Goal: Task Accomplishment & Management: Manage account settings

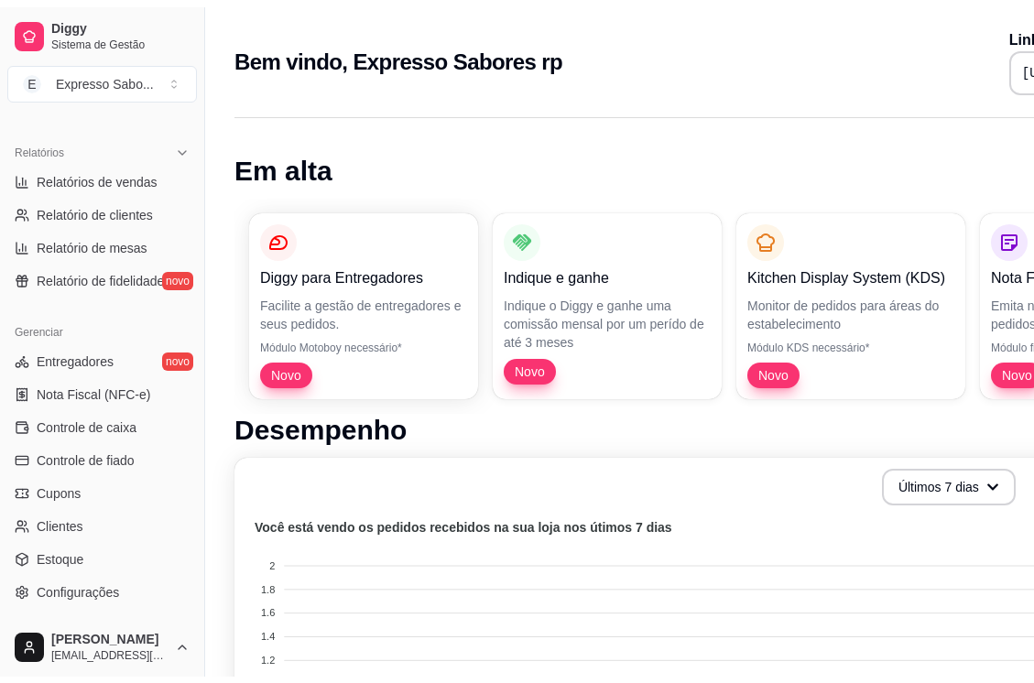
scroll to position [634, 0]
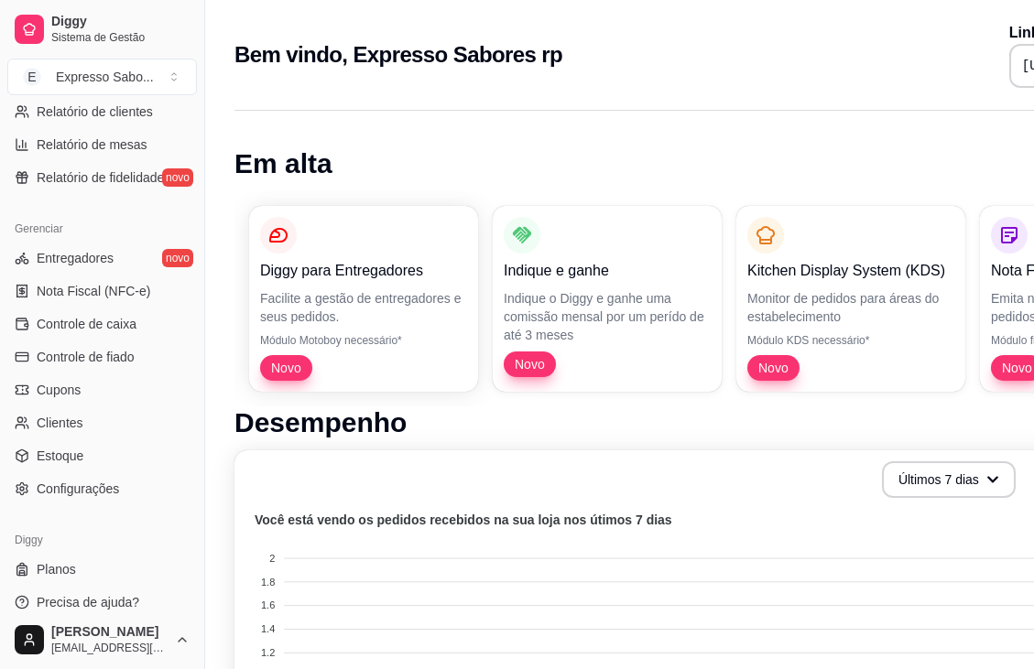
click at [92, 495] on span "Configurações" at bounding box center [78, 489] width 82 height 18
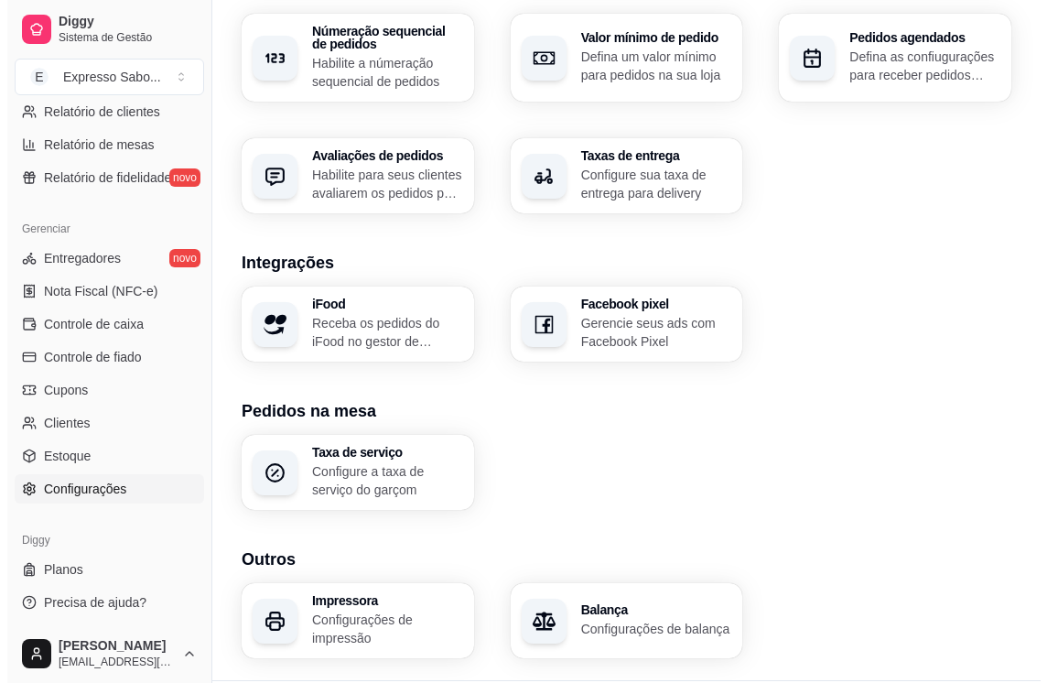
scroll to position [629, 0]
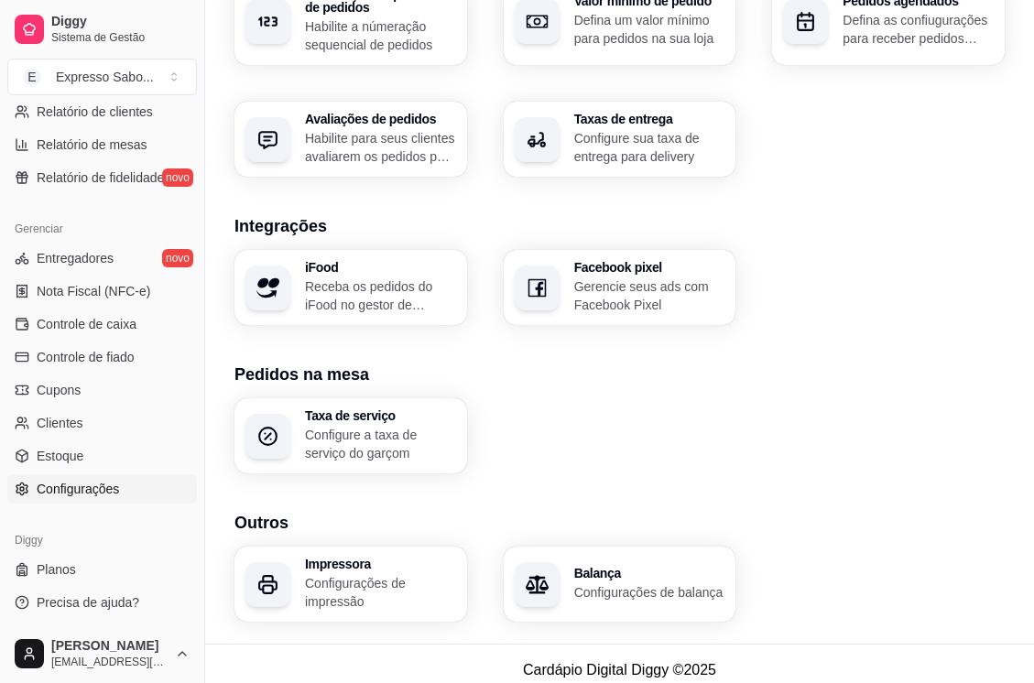
click at [333, 558] on h3 "Impressora" at bounding box center [380, 564] width 151 height 13
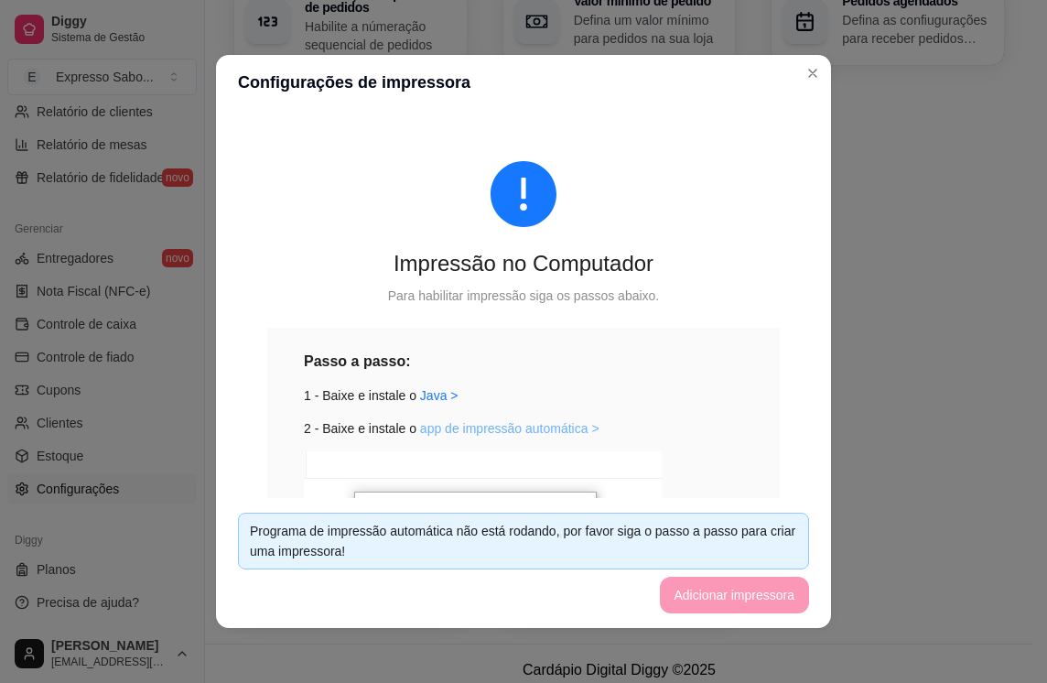
click at [463, 435] on link "app de impressão automática >" at bounding box center [509, 428] width 179 height 15
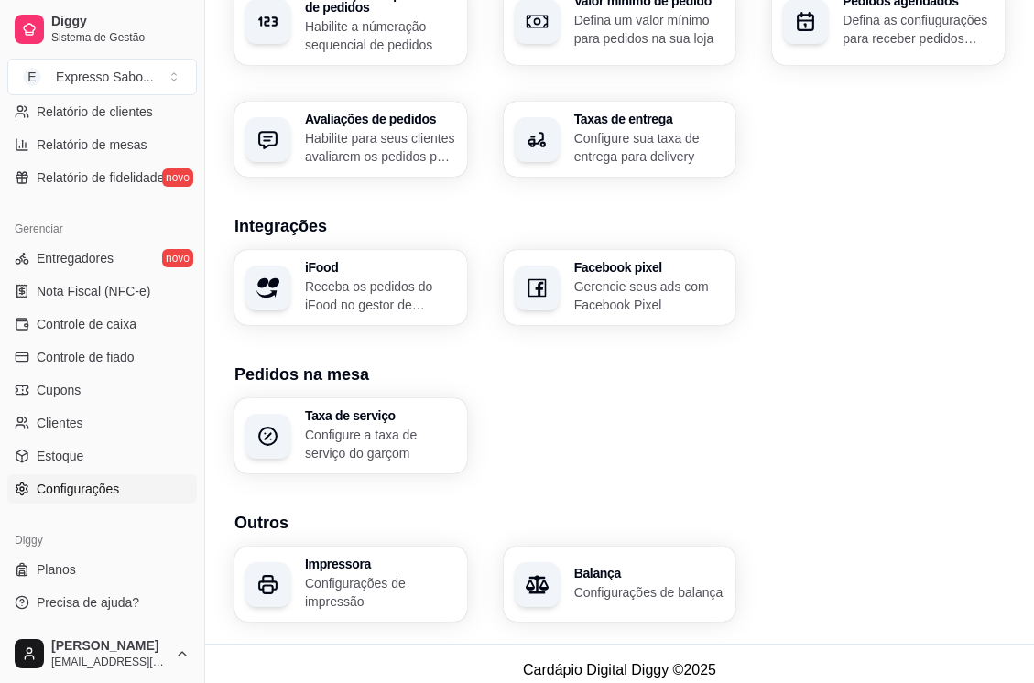
click at [346, 515] on h3 "Outros" at bounding box center [619, 523] width 770 height 26
click at [385, 574] on p "Configurações de impressão" at bounding box center [380, 592] width 151 height 37
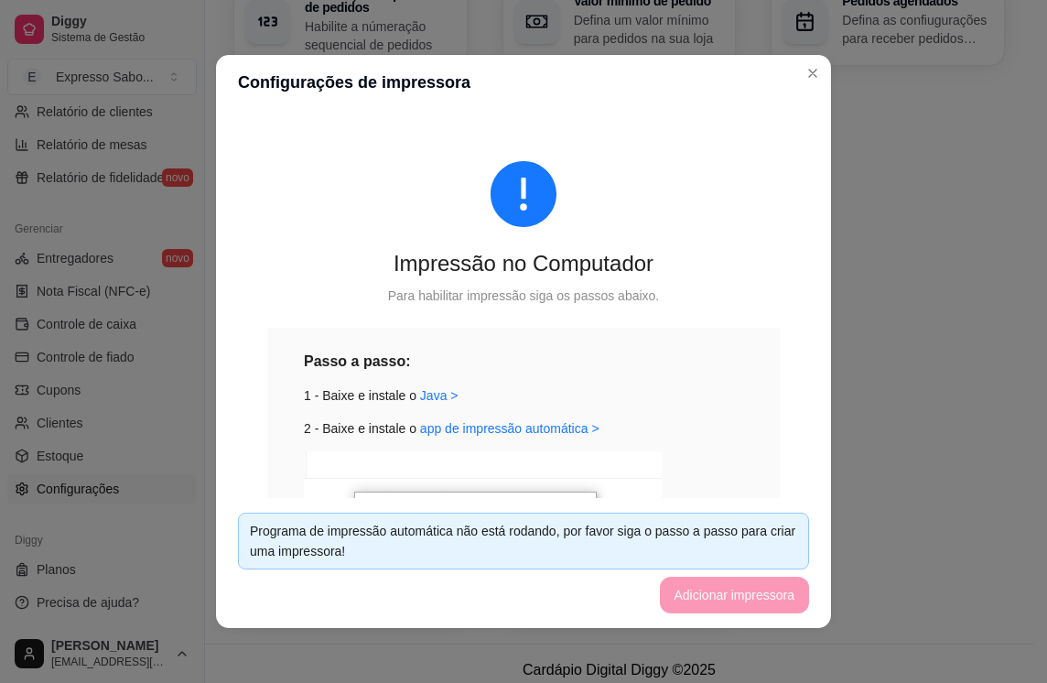
click at [677, 340] on div "Passo a passo: 1 - Baixe e instale o [GEOGRAPHIC_DATA] > 2 - Baixe e instale o …" at bounding box center [523, 564] width 513 height 472
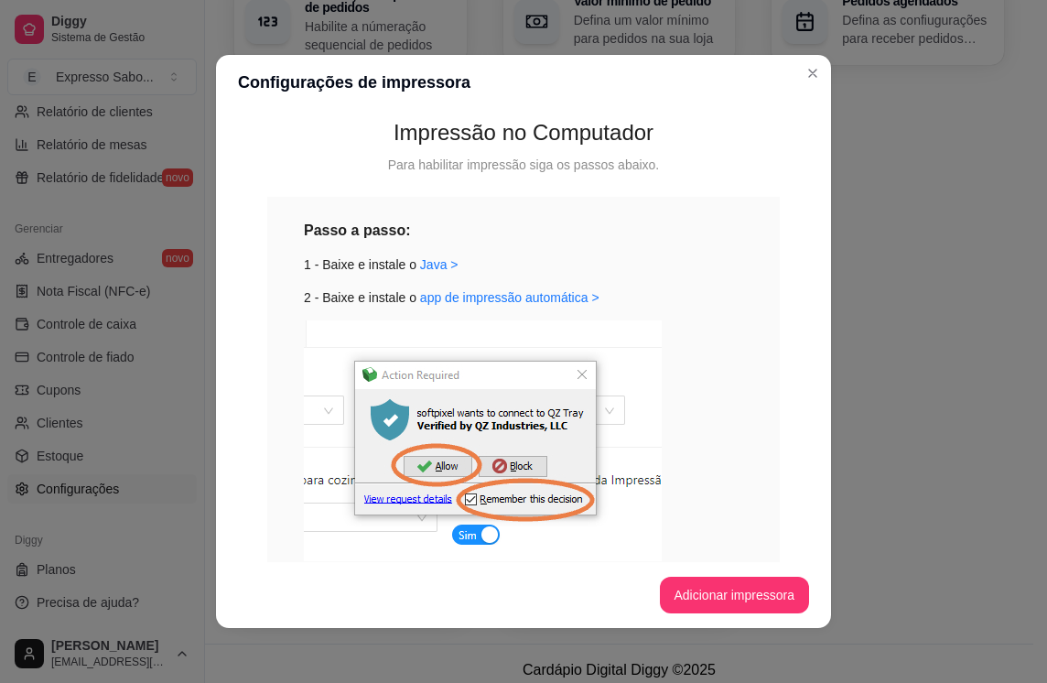
scroll to position [0, 0]
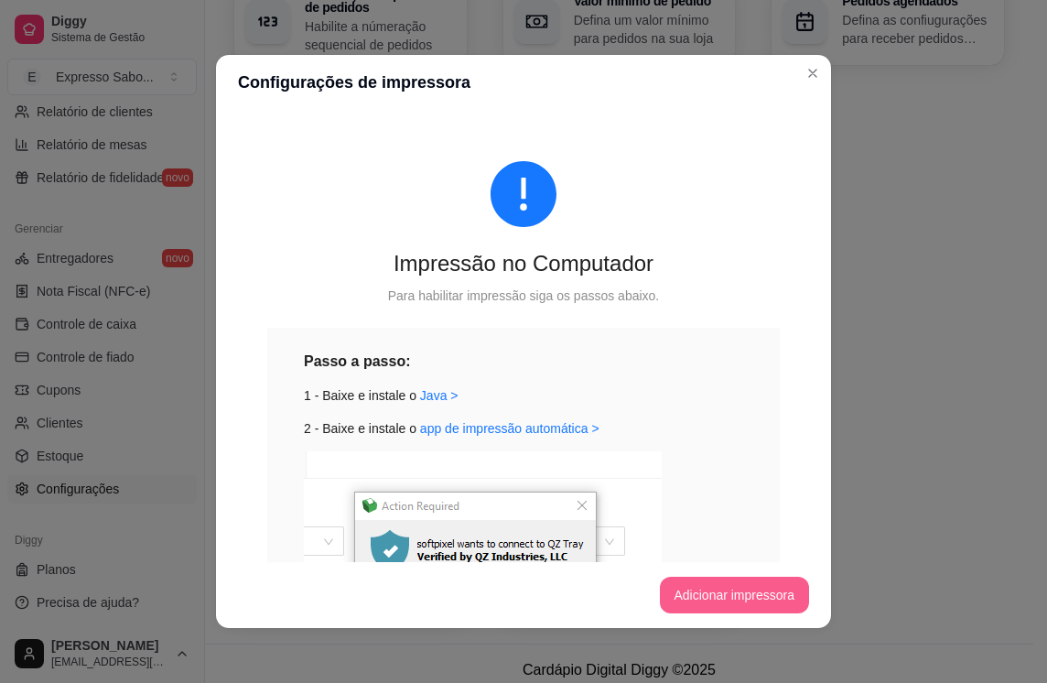
click at [717, 594] on button "Adicionar impressora" at bounding box center [735, 595] width 150 height 37
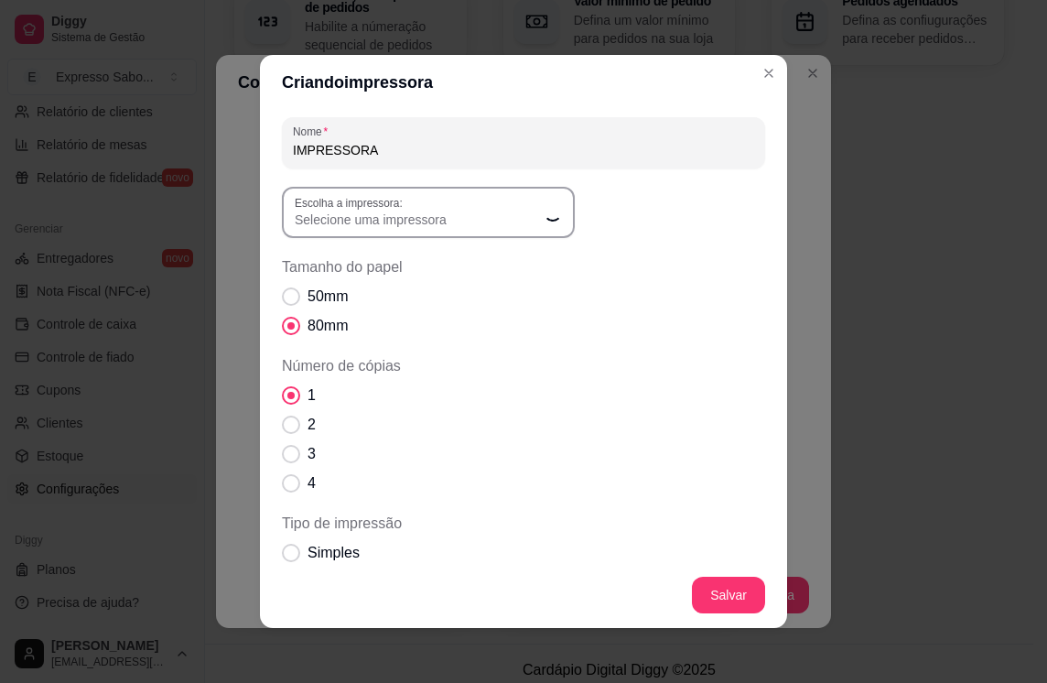
click at [492, 215] on span "Selecione uma impressora" at bounding box center [417, 220] width 245 height 18
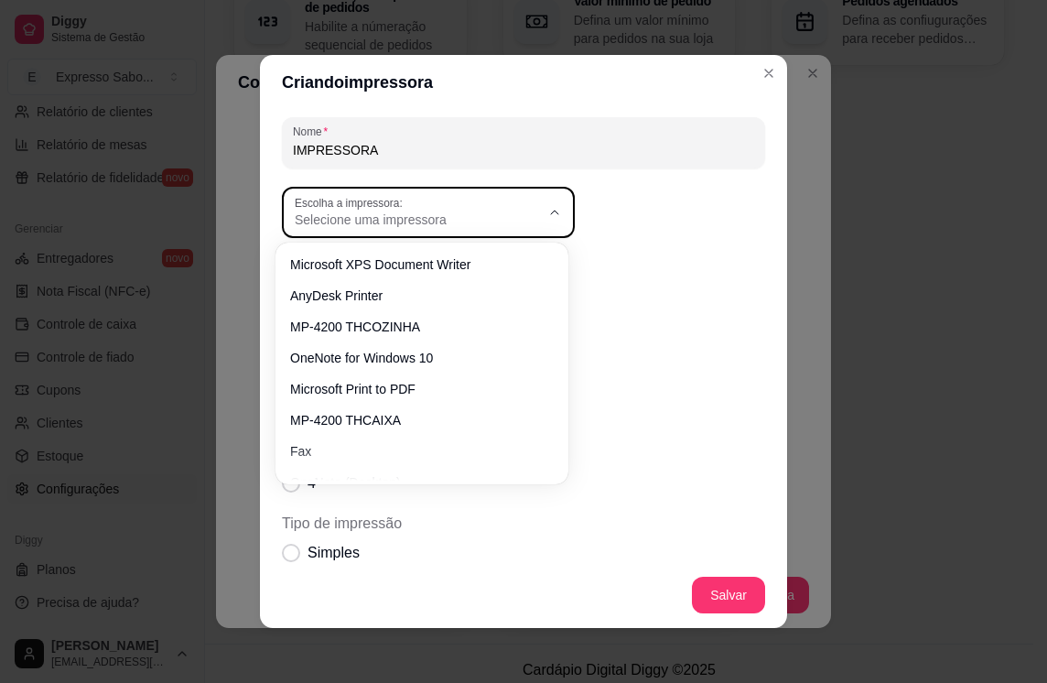
click at [523, 216] on span "Selecione uma impressora" at bounding box center [417, 220] width 245 height 18
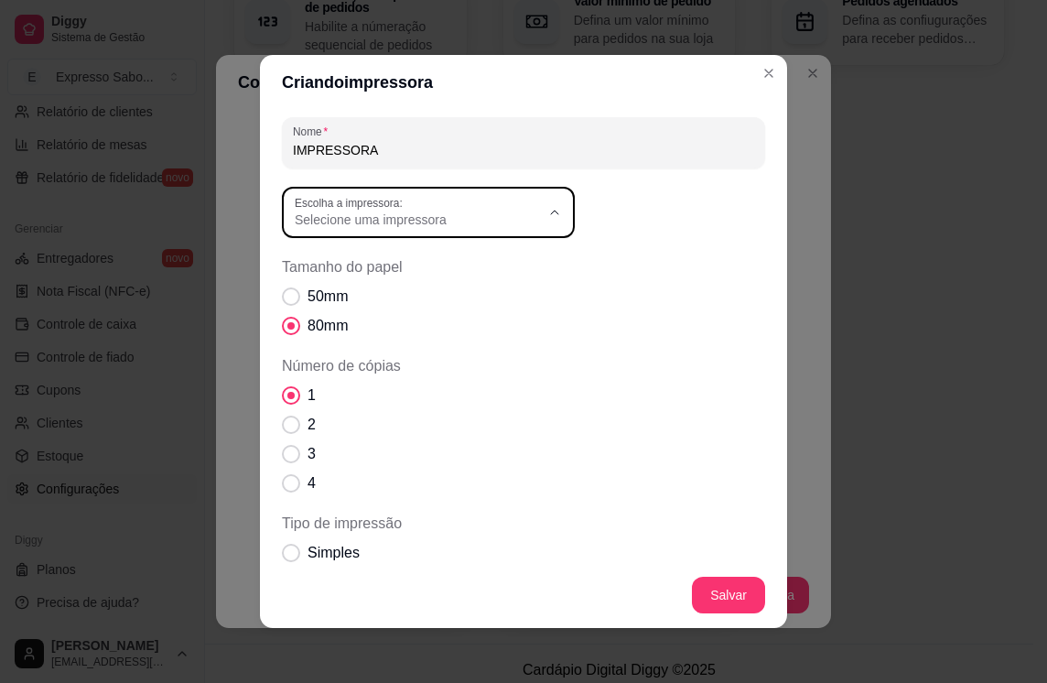
click at [385, 321] on span "MP-4200 THCOZINHA" at bounding box center [412, 323] width 235 height 17
type input "MP-4200 THCOZINHA"
select select "MP-4200 THCOZINHA"
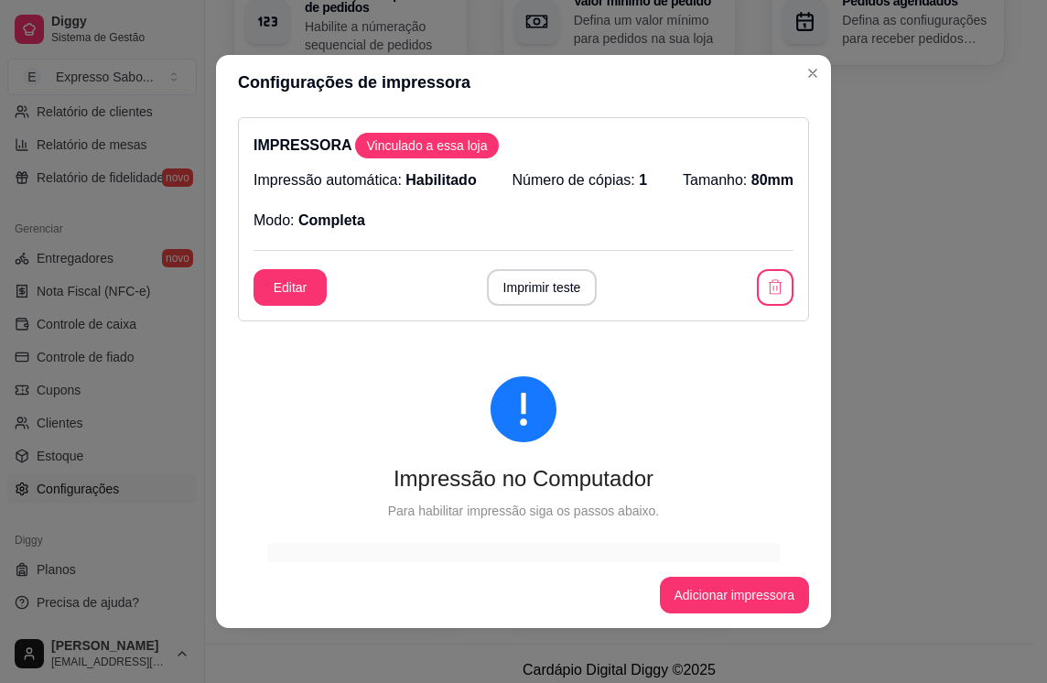
click at [558, 290] on button "Imprimir teste" at bounding box center [542, 287] width 111 height 37
click at [764, 602] on button "Adicionar impressora" at bounding box center [735, 595] width 150 height 37
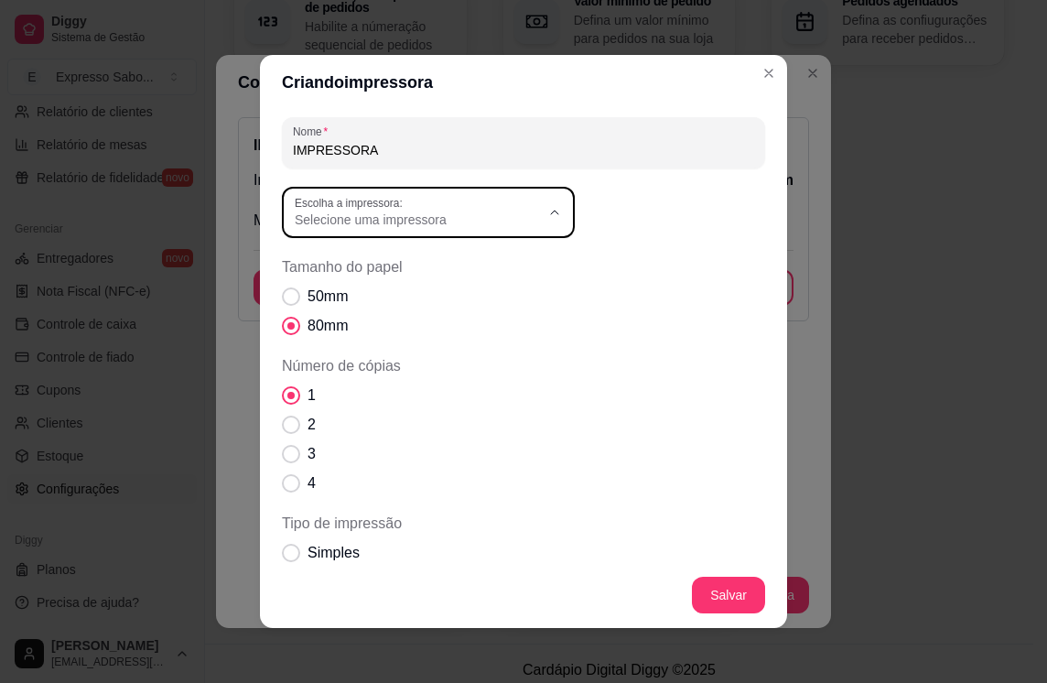
click at [421, 222] on span "Selecione uma impressora" at bounding box center [417, 220] width 245 height 18
click at [364, 419] on span "MP-4200 THCAIXA" at bounding box center [412, 413] width 235 height 17
type input "MP-4200 THCAIXA"
select select "MP-4200 THCAIXA"
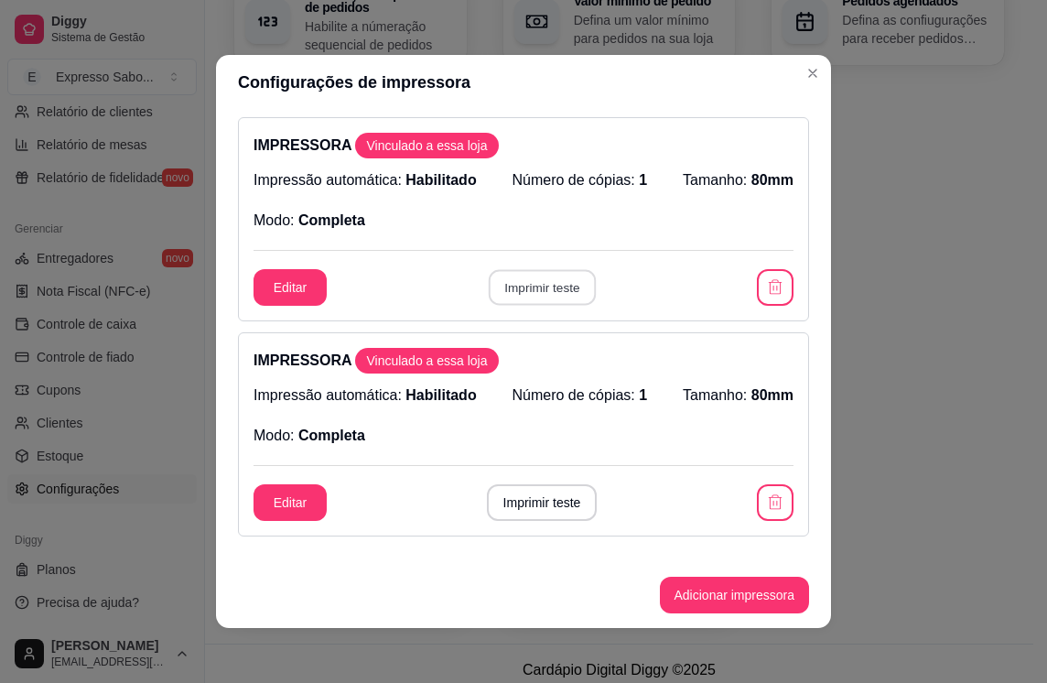
click at [536, 296] on button "Imprimir teste" at bounding box center [541, 288] width 107 height 36
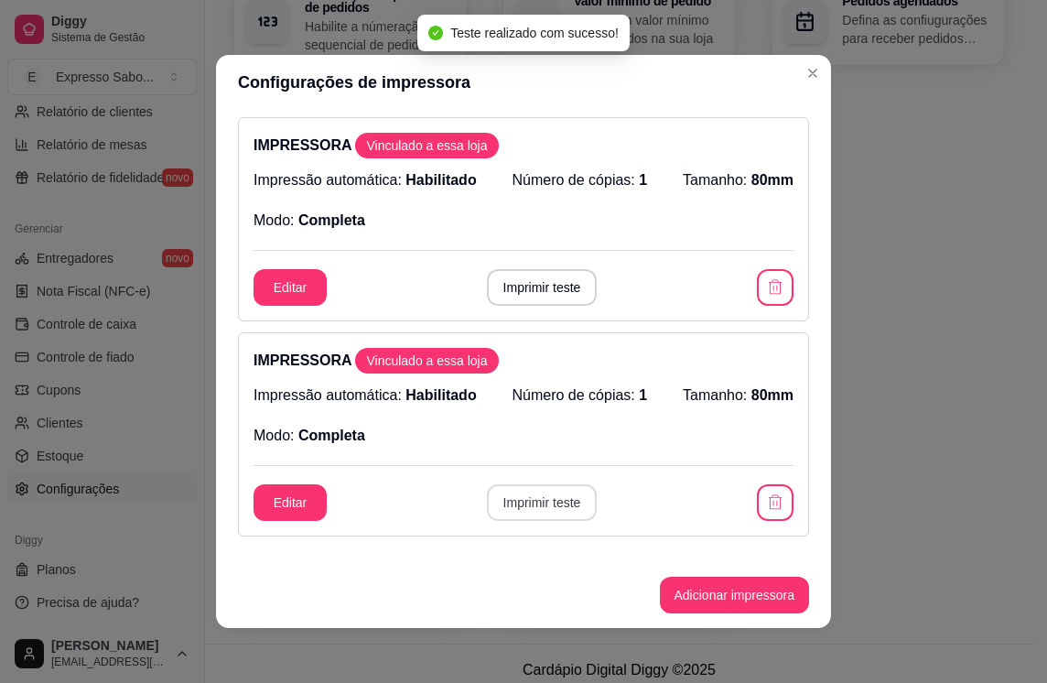
click at [536, 500] on button "Imprimir teste" at bounding box center [542, 502] width 111 height 37
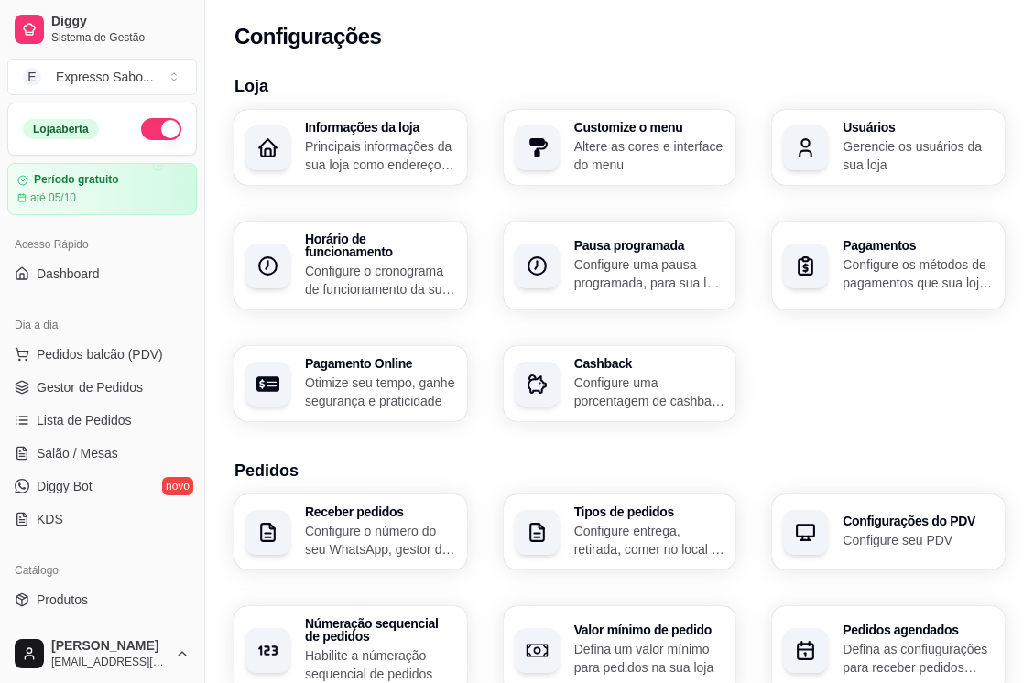
click at [105, 352] on span "Pedidos balcão (PDV)" at bounding box center [100, 354] width 126 height 18
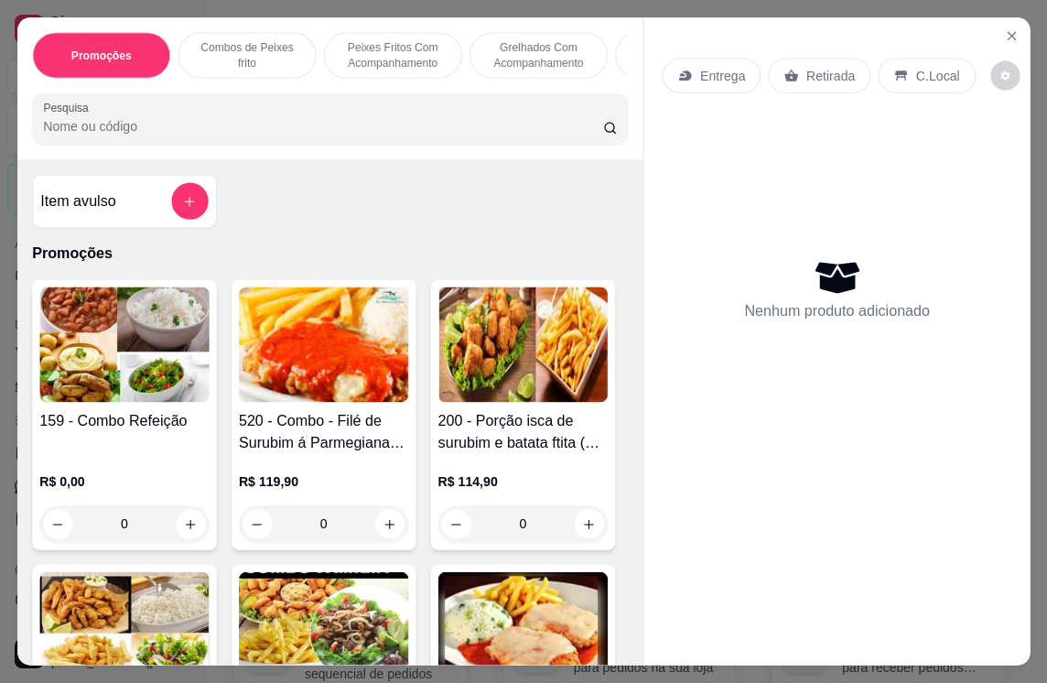
click at [105, 352] on img at bounding box center [123, 344] width 169 height 115
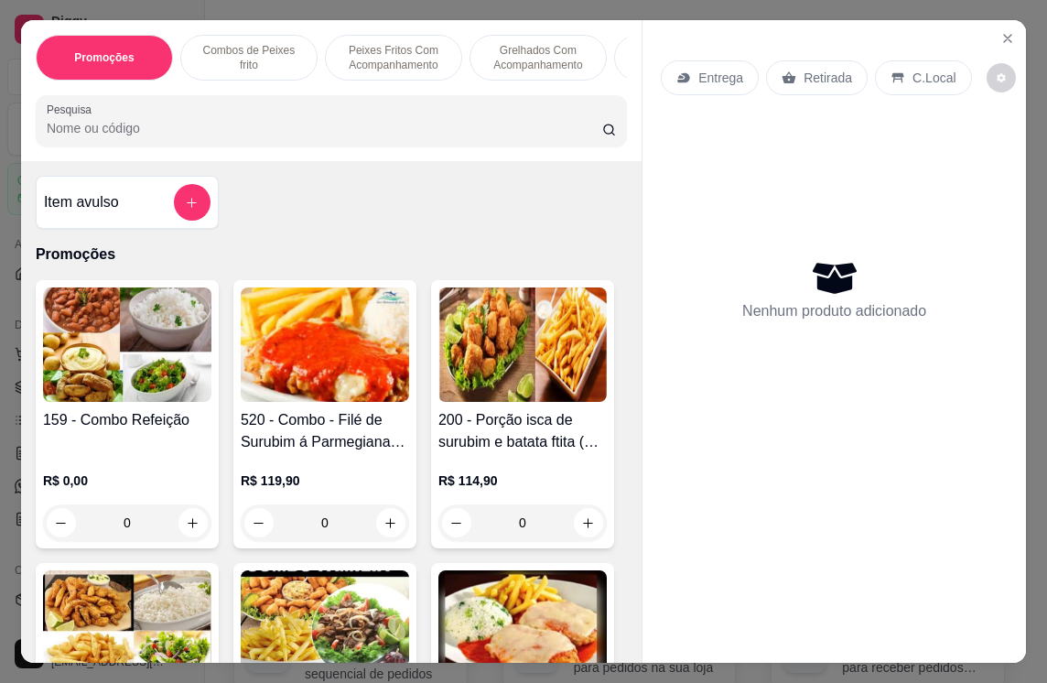
click at [285, 360] on img at bounding box center [325, 344] width 168 height 114
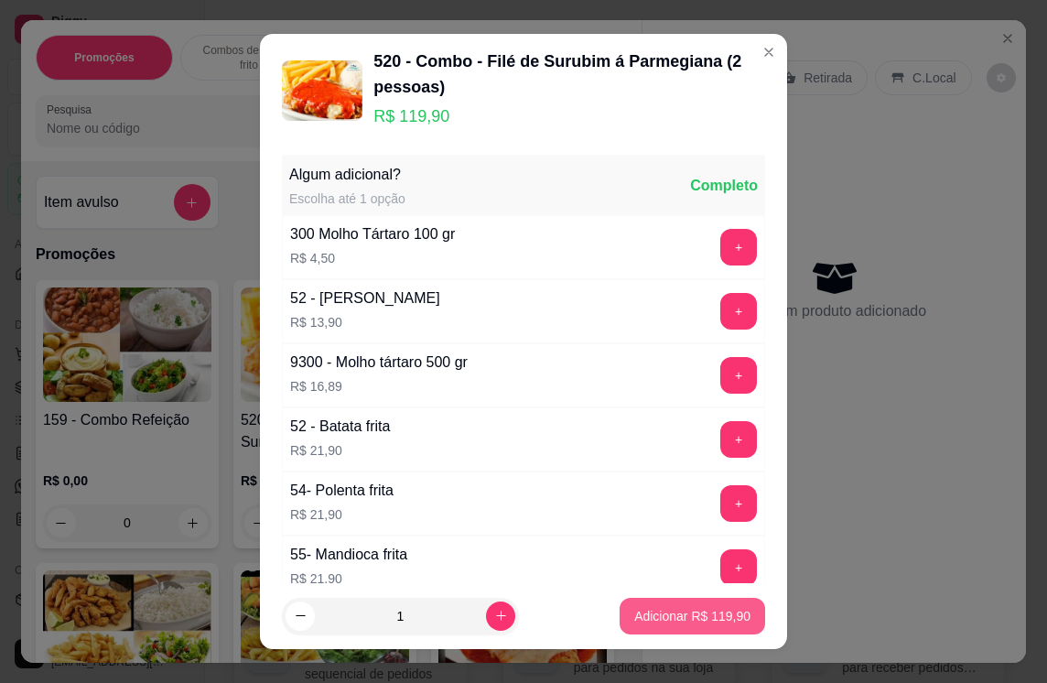
click at [663, 615] on p "Adicionar R$ 119,90" at bounding box center [692, 616] width 116 height 18
type input "1"
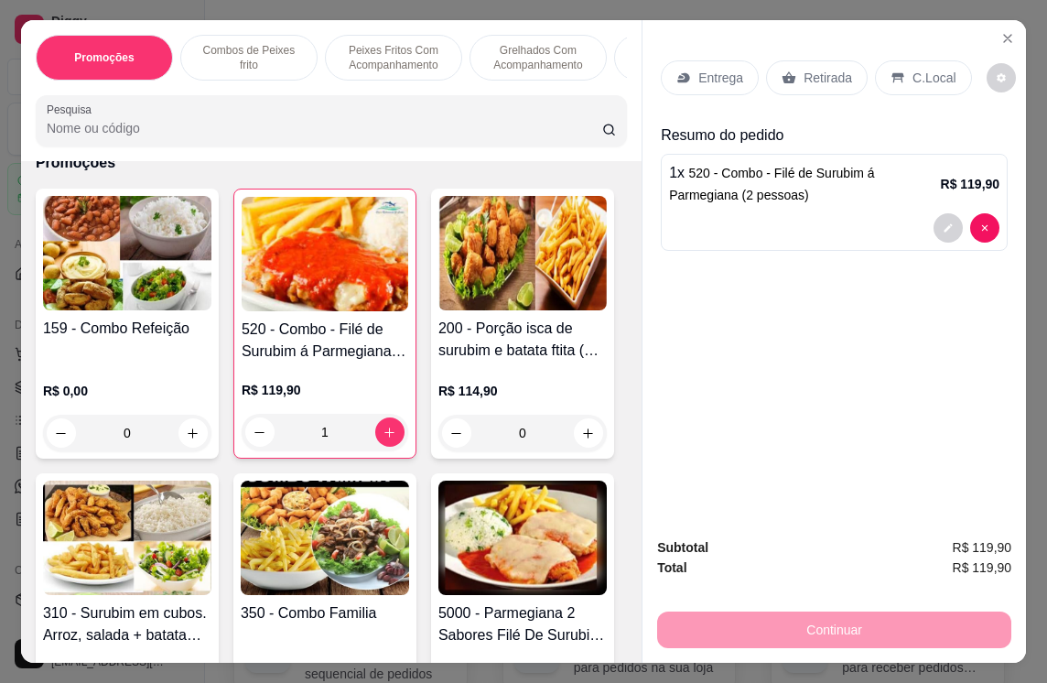
click at [732, 73] on p "Entrega" at bounding box center [721, 78] width 45 height 18
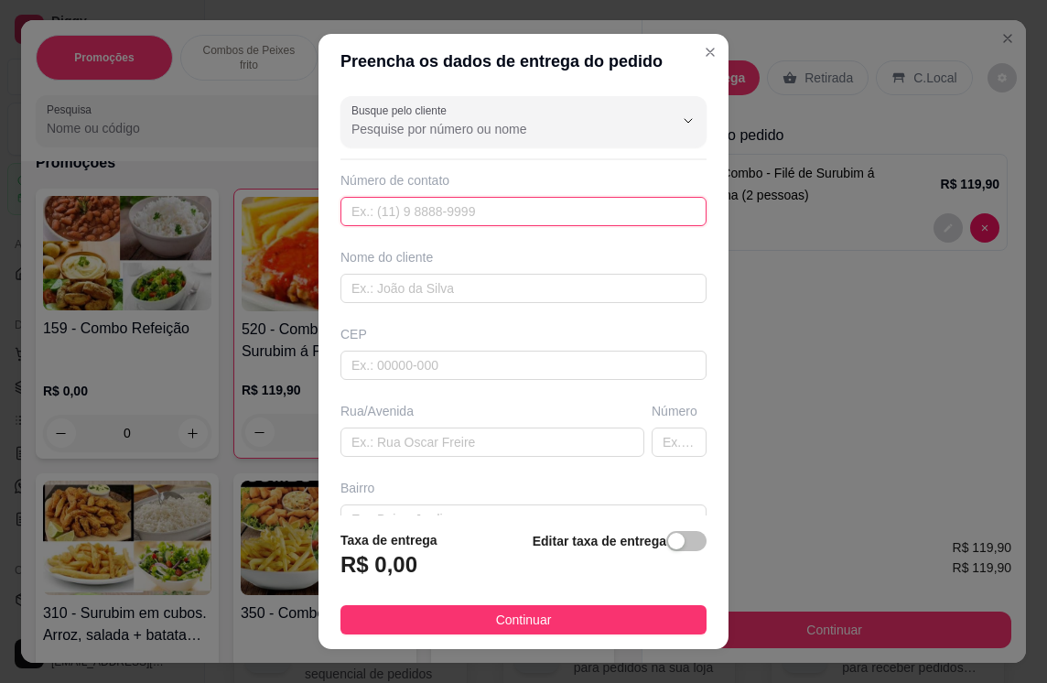
click at [442, 218] on input "text" at bounding box center [524, 211] width 366 height 29
type input "98876-5129"
click at [542, 627] on button "Continuar" at bounding box center [524, 619] width 366 height 29
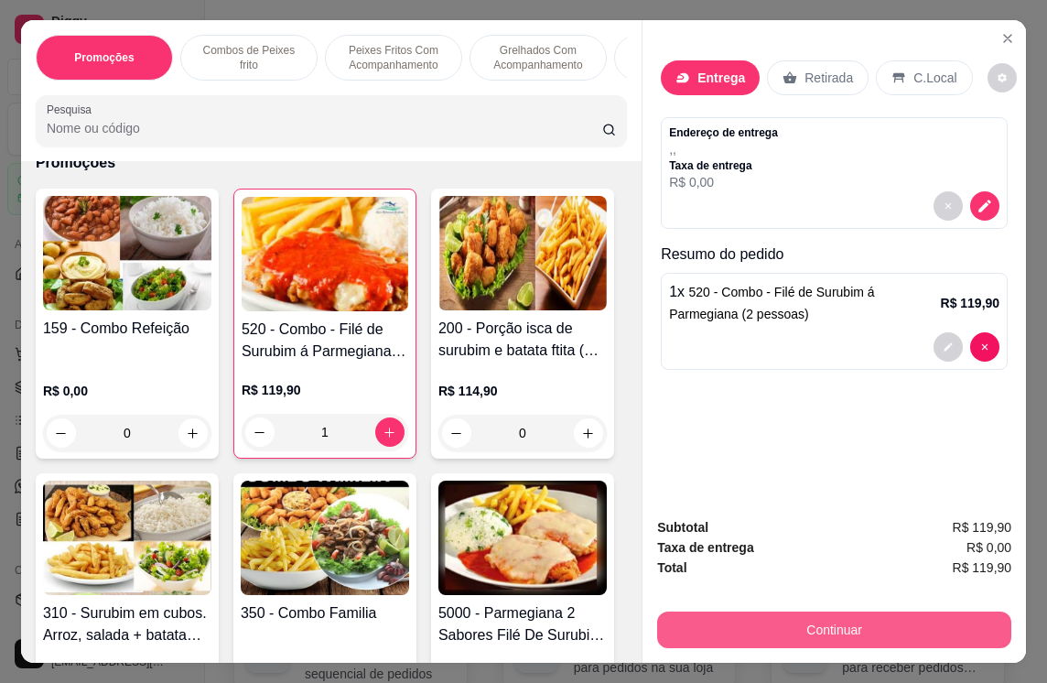
click at [867, 631] on button "Continuar" at bounding box center [834, 630] width 354 height 37
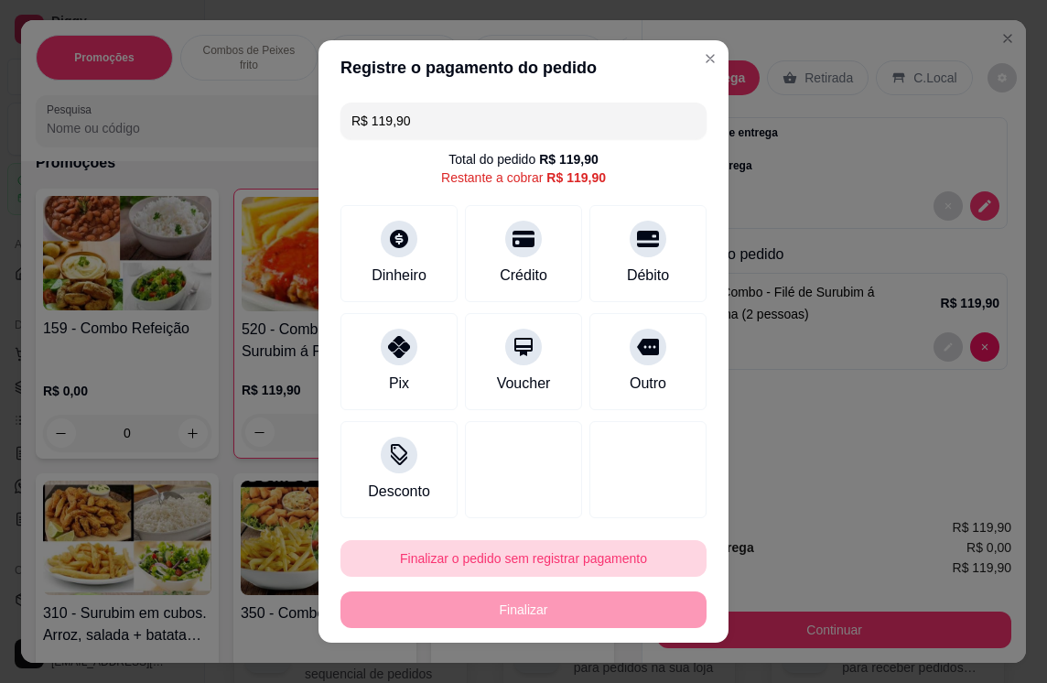
click at [502, 566] on button "Finalizar o pedido sem registrar pagamento" at bounding box center [524, 558] width 366 height 37
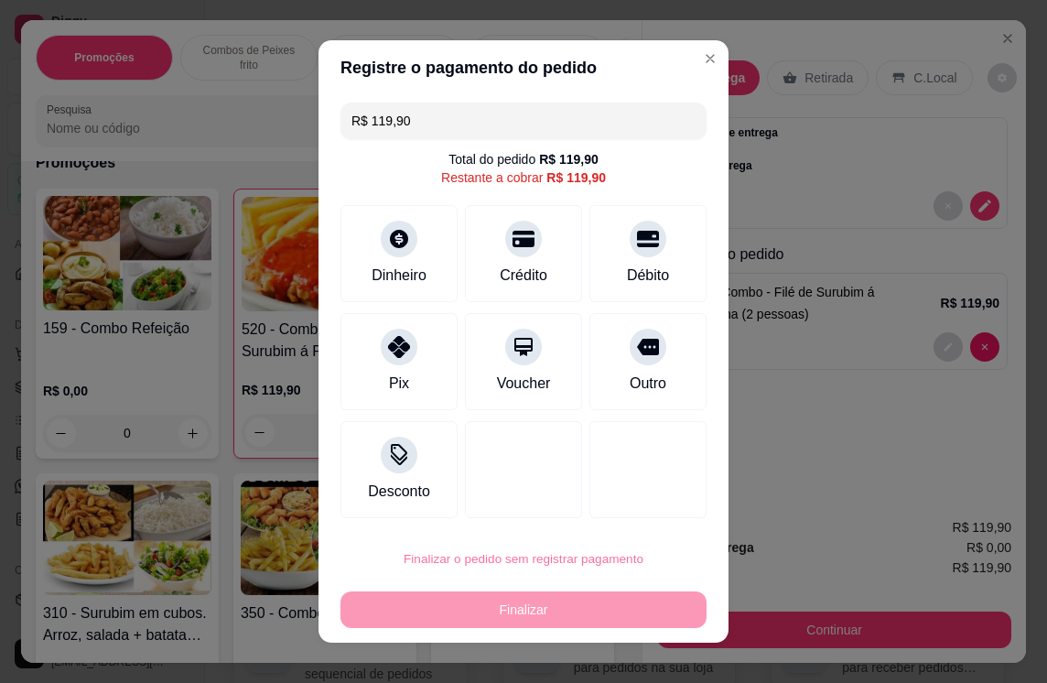
click at [630, 509] on button "Confirmar" at bounding box center [629, 507] width 68 height 28
type input "0"
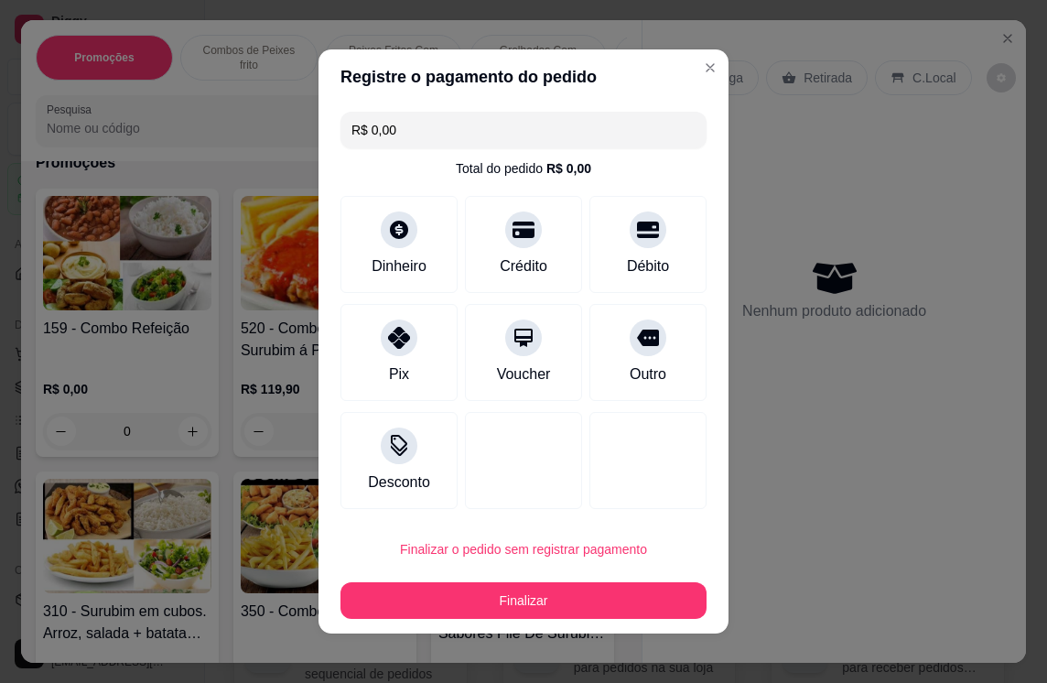
type input "R$ 0,00"
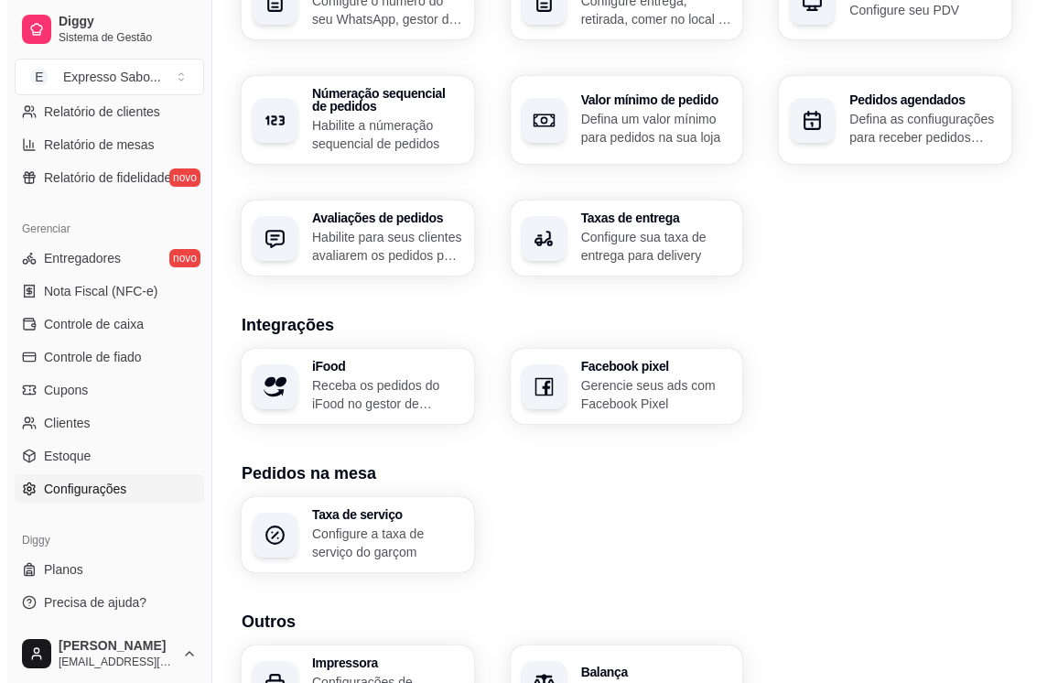
scroll to position [629, 0]
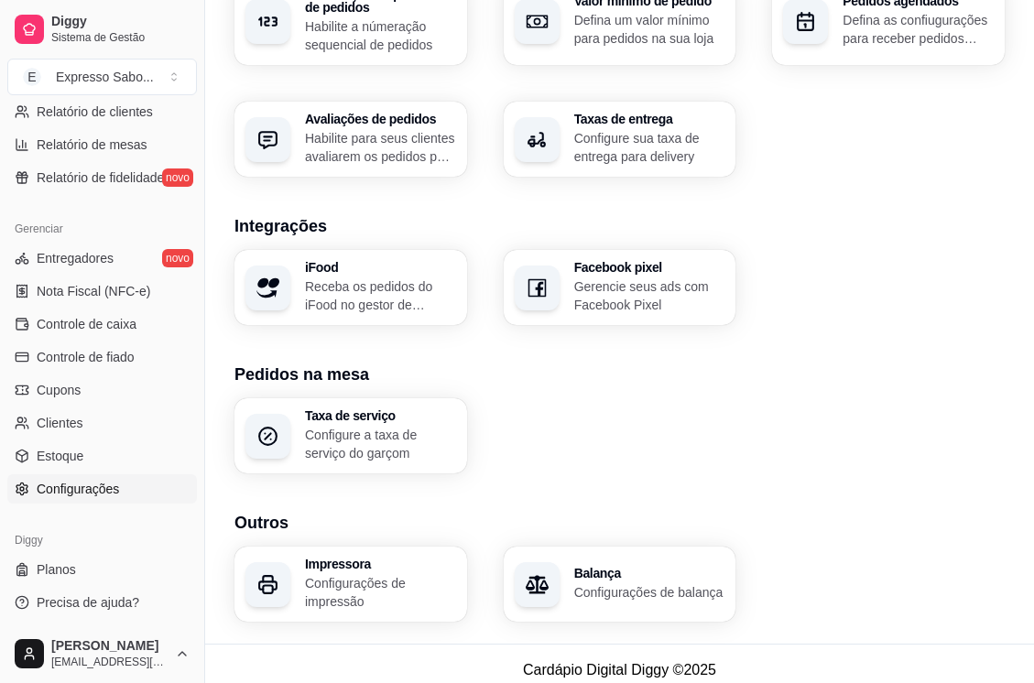
click at [337, 558] on h3 "Impressora" at bounding box center [380, 564] width 151 height 13
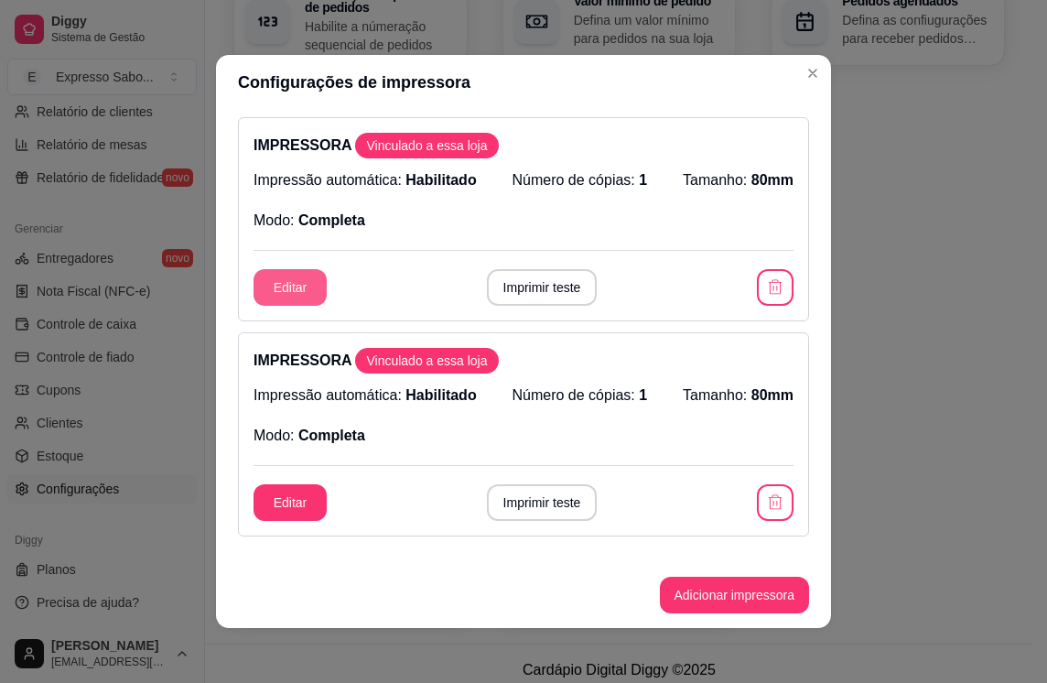
click at [280, 291] on button "Editar" at bounding box center [290, 287] width 73 height 37
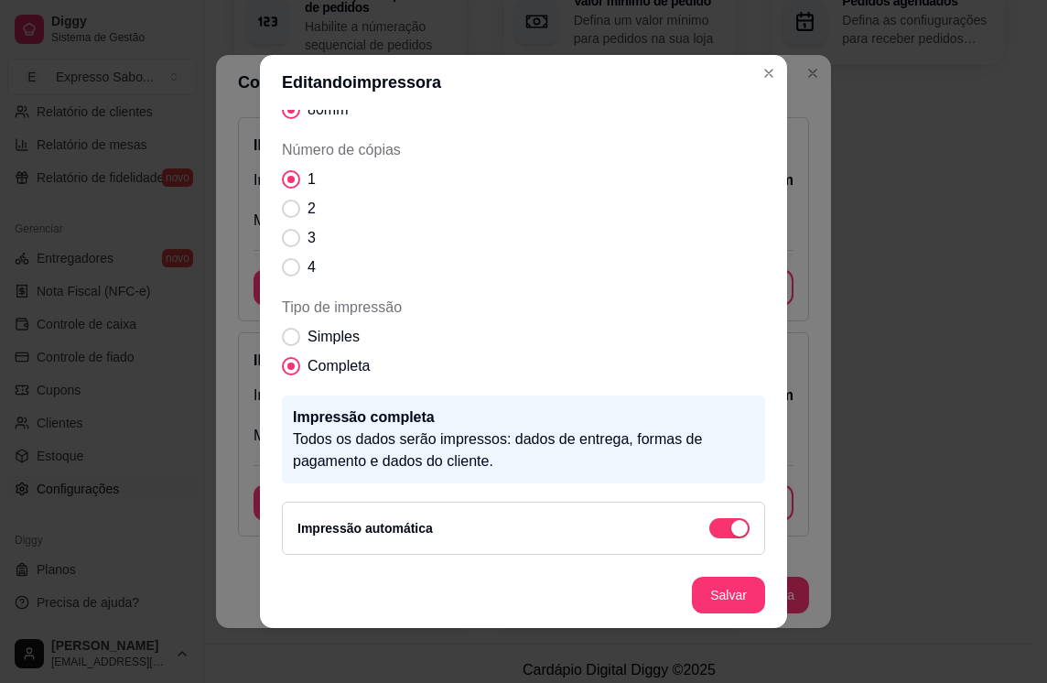
scroll to position [4, 0]
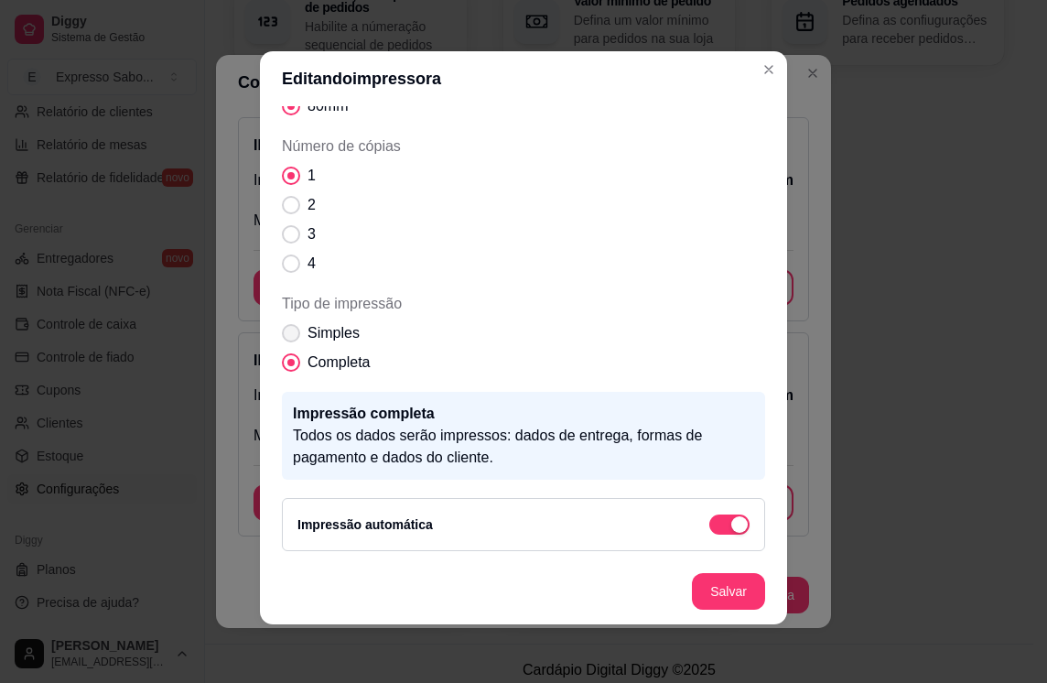
click at [287, 342] on label "Simples" at bounding box center [321, 333] width 92 height 37
click at [287, 342] on input "Simples" at bounding box center [287, 343] width 12 height 12
radio input "true"
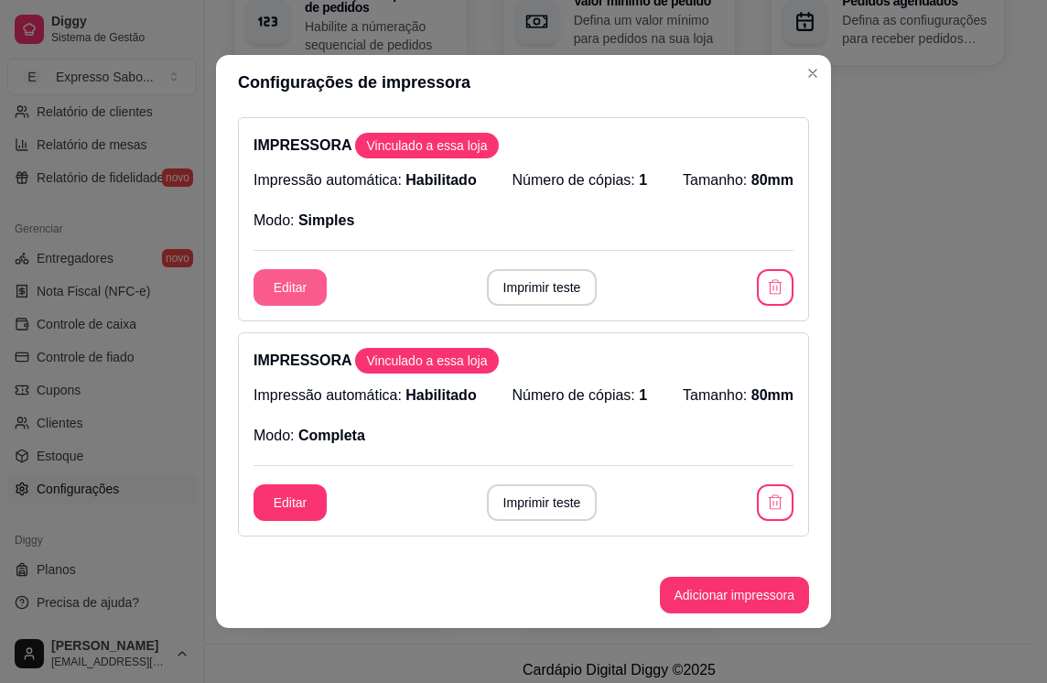
click at [294, 289] on button "Editar" at bounding box center [290, 287] width 73 height 37
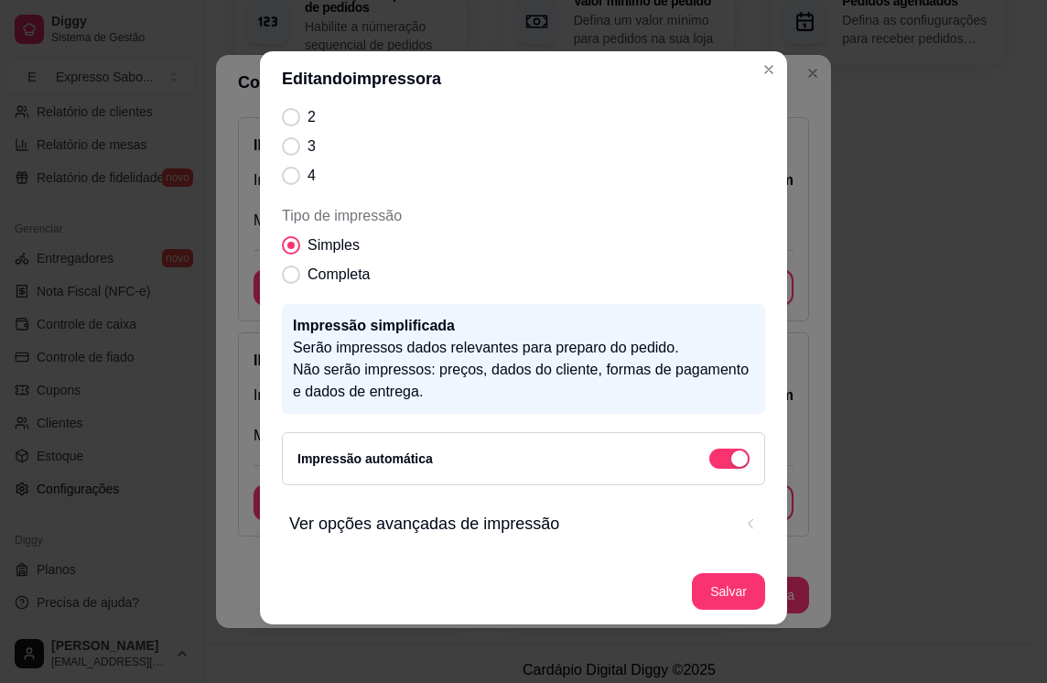
click at [484, 531] on span "Ver opções avançadas de impressão" at bounding box center [510, 524] width 443 height 26
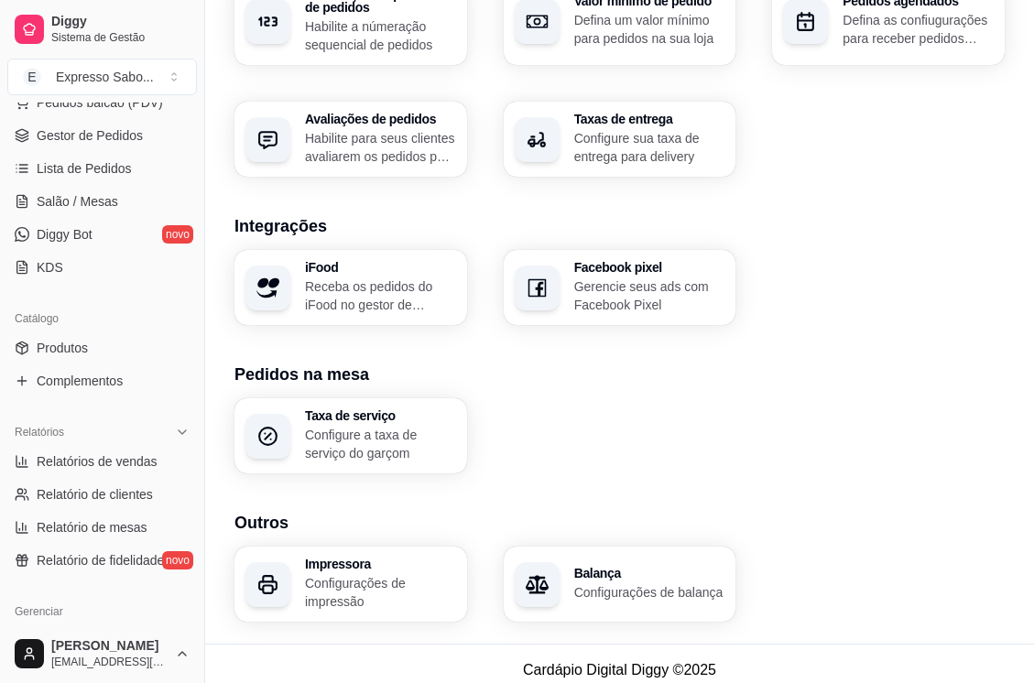
scroll to position [0, 0]
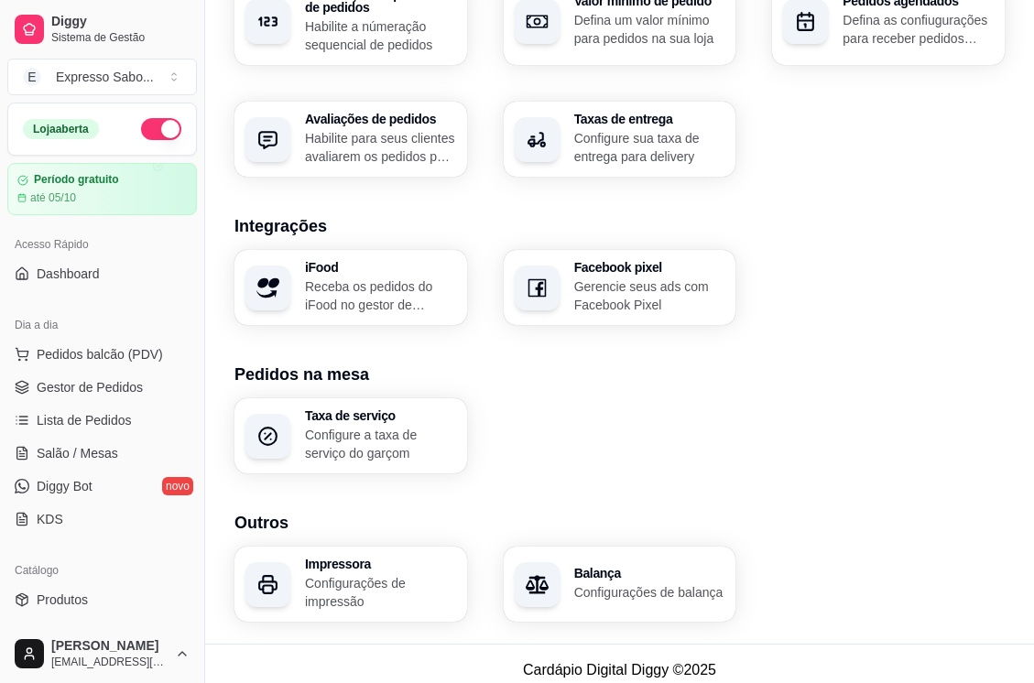
click at [121, 384] on span "Gestor de Pedidos" at bounding box center [90, 387] width 106 height 18
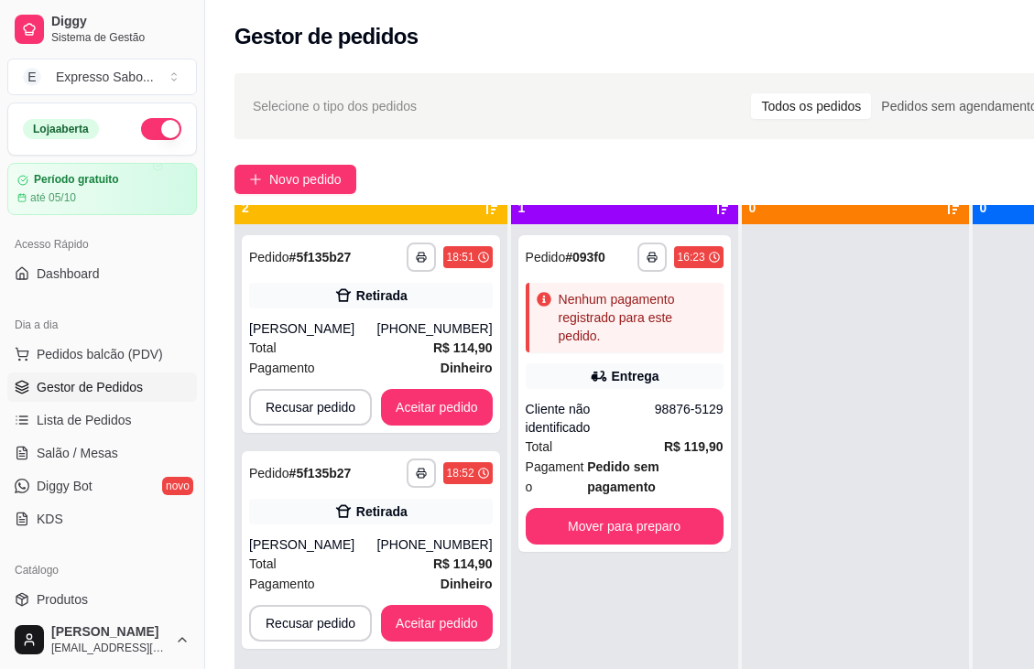
scroll to position [65, 0]
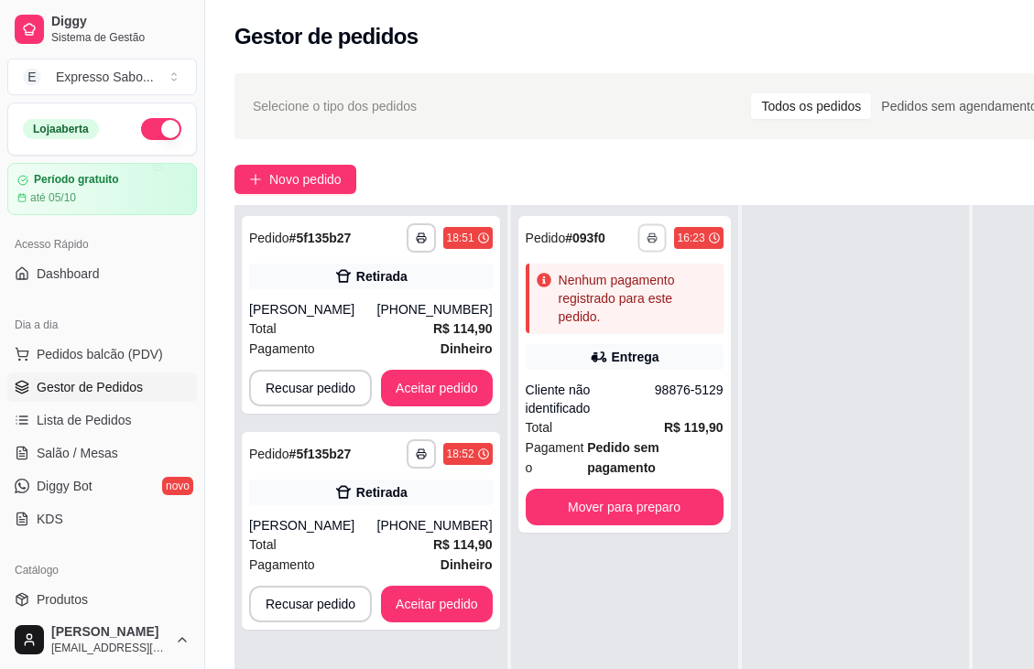
click at [650, 233] on icon "button" at bounding box center [651, 238] width 11 height 11
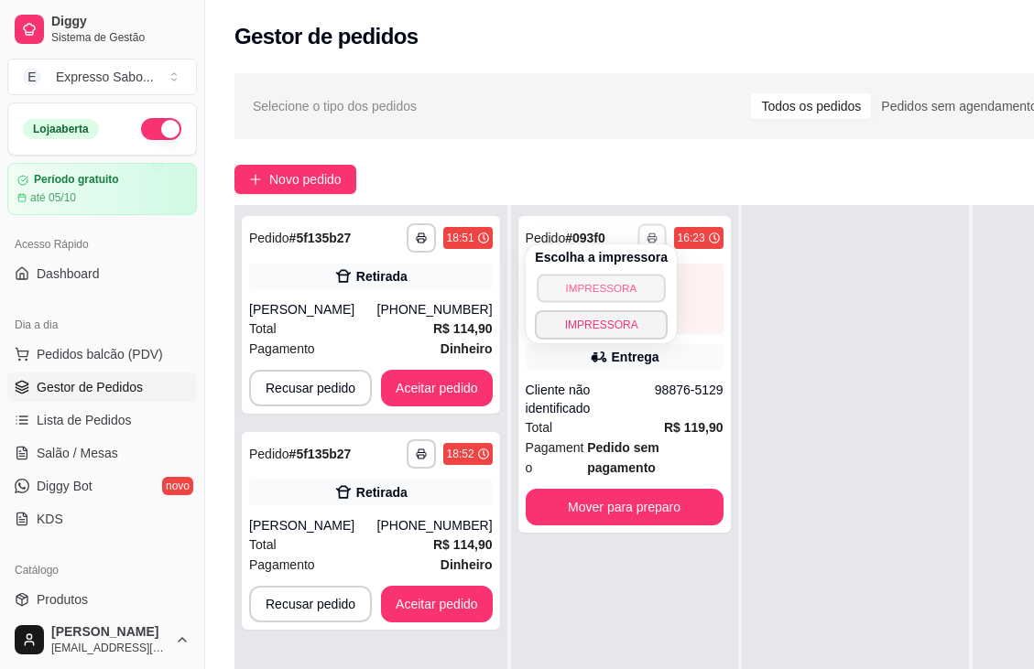
click at [603, 287] on button "IMPRESSORA" at bounding box center [600, 288] width 128 height 28
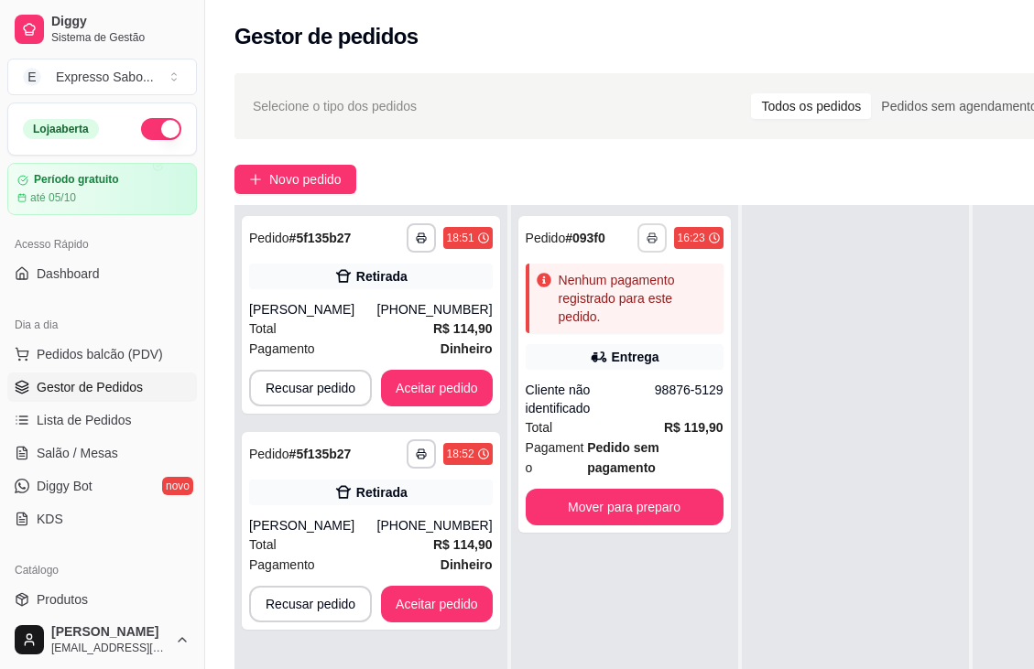
click at [653, 233] on icon "button" at bounding box center [651, 238] width 11 height 11
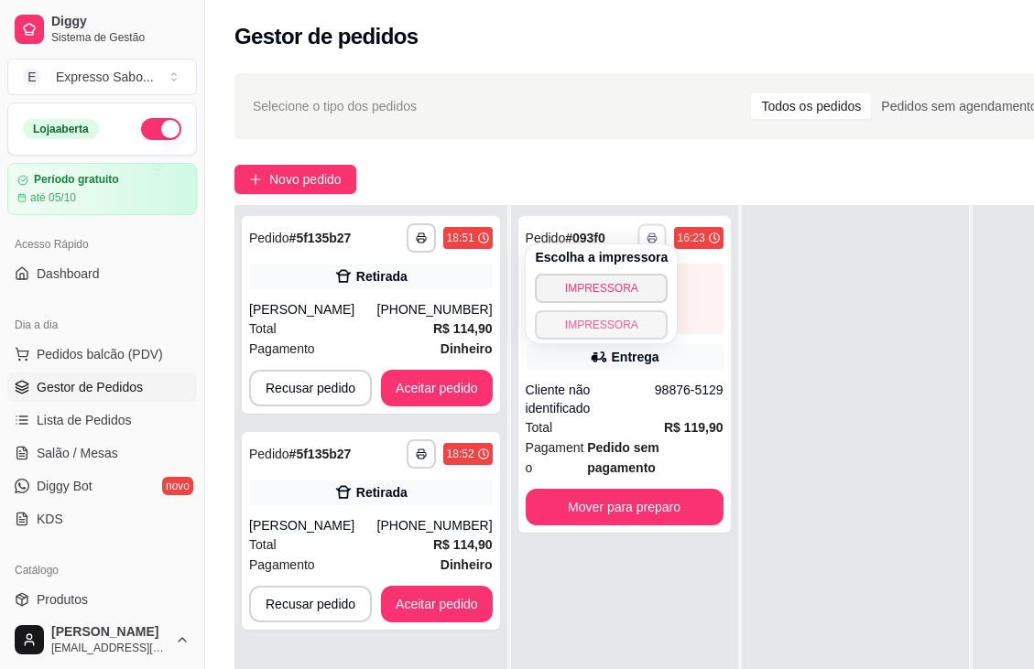
click at [605, 318] on button "IMPRESSORA" at bounding box center [601, 324] width 133 height 29
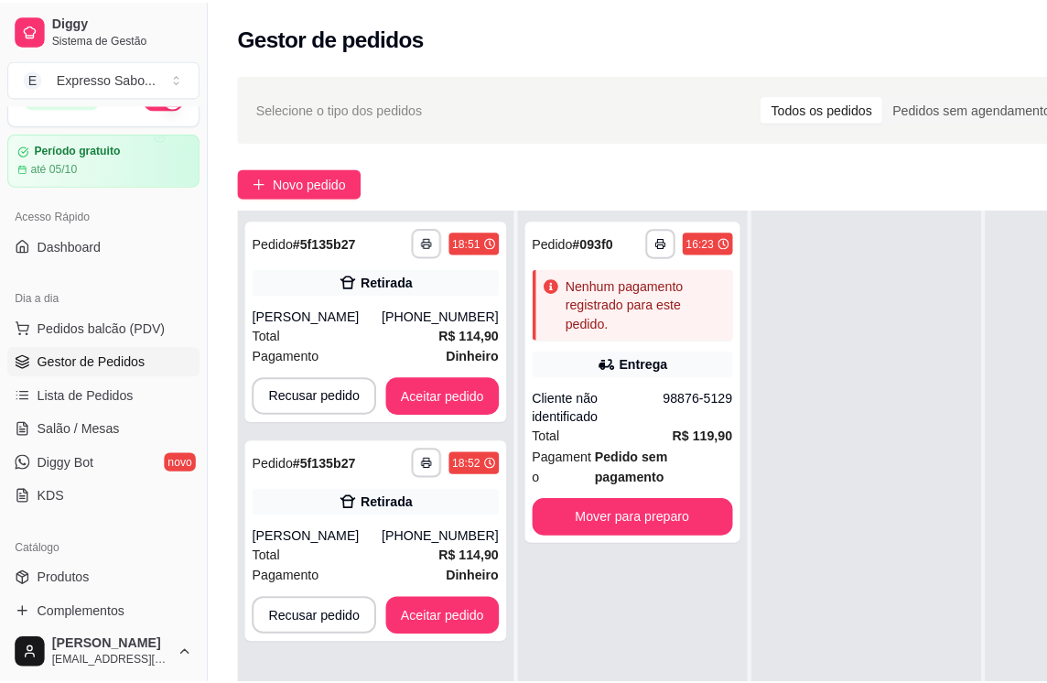
scroll to position [0, 0]
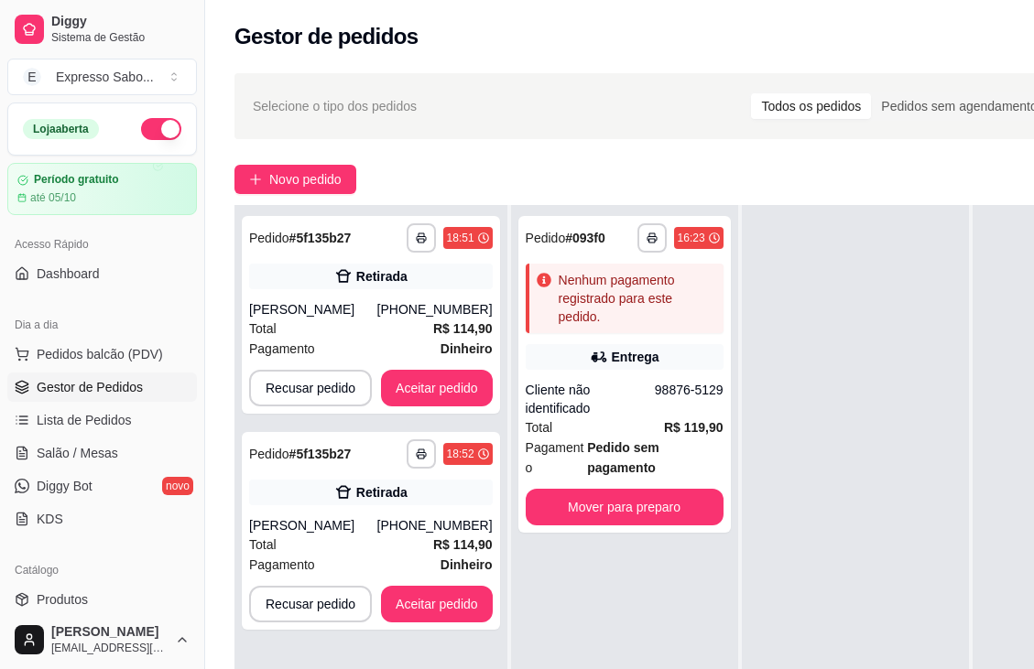
click at [83, 448] on span "Salão / Mesas" at bounding box center [77, 453] width 81 height 18
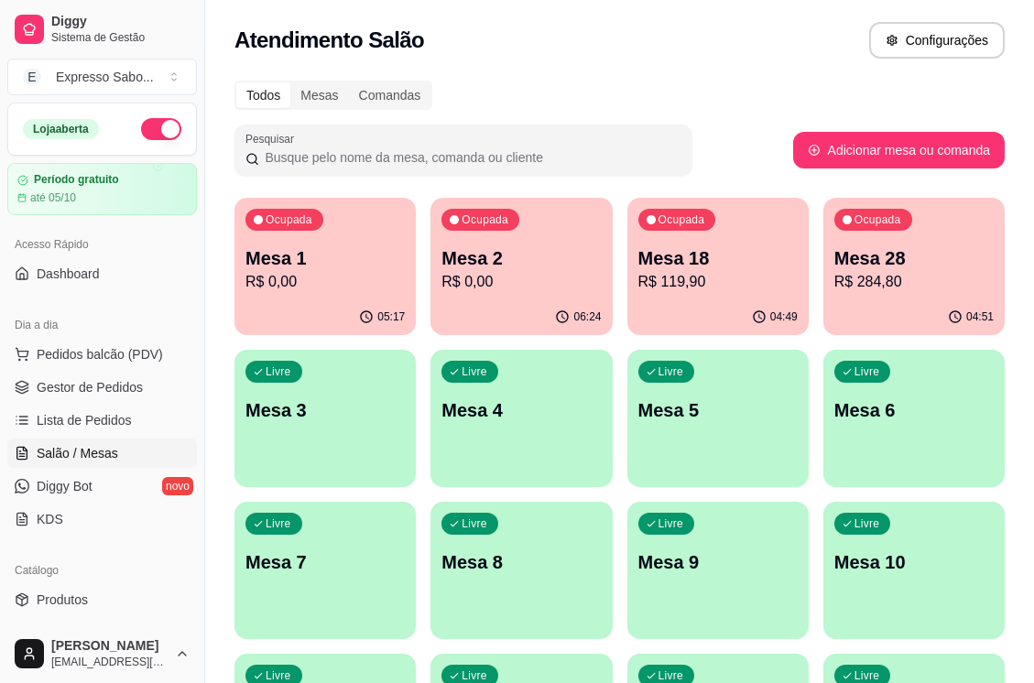
click at [510, 429] on div "Livre Mesa 4" at bounding box center [520, 407] width 181 height 115
click at [510, 428] on div "Livre Mesa 4" at bounding box center [521, 408] width 176 height 112
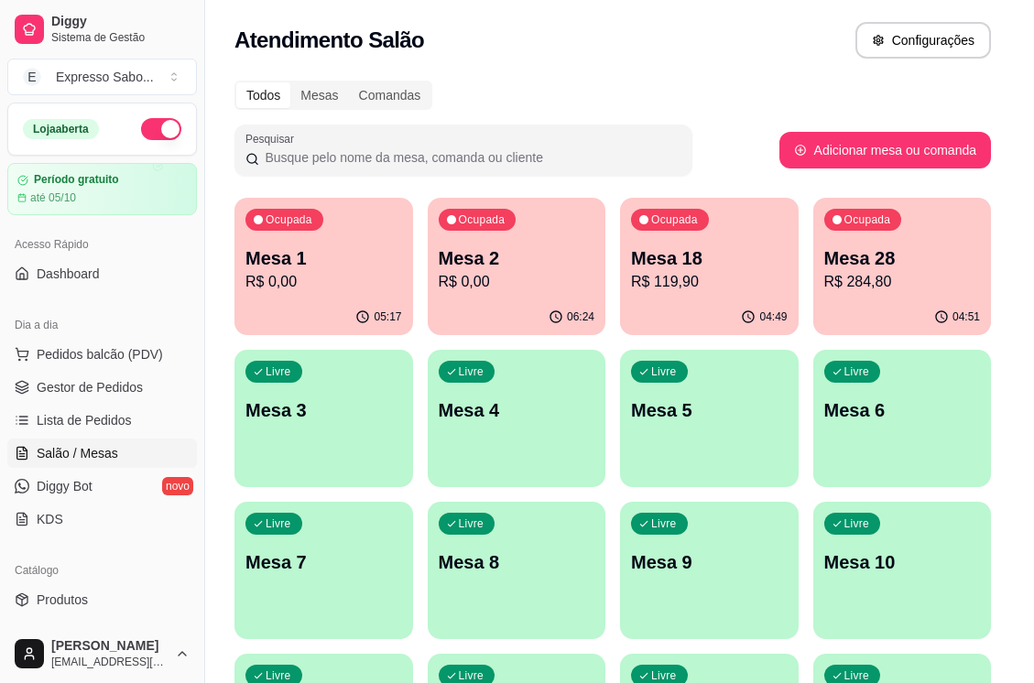
click at [510, 428] on footer "Ver histórico de atendimento Iniciar atendimento de mesa" at bounding box center [516, 398] width 713 height 67
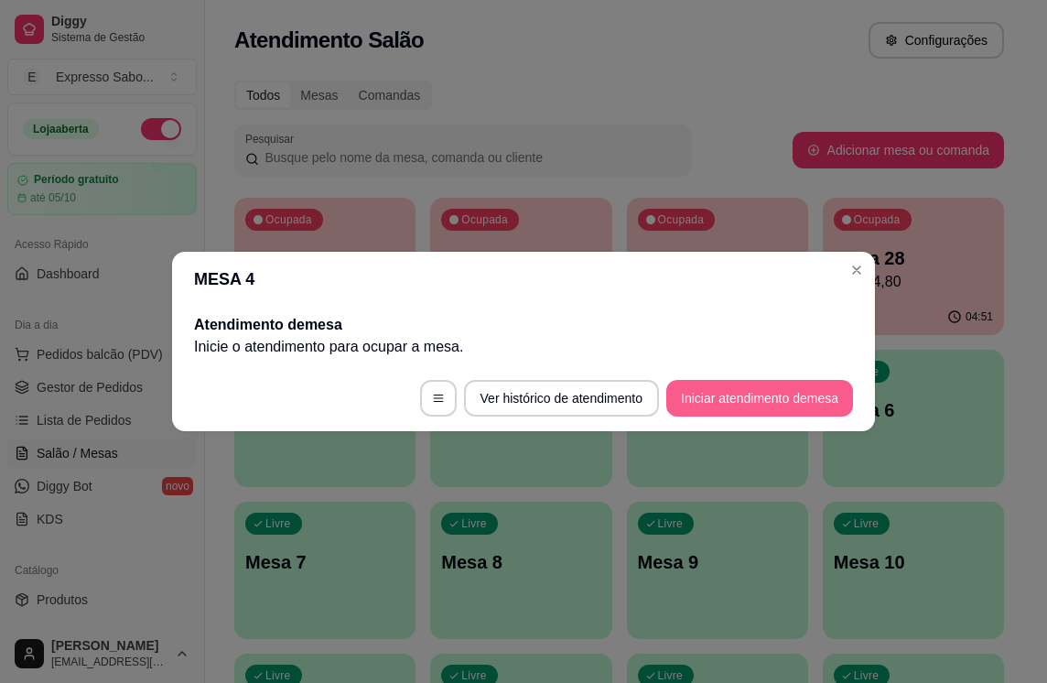
click at [698, 400] on button "Iniciar atendimento de mesa" at bounding box center [760, 398] width 187 height 37
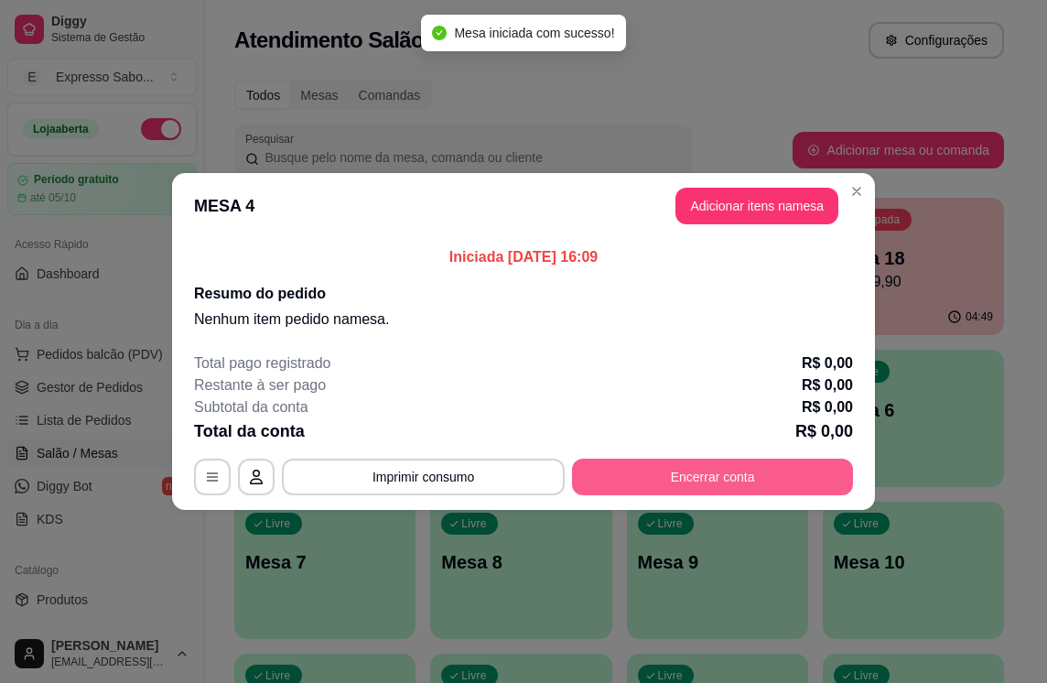
click at [664, 474] on button "Encerrar conta" at bounding box center [712, 477] width 281 height 37
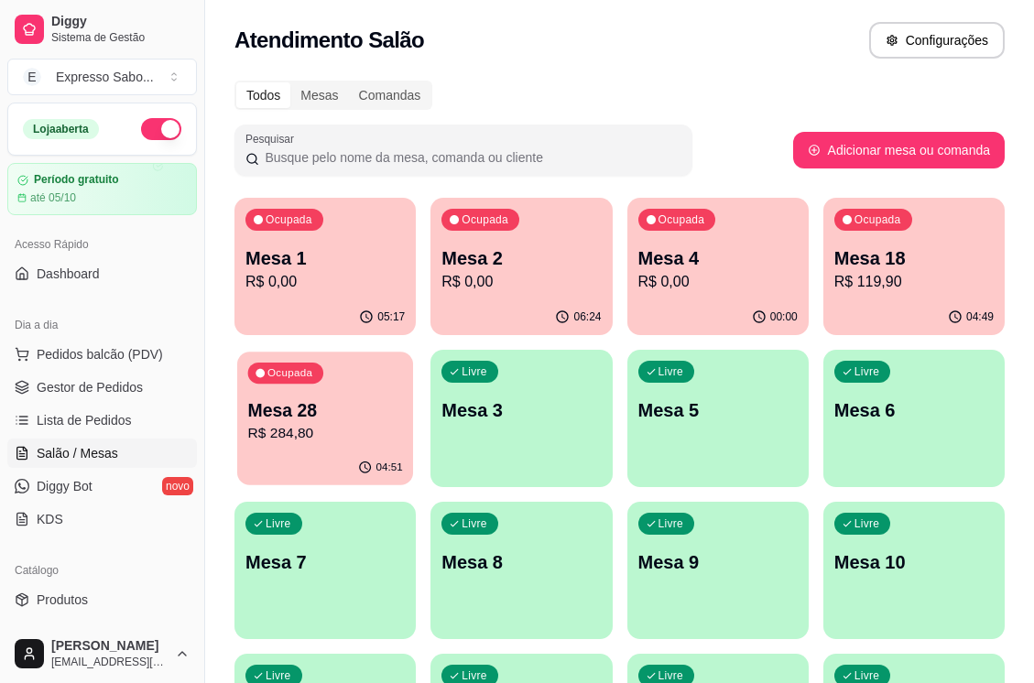
click at [357, 418] on p "Mesa 28" at bounding box center [325, 410] width 155 height 25
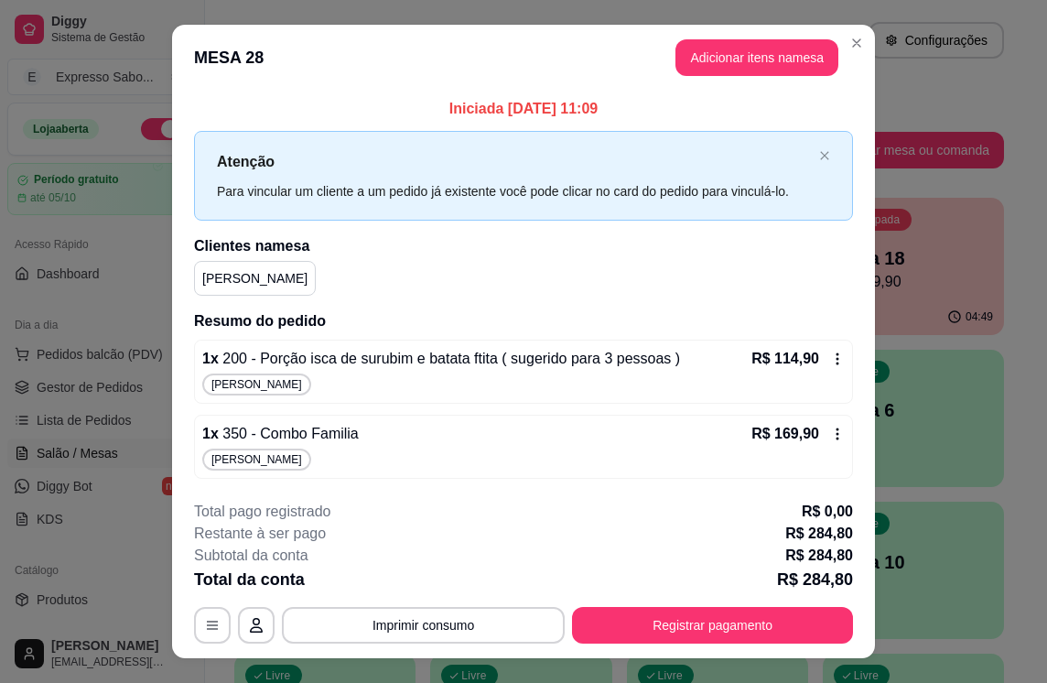
scroll to position [34, 0]
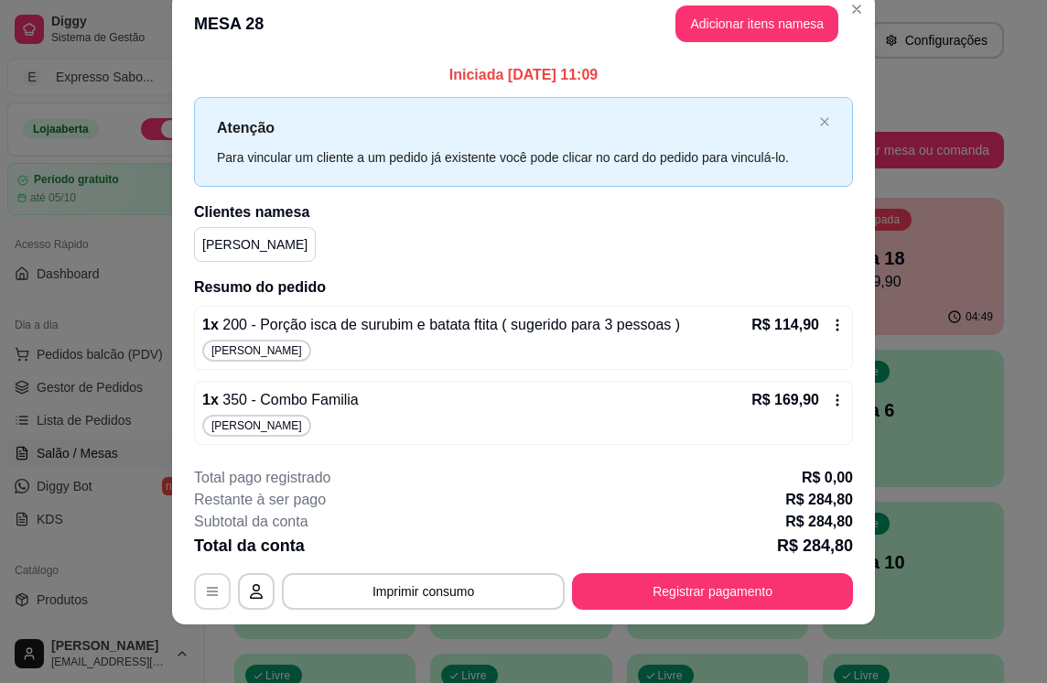
click at [208, 591] on icon "button" at bounding box center [212, 591] width 11 height 8
click at [813, 128] on div "Atenção Para vincular um cliente a um pedido já existente você pode clicar no c…" at bounding box center [523, 141] width 659 height 89
click at [819, 127] on icon "close" at bounding box center [824, 121] width 11 height 11
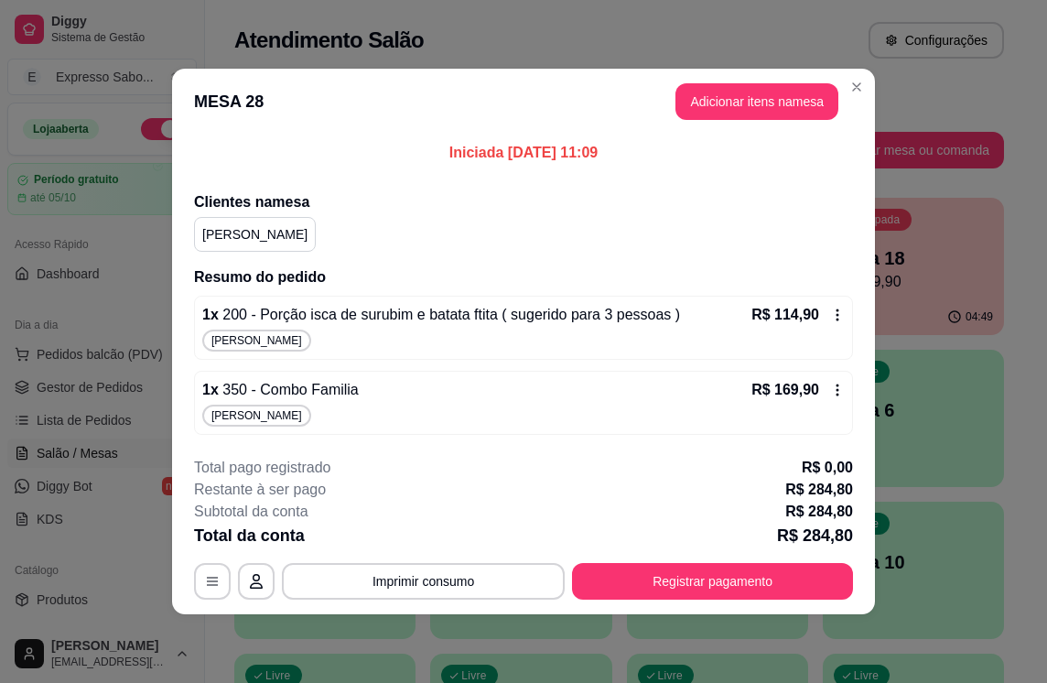
scroll to position [0, 0]
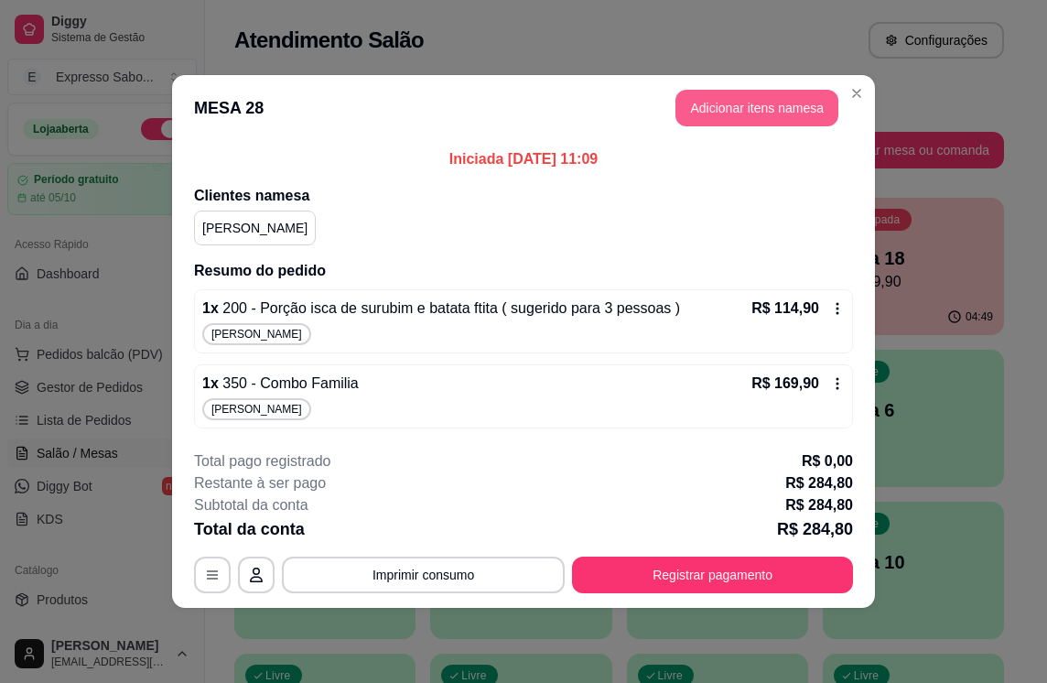
click at [759, 116] on button "Adicionar itens na mesa" at bounding box center [757, 108] width 163 height 37
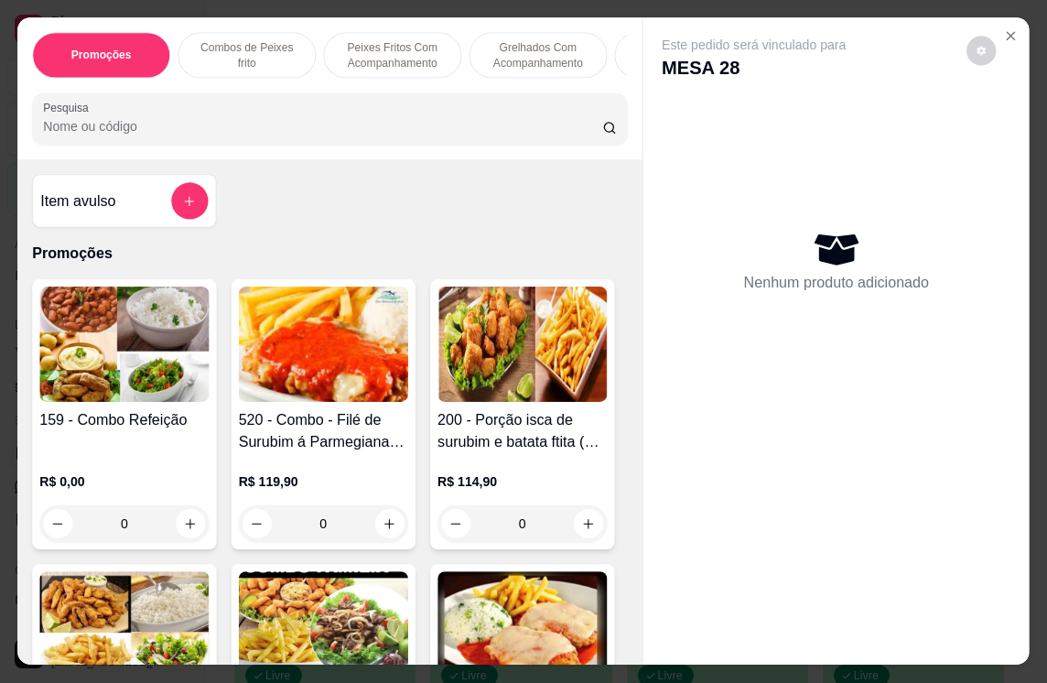
click at [759, 115] on div "Nenhum produto adicionado" at bounding box center [837, 262] width 350 height 362
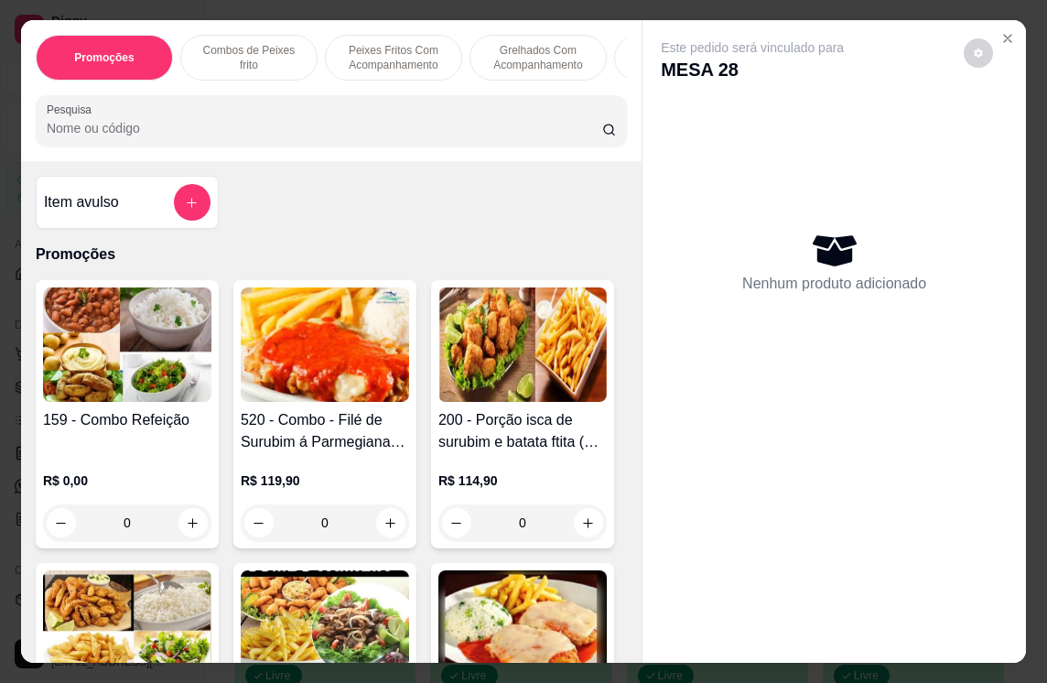
click at [336, 367] on img at bounding box center [325, 344] width 168 height 114
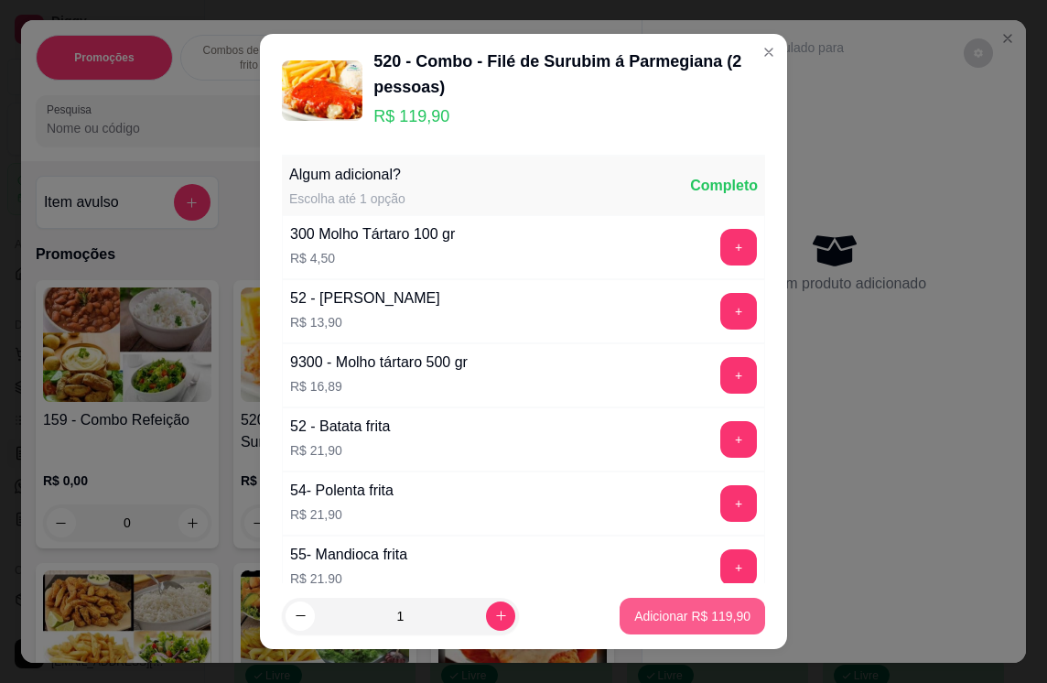
click at [719, 621] on p "Adicionar R$ 119,90" at bounding box center [692, 616] width 116 height 18
type input "1"
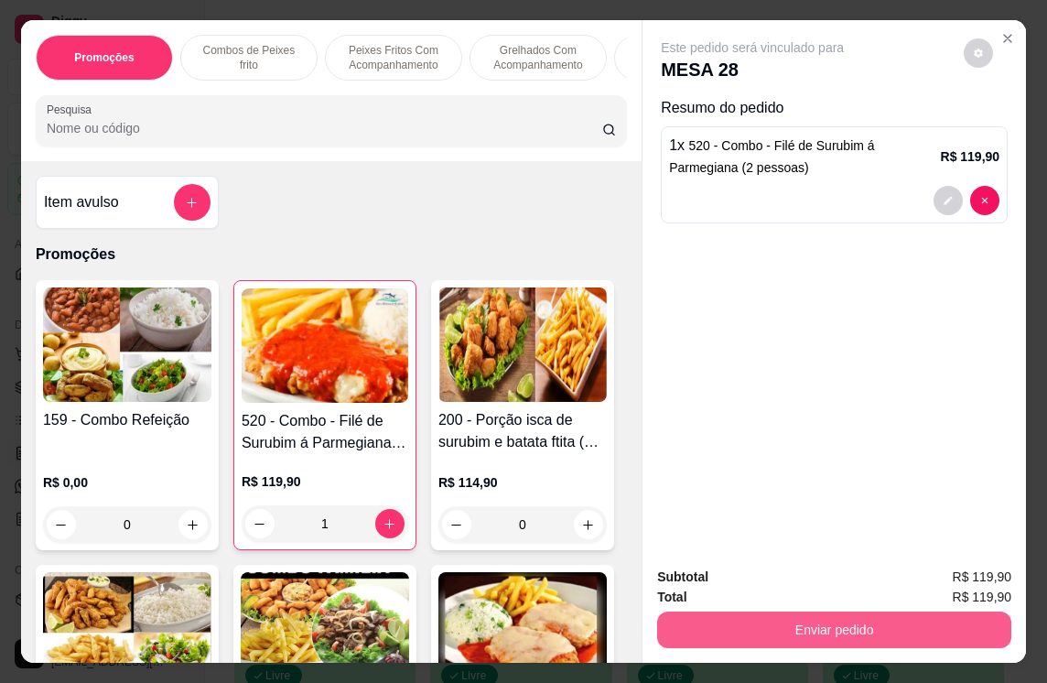
click at [776, 631] on button "Enviar pedido" at bounding box center [834, 630] width 354 height 37
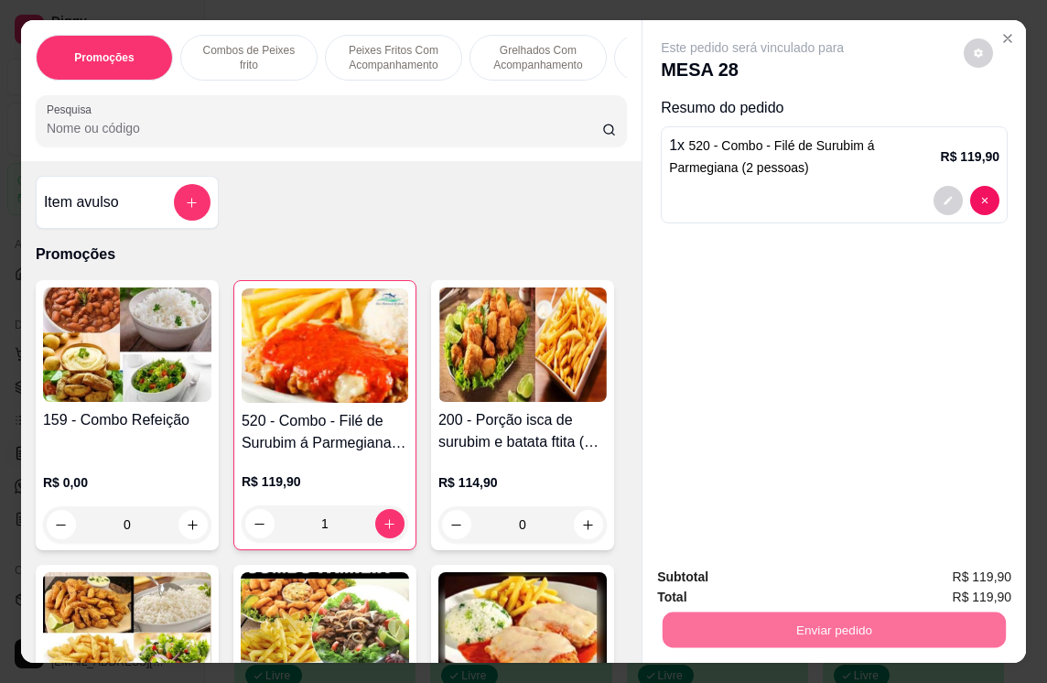
click at [761, 587] on button "Não registrar e enviar pedido" at bounding box center [773, 577] width 190 height 35
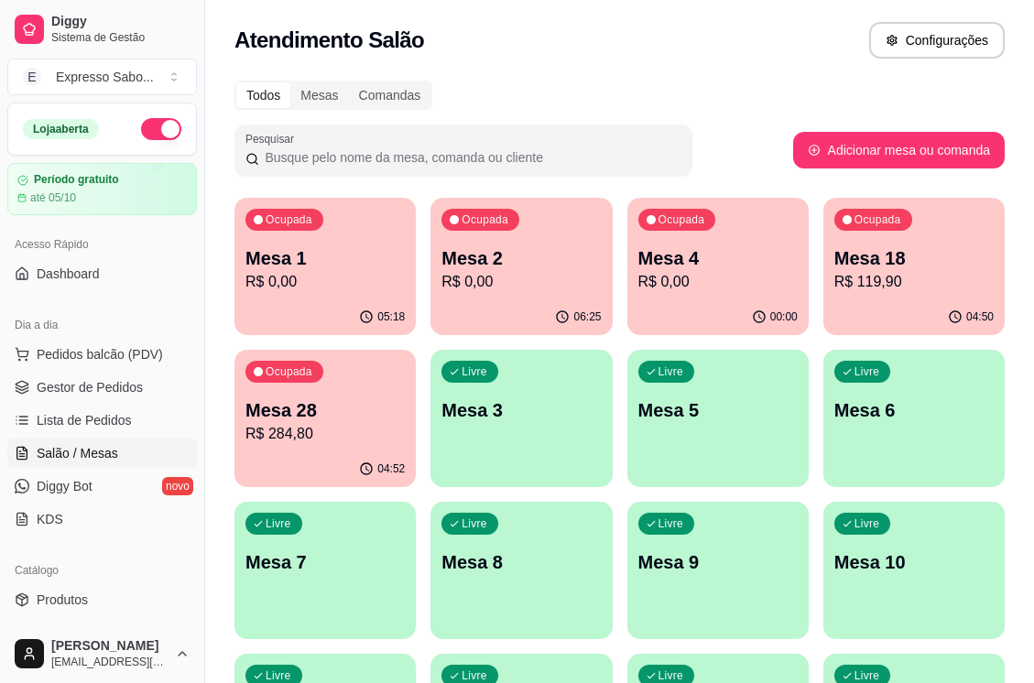
click at [331, 445] on div "Ocupada Mesa 28 R$ 284,80" at bounding box center [324, 401] width 181 height 102
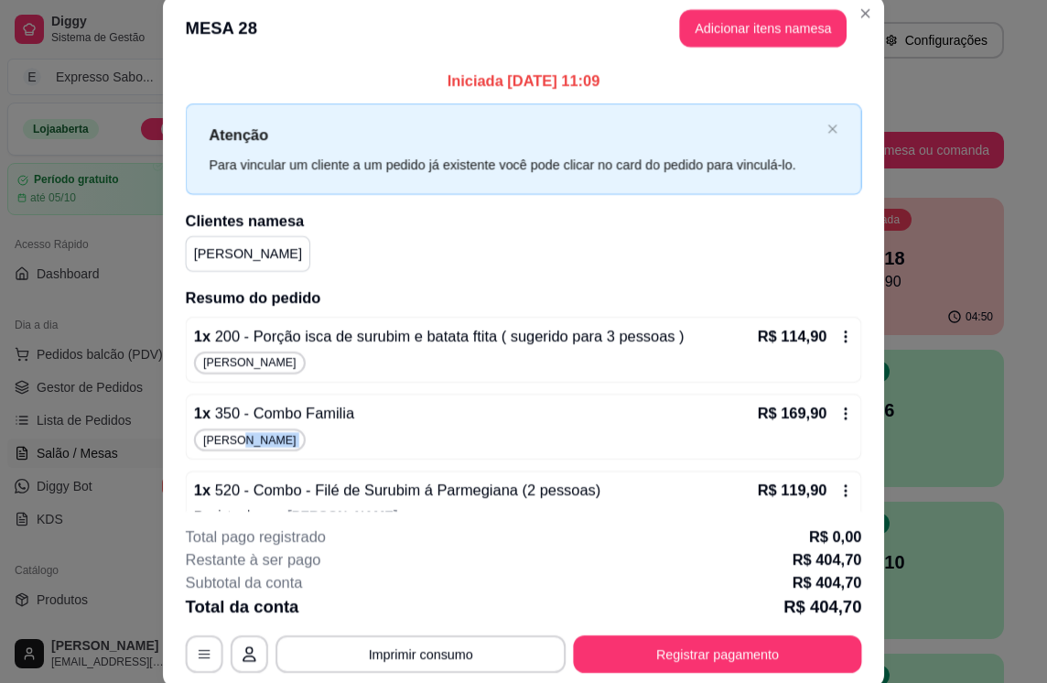
click at [331, 445] on div "[PERSON_NAME]" at bounding box center [523, 439] width 659 height 23
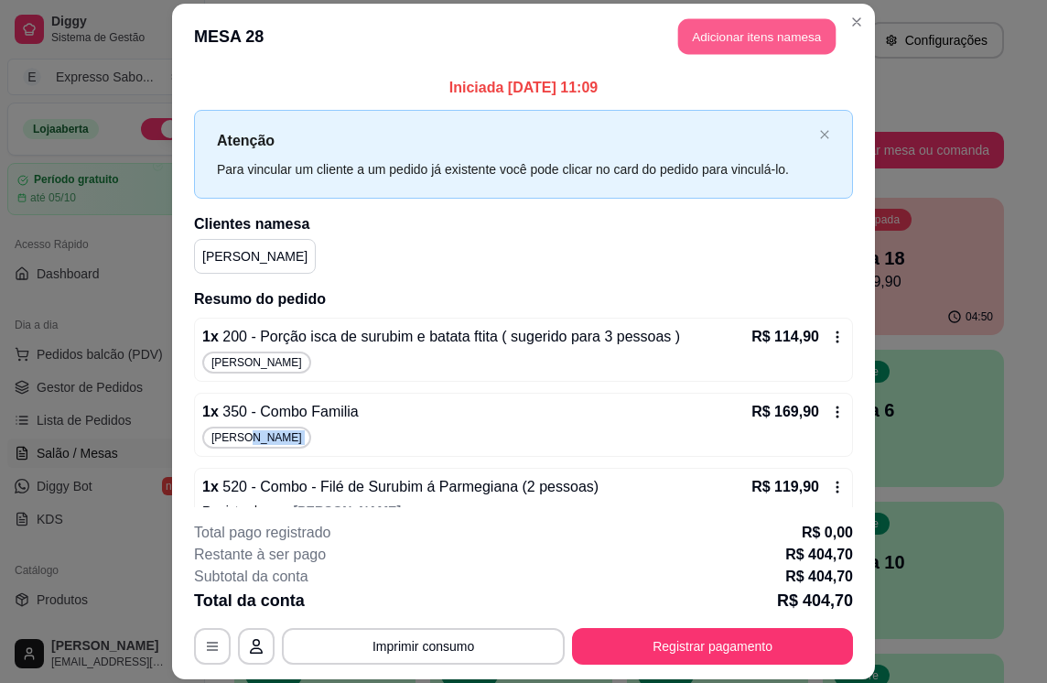
click at [801, 37] on button "Adicionar itens na mesa" at bounding box center [756, 36] width 157 height 36
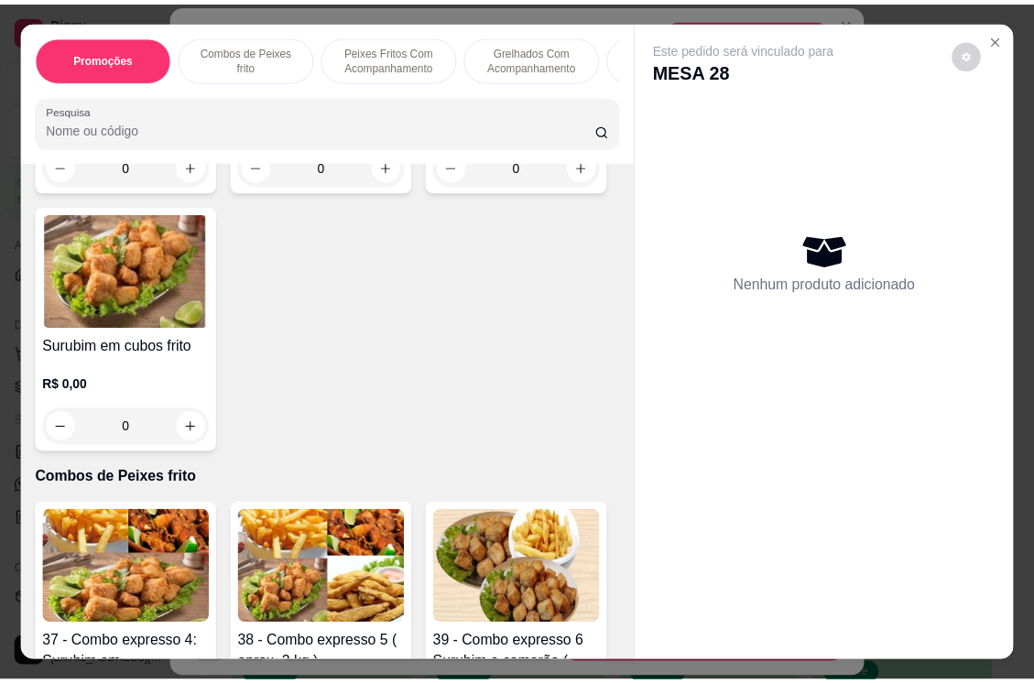
scroll to position [1190, 0]
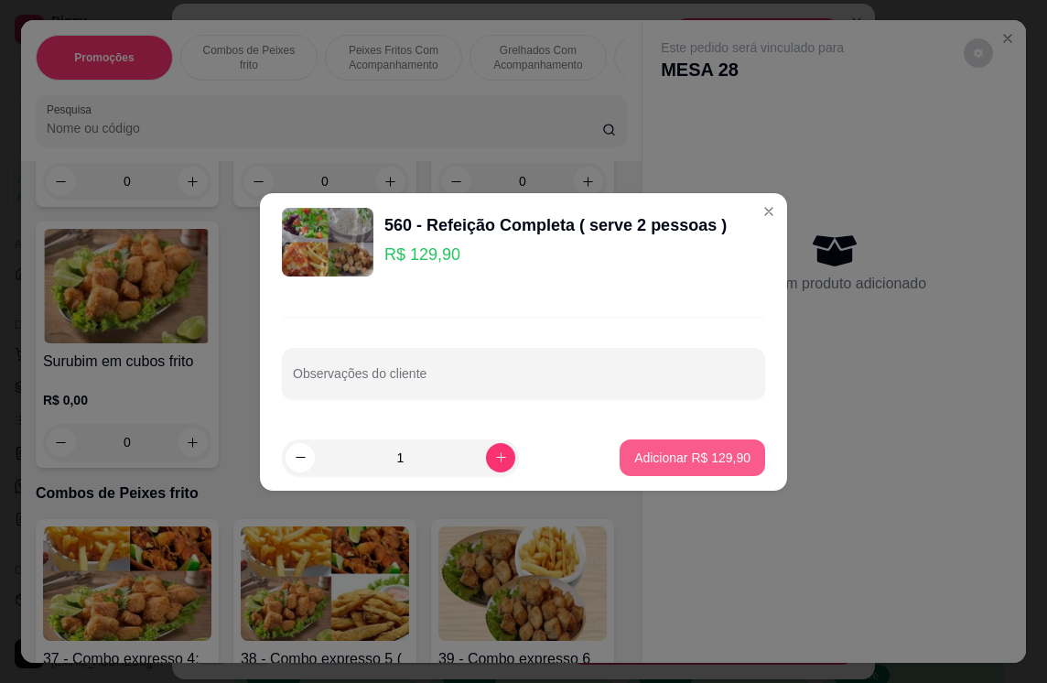
click at [675, 455] on p "Adicionar R$ 129,90" at bounding box center [692, 458] width 116 height 18
type input "1"
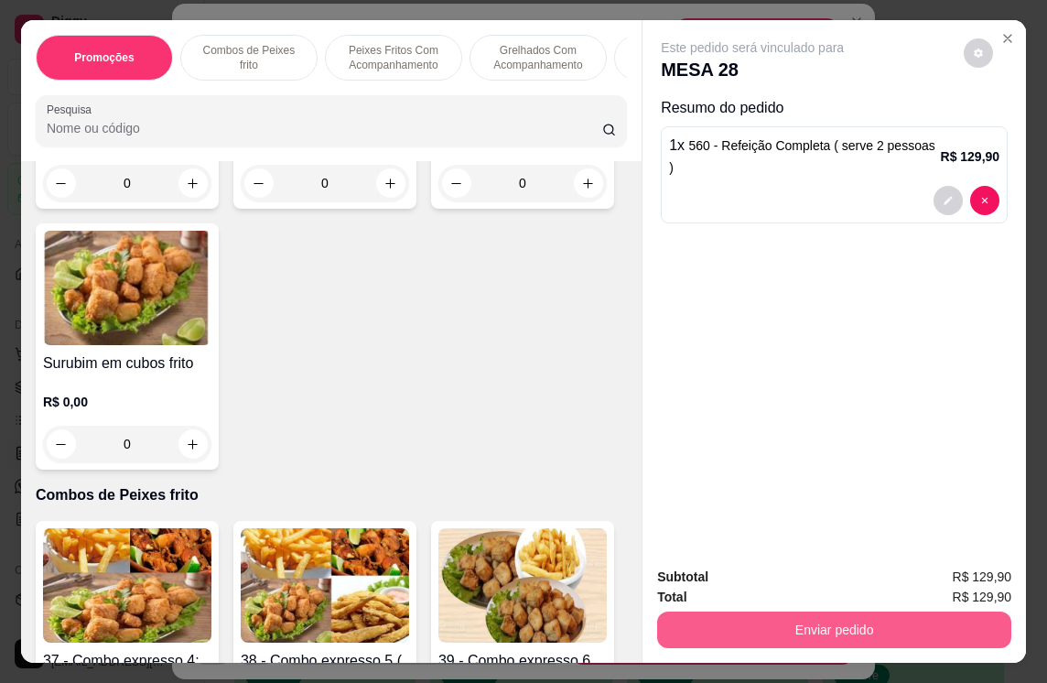
click at [863, 622] on button "Enviar pedido" at bounding box center [834, 630] width 354 height 37
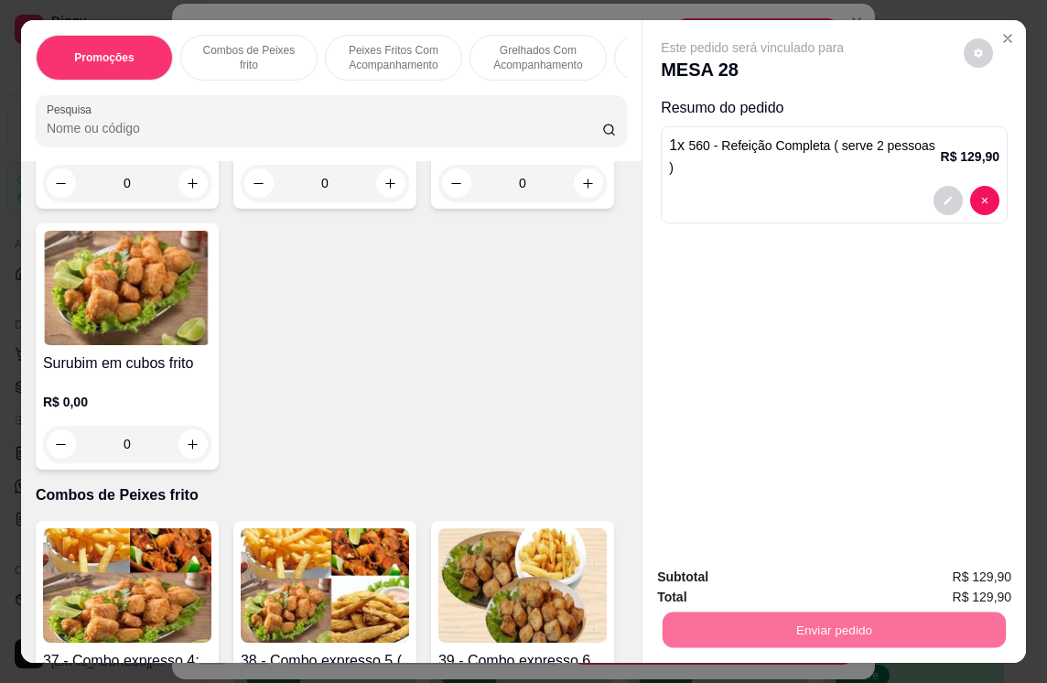
click at [791, 567] on button "Não registrar e enviar pedido" at bounding box center [773, 577] width 190 height 35
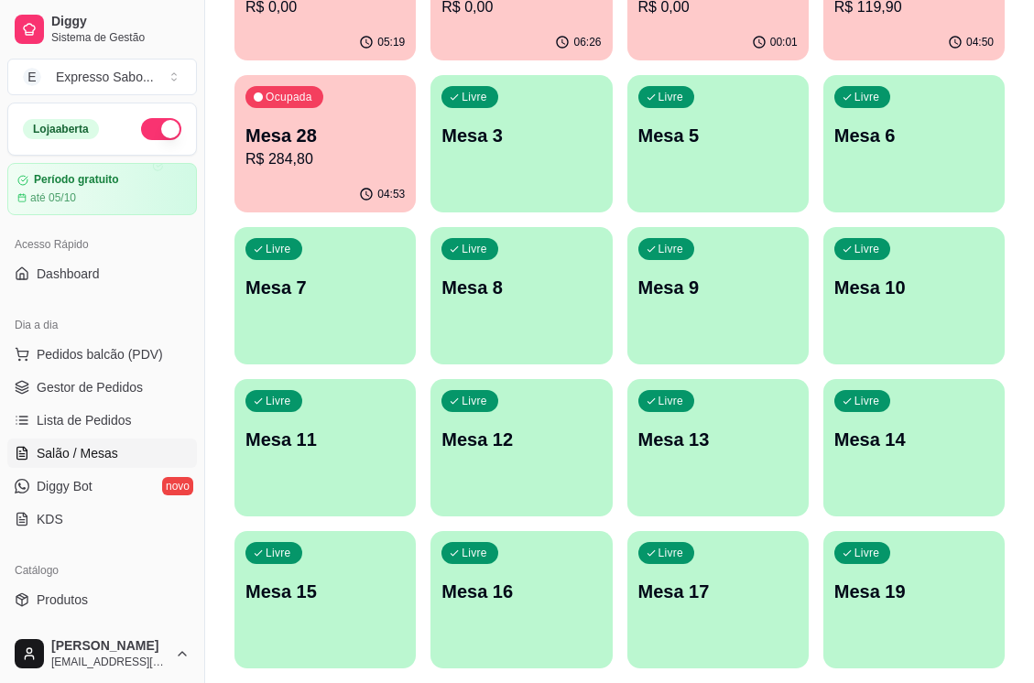
scroll to position [92, 0]
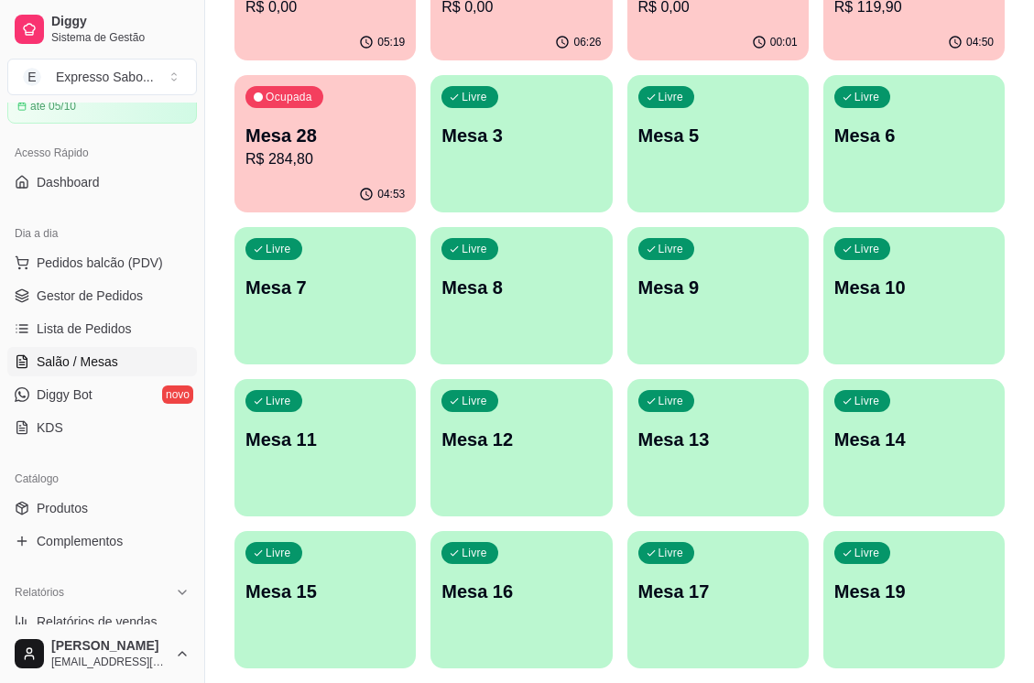
click at [53, 430] on span "KDS" at bounding box center [50, 427] width 27 height 18
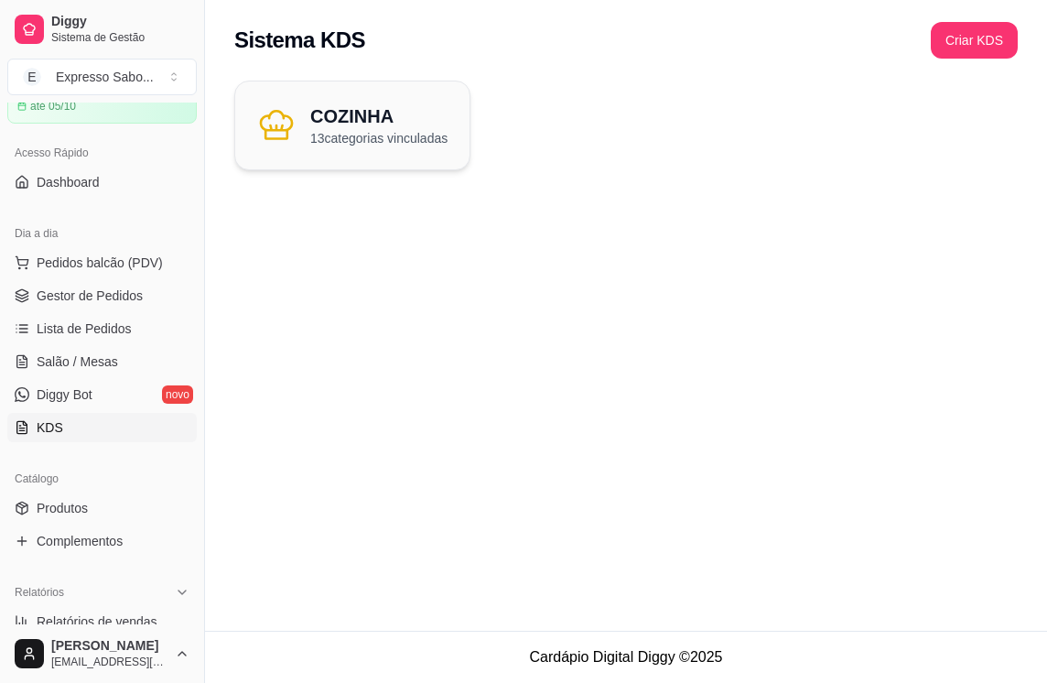
click at [62, 433] on link "KDS" at bounding box center [102, 427] width 190 height 29
click at [321, 133] on p "13 categorias vinculadas" at bounding box center [378, 138] width 137 height 18
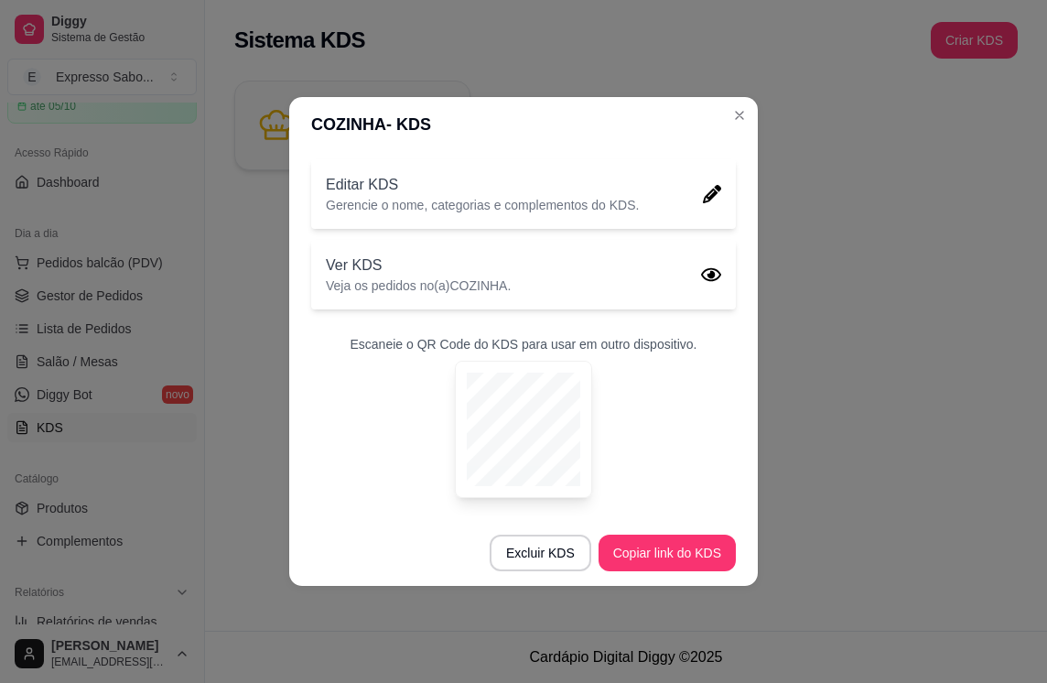
click at [661, 428] on div "Escaneie o QR Code do KDS para usar em outro dispositivo." at bounding box center [523, 416] width 425 height 163
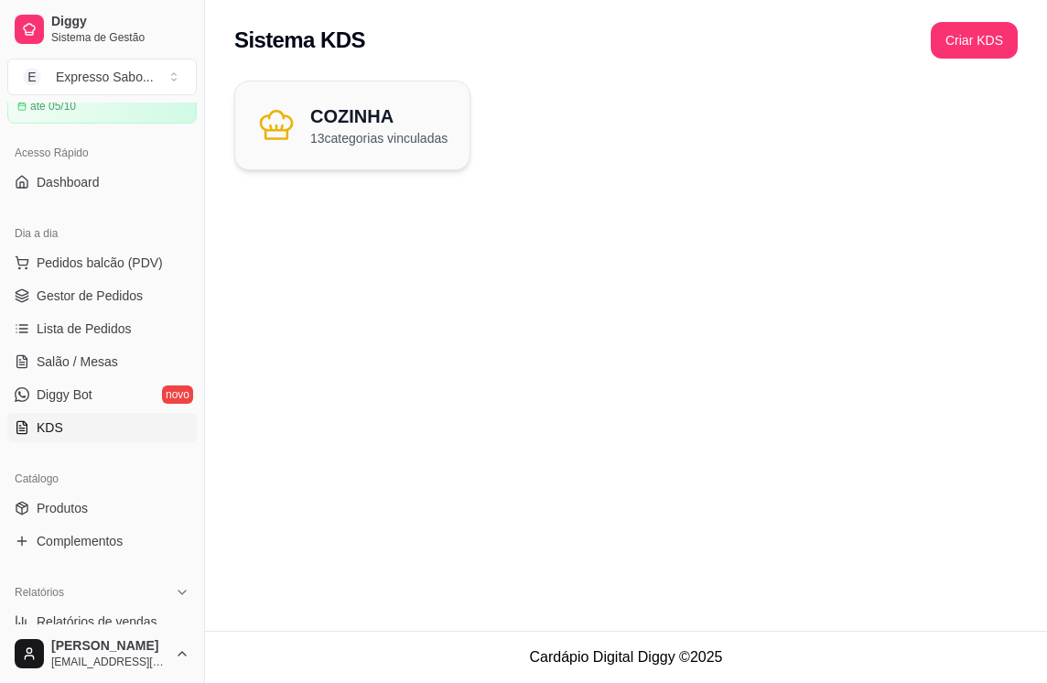
click at [418, 135] on p "13 categorias vinculadas" at bounding box center [378, 138] width 137 height 18
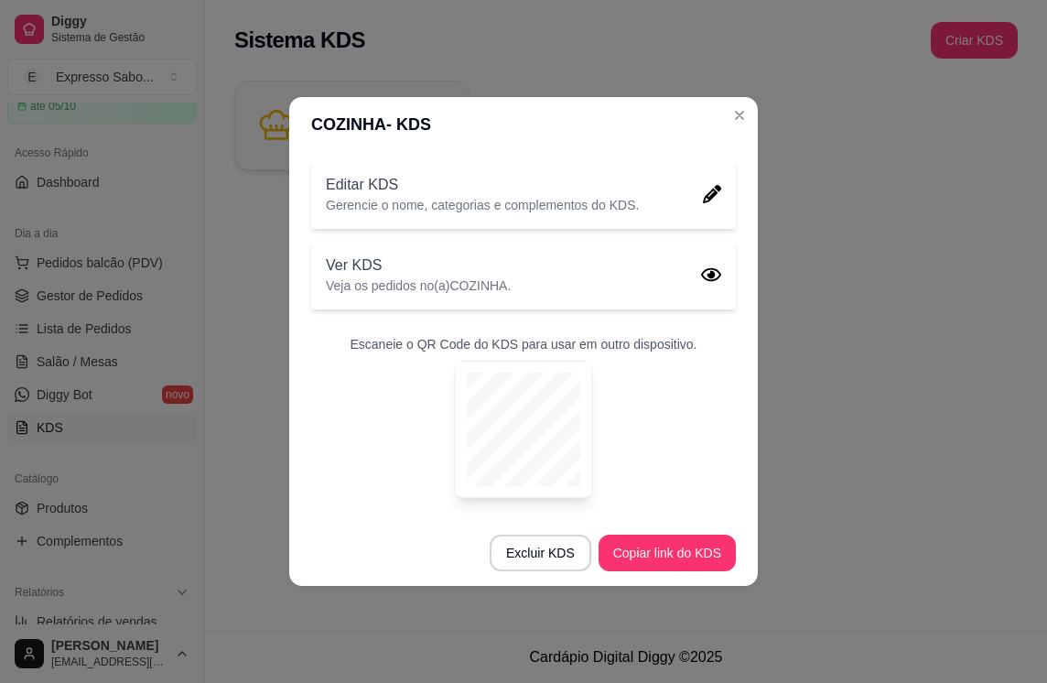
click at [709, 270] on icon at bounding box center [711, 275] width 20 height 20
click at [713, 278] on icon at bounding box center [711, 275] width 20 height 20
click at [712, 197] on icon at bounding box center [712, 194] width 18 height 18
click at [397, 293] on p "Veja os pedidos no(a) COZINHA ." at bounding box center [418, 285] width 185 height 18
click at [712, 200] on icon at bounding box center [712, 194] width 18 height 18
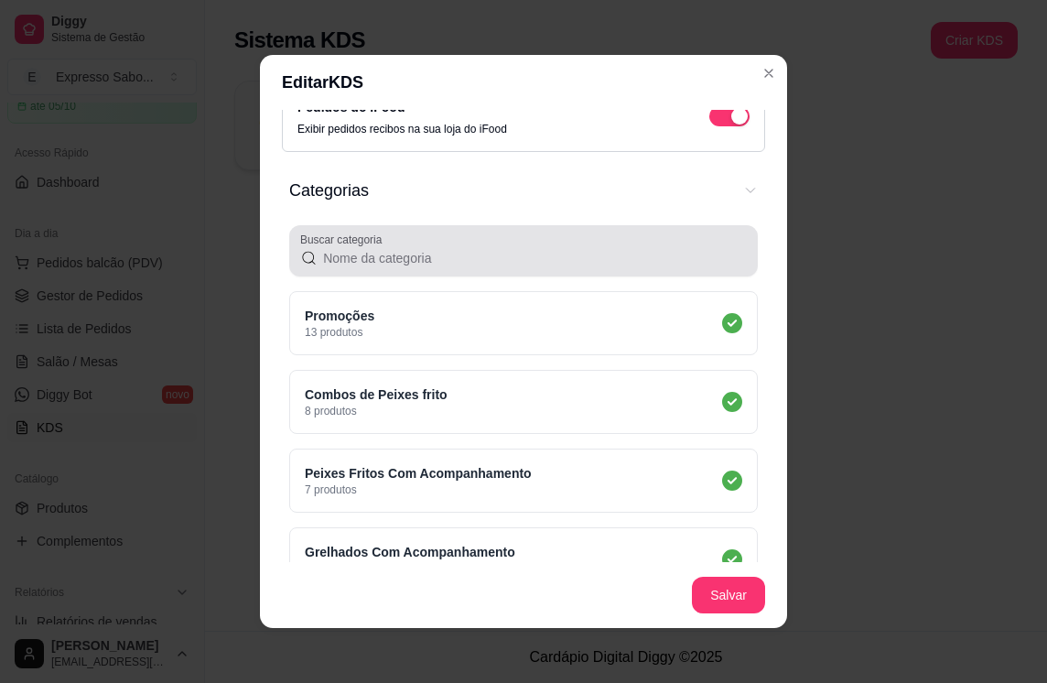
scroll to position [275, 0]
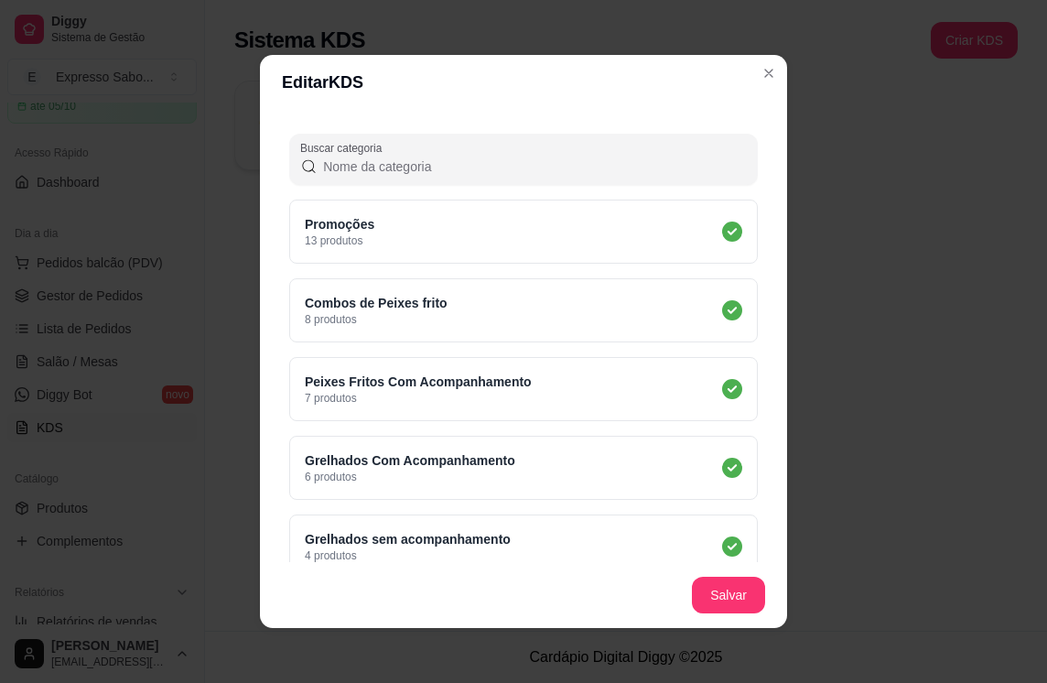
click at [434, 247] on div "Promoções 13 produtos" at bounding box center [523, 232] width 469 height 64
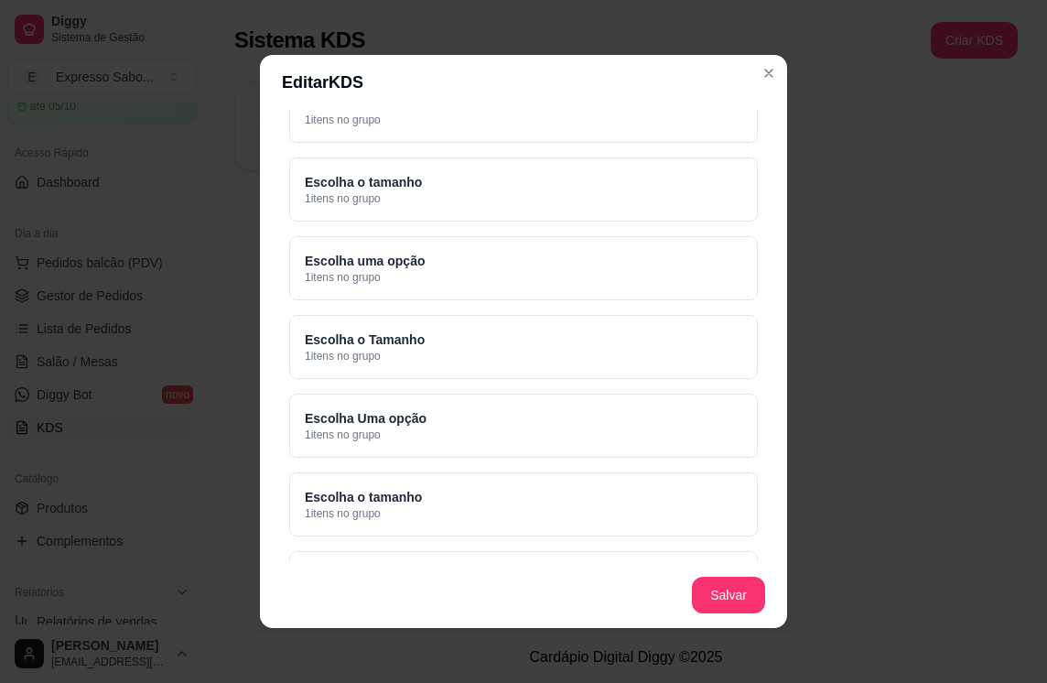
scroll to position [5585, 0]
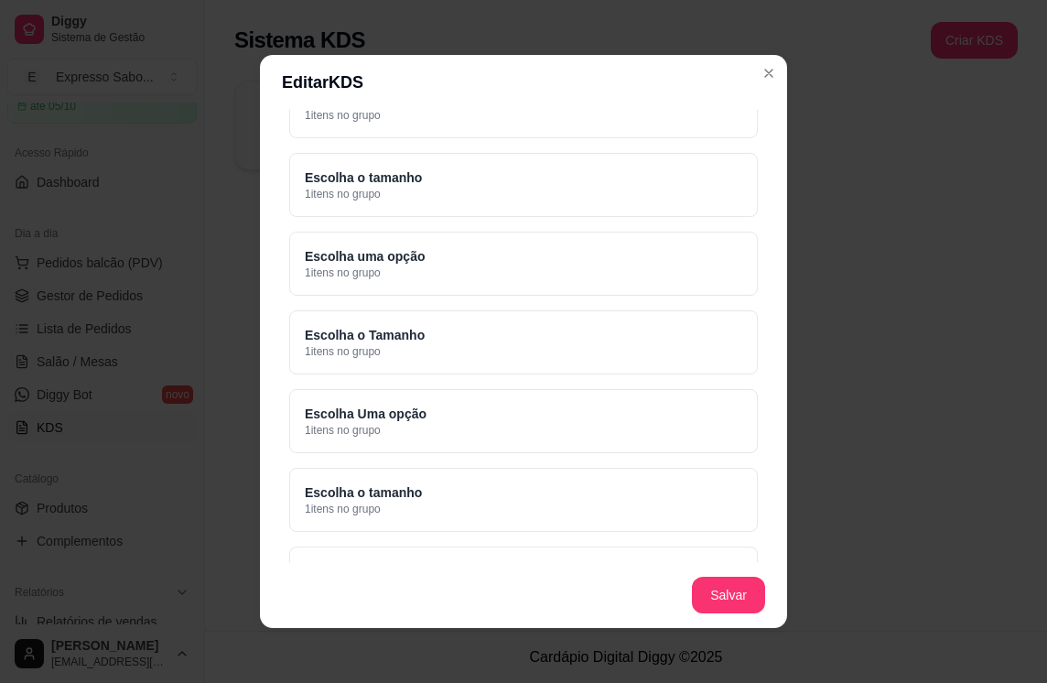
click at [625, 513] on div "Escolha o tamanho 1 itens no grupo" at bounding box center [523, 500] width 469 height 64
click at [654, 421] on div "Escolha Uma opção 1 itens no grupo" at bounding box center [523, 421] width 469 height 64
click at [677, 352] on div "Escolha o Tamanho 1 itens no grupo" at bounding box center [523, 342] width 469 height 64
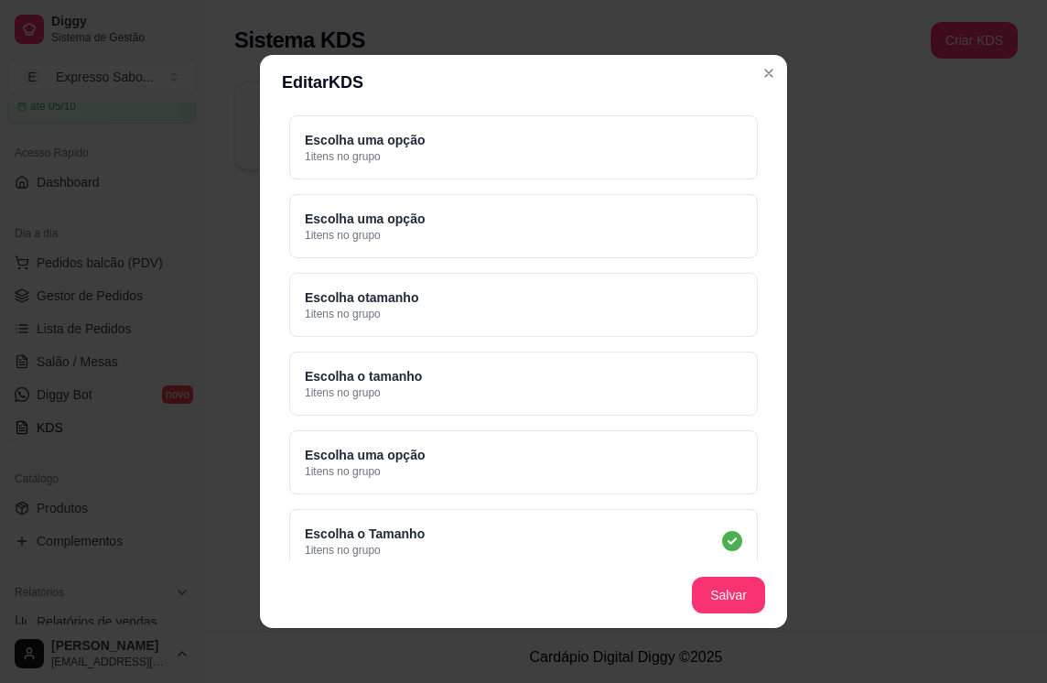
scroll to position [5493, 0]
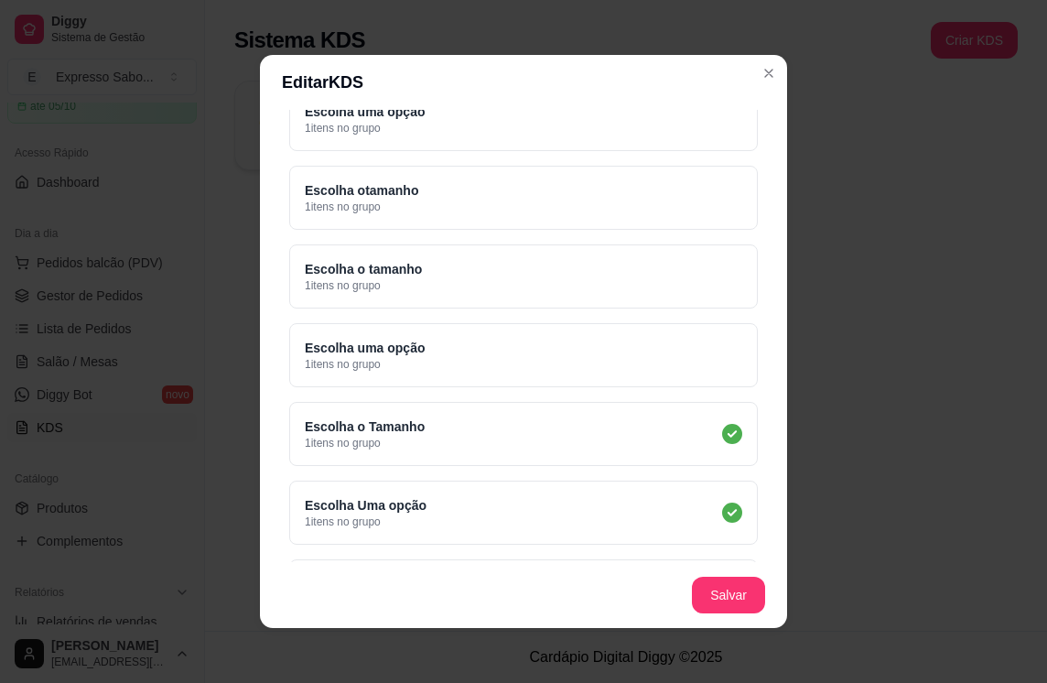
click at [669, 341] on div "Escolha uma opção 1 itens no grupo" at bounding box center [523, 355] width 469 height 64
click at [665, 284] on div "Escolha o tamanho 1 itens no grupo" at bounding box center [523, 276] width 469 height 64
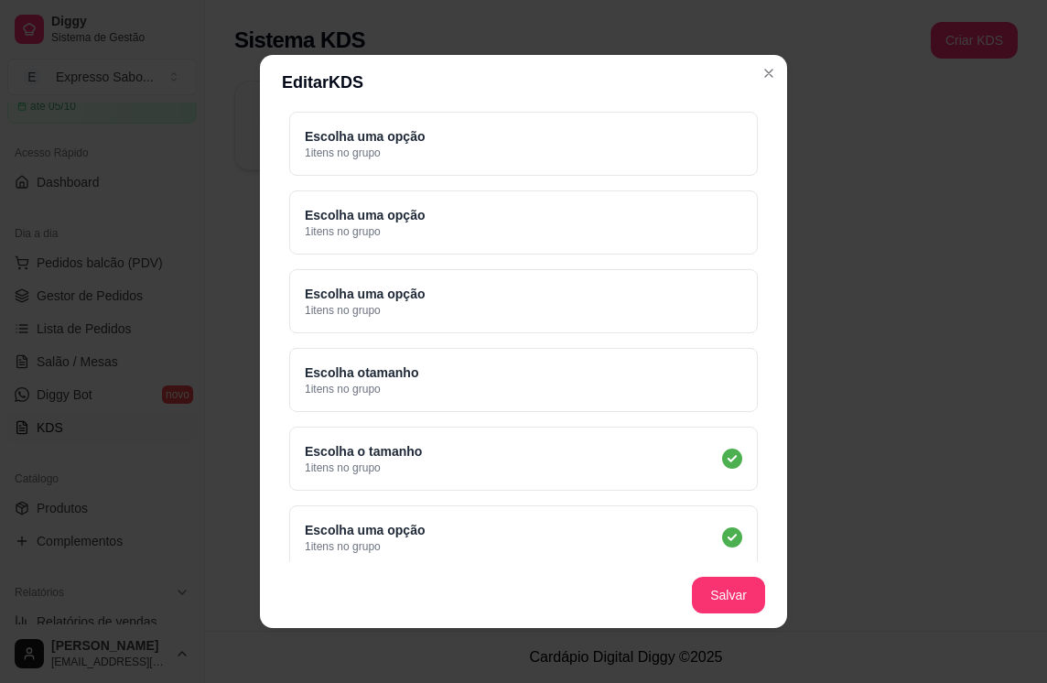
scroll to position [5310, 0]
click at [705, 389] on div "Escolha otamanho 1 itens no grupo" at bounding box center [523, 381] width 469 height 64
click at [690, 317] on div "Escolha uma opção 1 itens no grupo" at bounding box center [523, 302] width 469 height 64
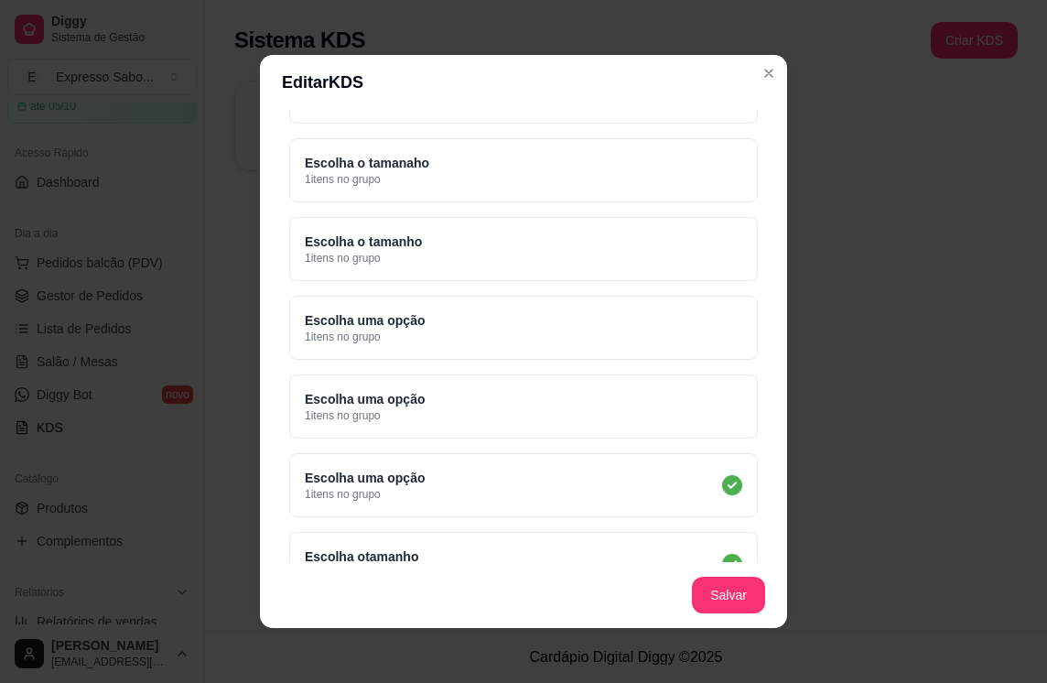
click at [696, 391] on div "Escolha uma opção 1 itens no grupo" at bounding box center [523, 406] width 469 height 64
click at [688, 347] on div "Escolha uma opção 1 itens no grupo" at bounding box center [523, 328] width 469 height 64
click at [667, 245] on div "Escolha o tamanho 1 itens no grupo" at bounding box center [523, 249] width 469 height 64
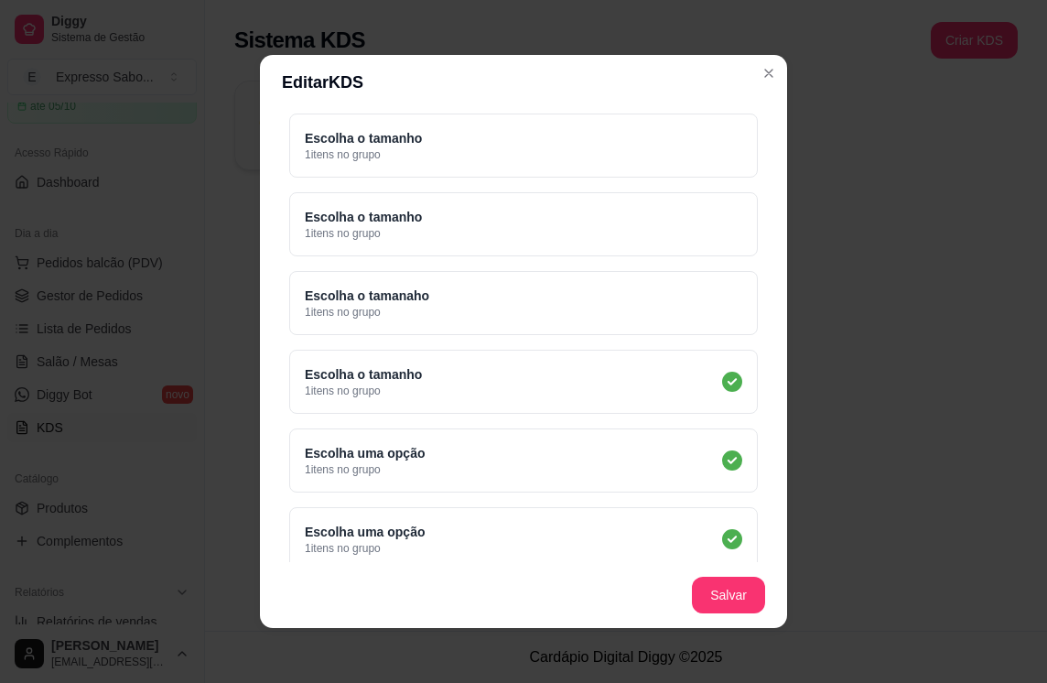
scroll to position [4852, 0]
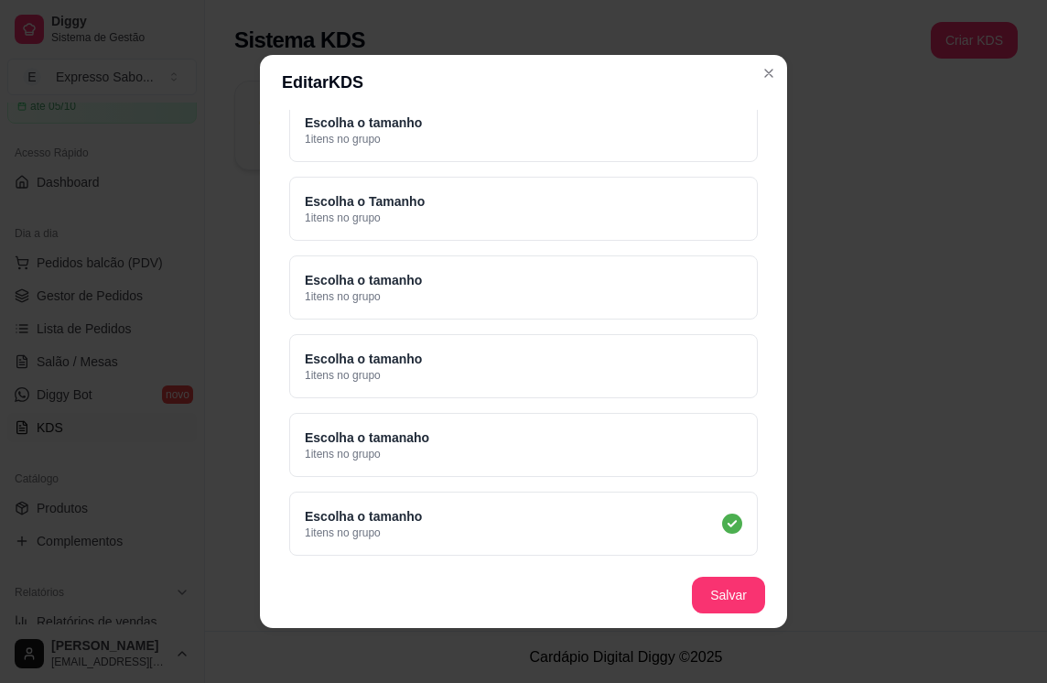
click at [705, 453] on div "Escolha o tamanaho 1 itens no grupo" at bounding box center [523, 445] width 469 height 64
click at [687, 366] on div "Escolha o tamanho 1 itens no grupo" at bounding box center [523, 366] width 469 height 64
click at [665, 283] on div "Escolha o tamanho 1 itens no grupo" at bounding box center [523, 287] width 469 height 64
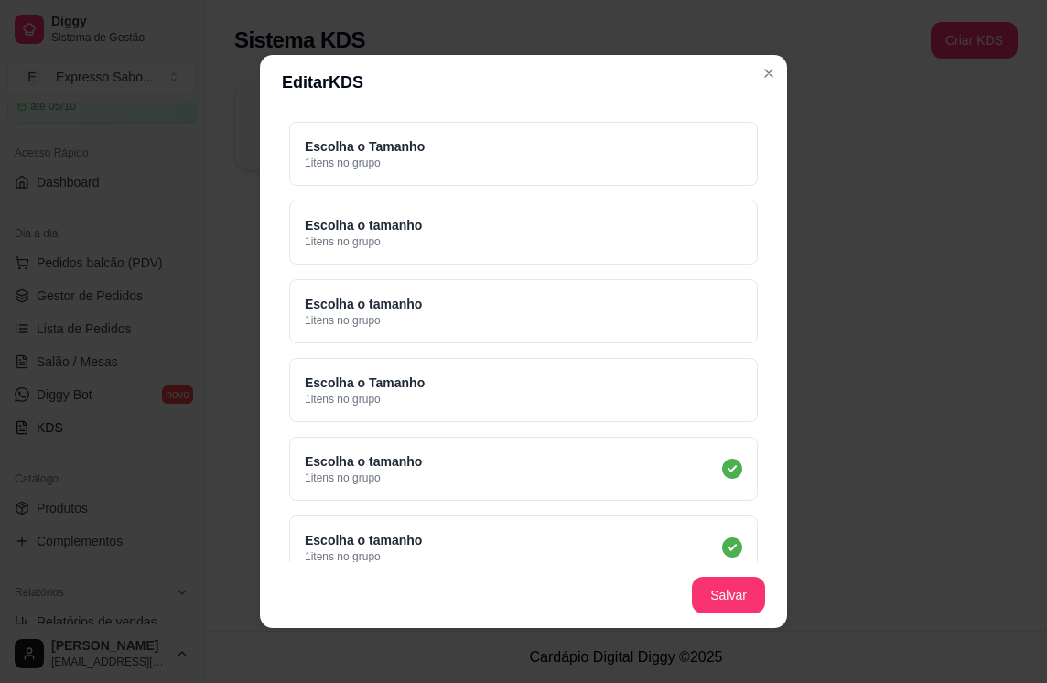
scroll to position [4669, 0]
click at [699, 392] on div "Escolha o Tamanho 1 itens no grupo" at bounding box center [523, 392] width 469 height 64
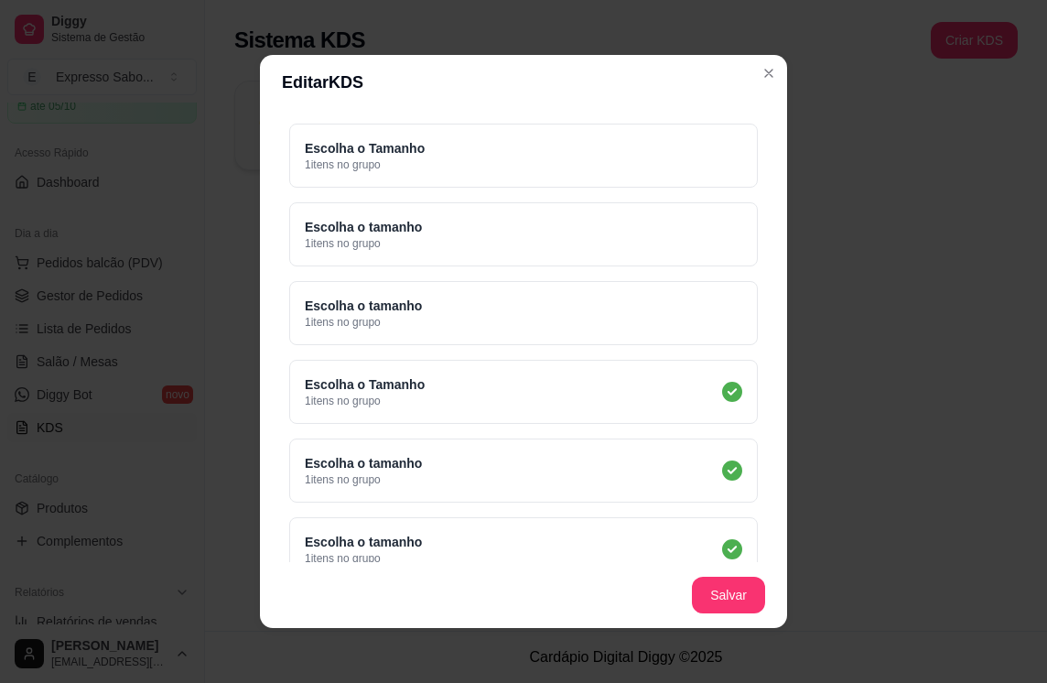
click at [678, 316] on div "Escolha o tamanho 1 itens no grupo" at bounding box center [523, 313] width 469 height 64
click at [669, 239] on div "Escolha o tamanho 1 itens no grupo" at bounding box center [523, 234] width 469 height 64
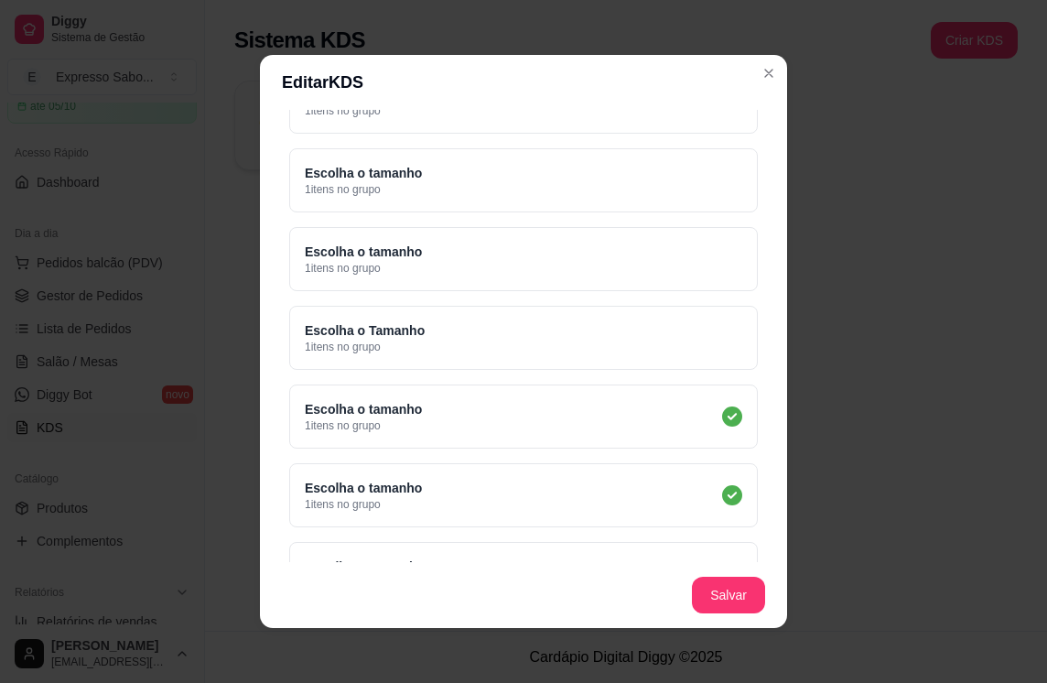
scroll to position [4486, 0]
click at [701, 337] on div "Escolha o Tamanho 1 itens no grupo" at bounding box center [523, 339] width 469 height 64
click at [677, 258] on div "Escolha o tamanho 1 itens no grupo" at bounding box center [523, 260] width 469 height 64
click at [672, 193] on div "Escolha o tamanho 1 itens no grupo" at bounding box center [523, 181] width 469 height 64
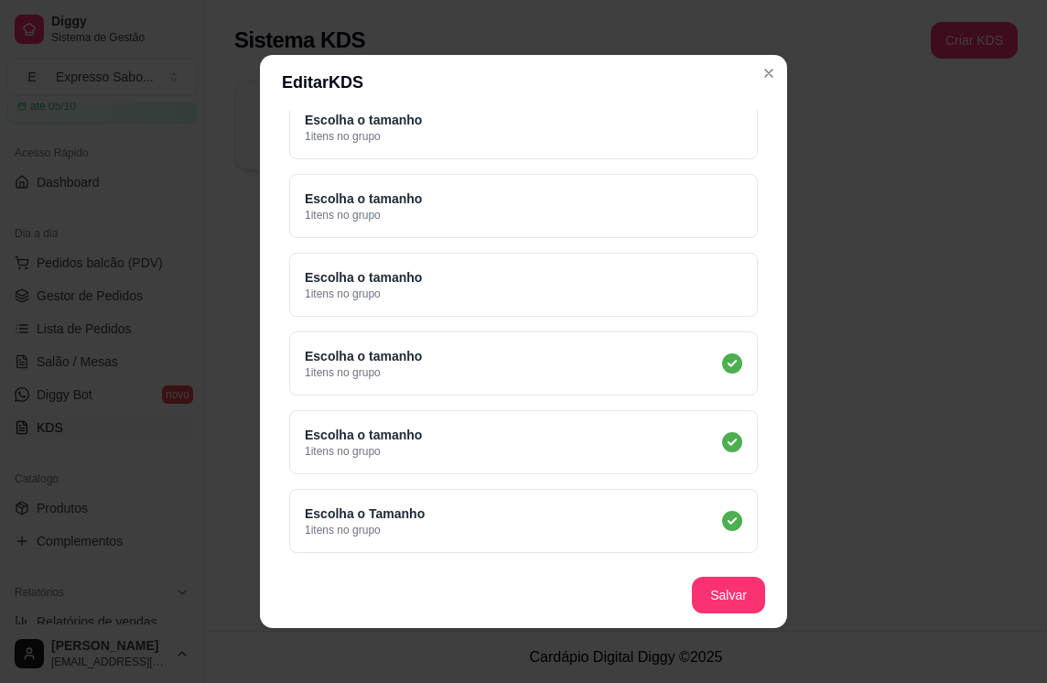
scroll to position [4303, 0]
click at [705, 279] on div "Escolha o tamanho 1 itens no grupo" at bounding box center [523, 286] width 469 height 64
click at [672, 211] on div "Escolha o tamanho 1 itens no grupo" at bounding box center [523, 207] width 469 height 64
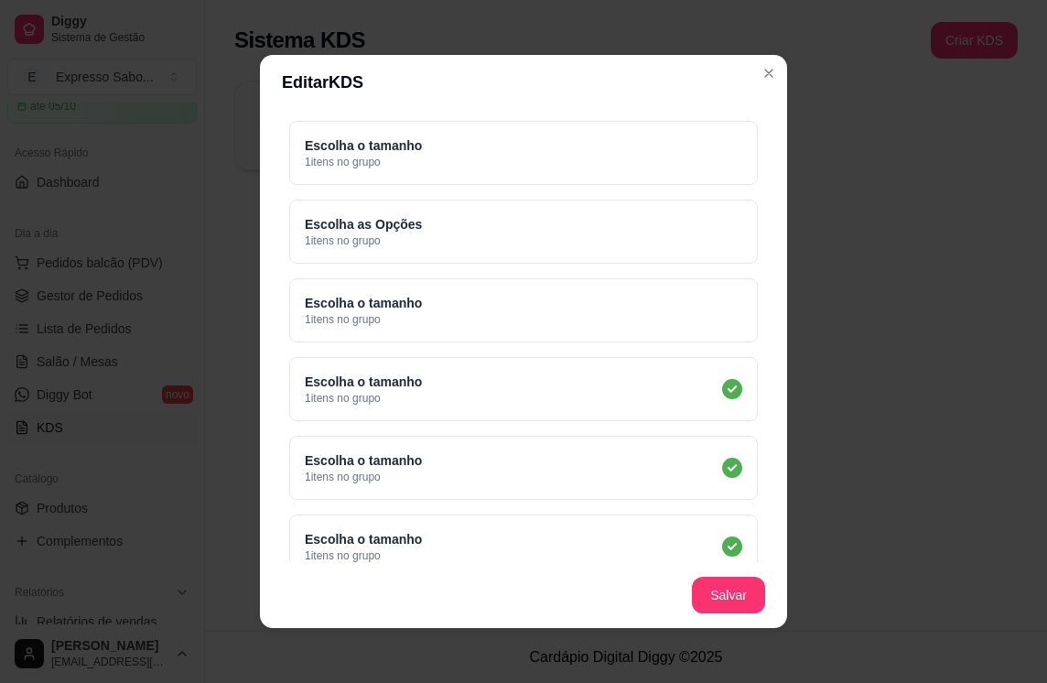
scroll to position [4120, 0]
click at [692, 327] on div "Escolha o tamanho 1 itens no grupo" at bounding box center [523, 311] width 469 height 64
click at [667, 228] on div "Escolha as Opções 1 itens no grupo" at bounding box center [523, 232] width 469 height 64
click at [666, 173] on div "Escolha o tamanho 1 itens no grupo" at bounding box center [523, 154] width 469 height 64
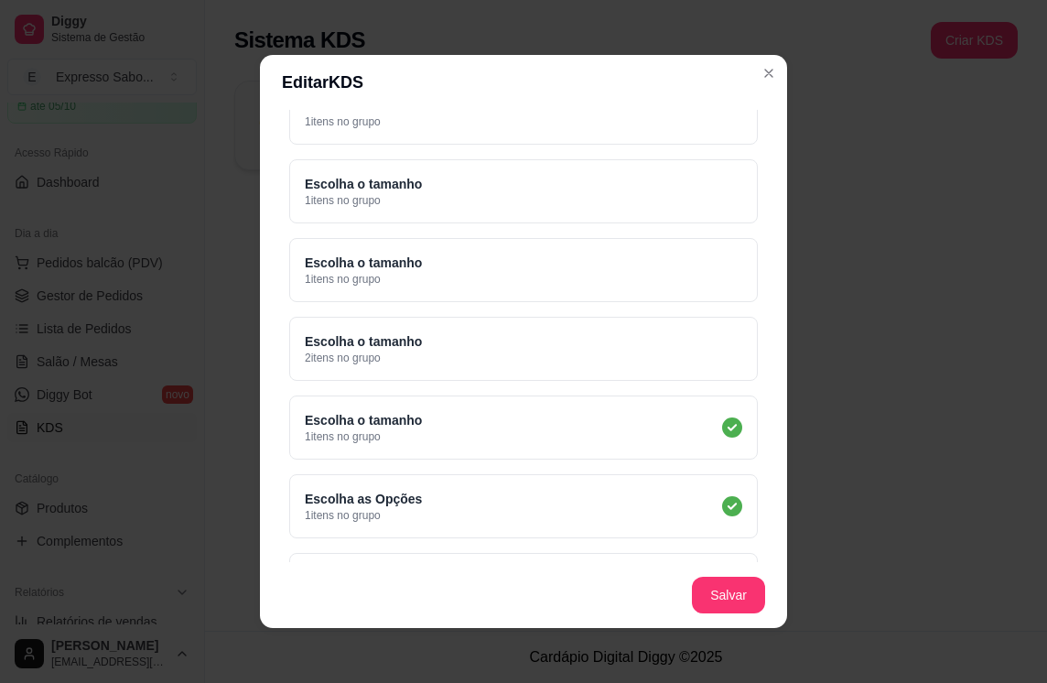
scroll to position [3845, 0]
click at [696, 352] on div "Escolha o tamanho 2 itens no grupo" at bounding box center [523, 350] width 469 height 64
click at [690, 279] on div "Escolha o tamanho 1 itens no grupo" at bounding box center [523, 271] width 469 height 64
click at [678, 215] on div "Escolha o tamanho 1 itens no grupo" at bounding box center [523, 192] width 469 height 64
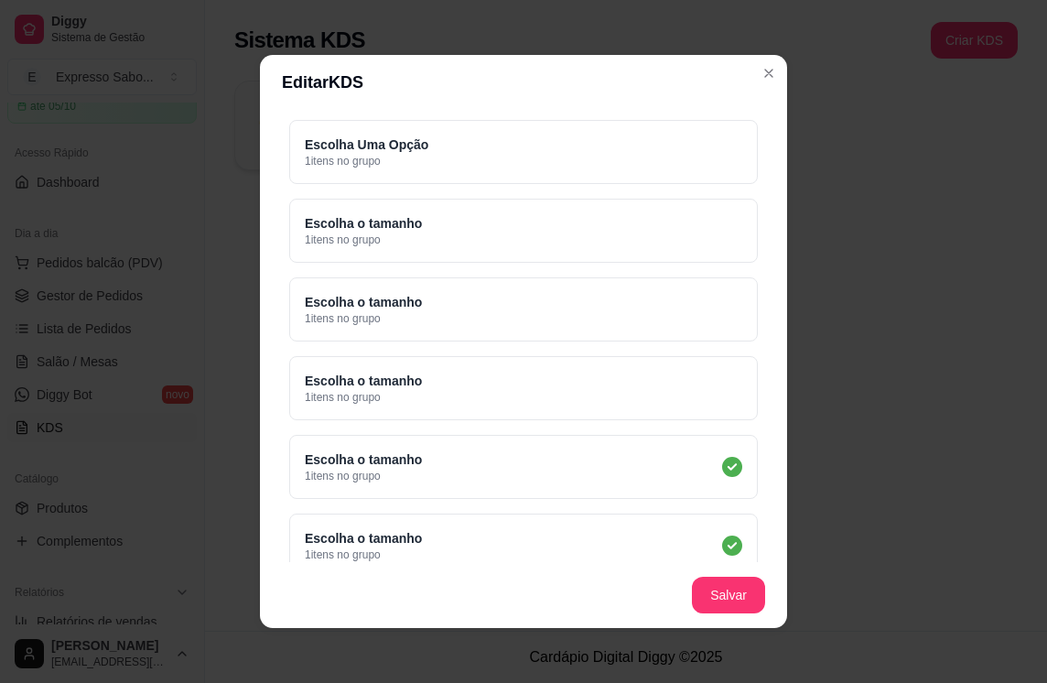
click at [688, 363] on div "Escolha o tamanho 1 itens no grupo" at bounding box center [523, 388] width 469 height 64
click at [673, 297] on div "Escolha o tamanho 1 itens no grupo" at bounding box center [523, 309] width 469 height 64
click at [677, 244] on div "Escolha o tamanho 1 itens no grupo" at bounding box center [523, 231] width 469 height 64
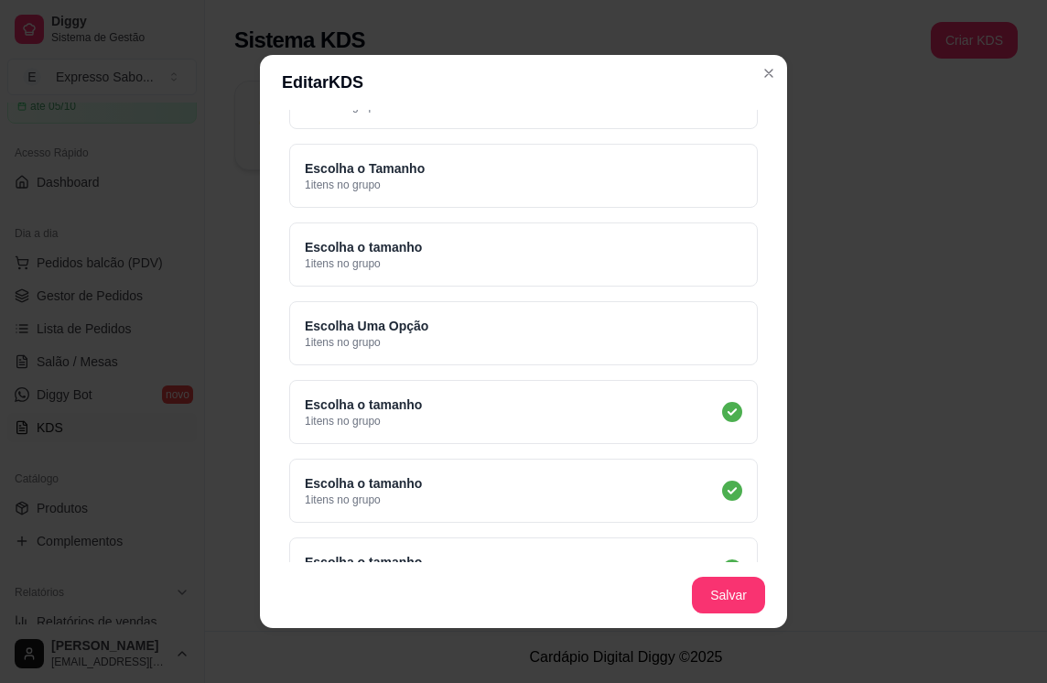
scroll to position [3387, 0]
click at [713, 369] on div "Atenção Selecione apenas complementos que você deseja exibir separado dos itens…" at bounding box center [523, 565] width 469 height 4799
click at [678, 239] on div "Escolha o tamanho 1 itens no grupo" at bounding box center [523, 256] width 469 height 64
click at [702, 324] on div "Escolha Uma Opção 1 itens no grupo" at bounding box center [523, 335] width 469 height 64
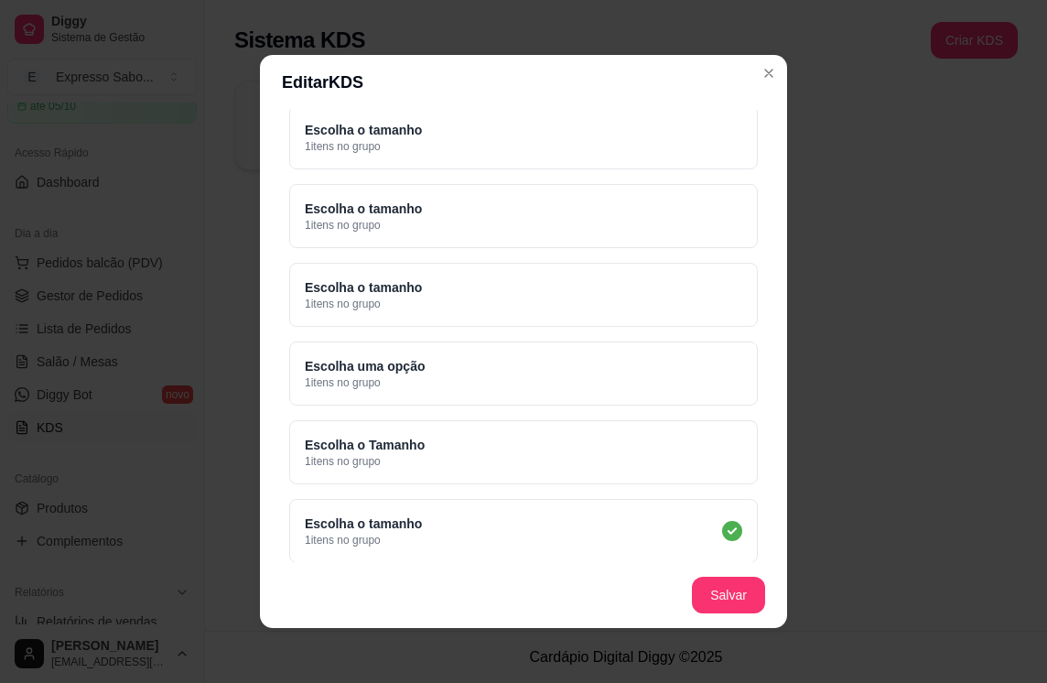
click at [706, 442] on div "Escolha o Tamanho 1 itens no grupo" at bounding box center [523, 452] width 469 height 64
click at [681, 373] on div "Escolha uma opção 1 itens no grupo" at bounding box center [523, 373] width 469 height 64
click at [666, 281] on div "Escolha o tamanho 1 itens no grupo" at bounding box center [523, 295] width 469 height 64
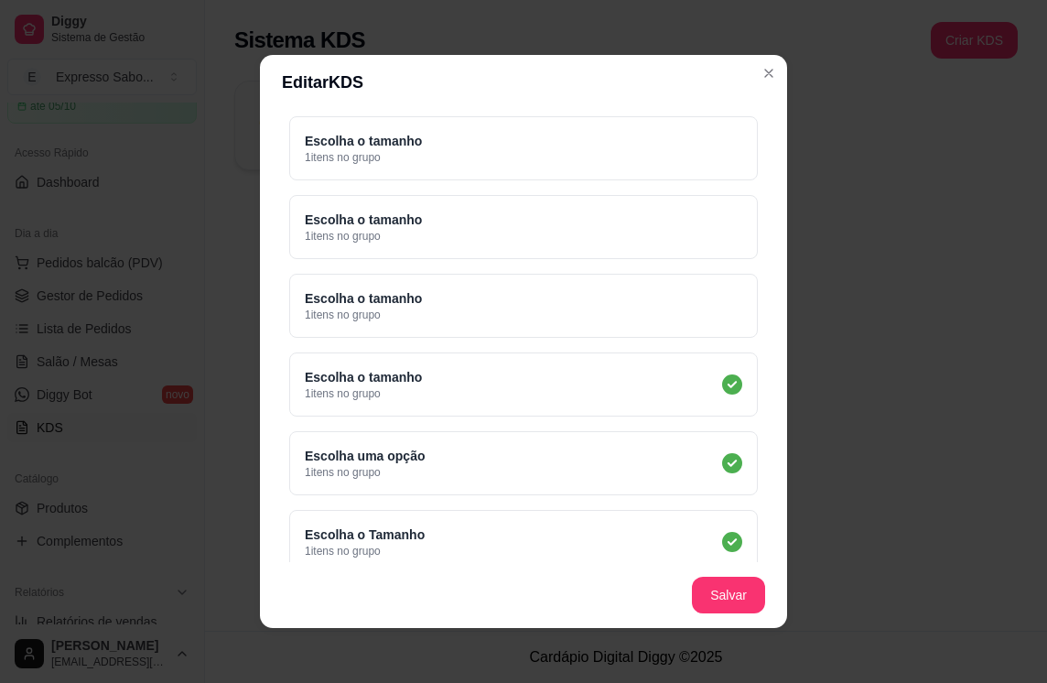
scroll to position [2838, 0]
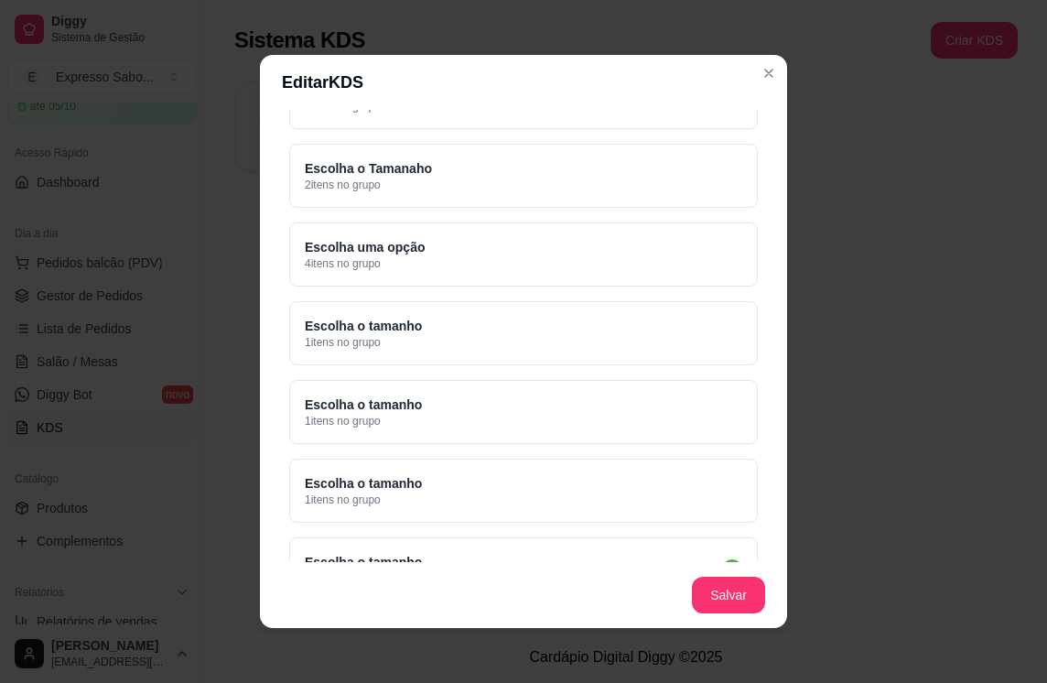
click at [704, 488] on div "Escolha o tamanho 1 itens no grupo" at bounding box center [523, 491] width 469 height 64
click at [699, 424] on div "Escolha o tamanho 1 itens no grupo" at bounding box center [523, 412] width 469 height 64
click at [699, 322] on div "Escolha o tamanho 1 itens no grupo" at bounding box center [523, 333] width 469 height 64
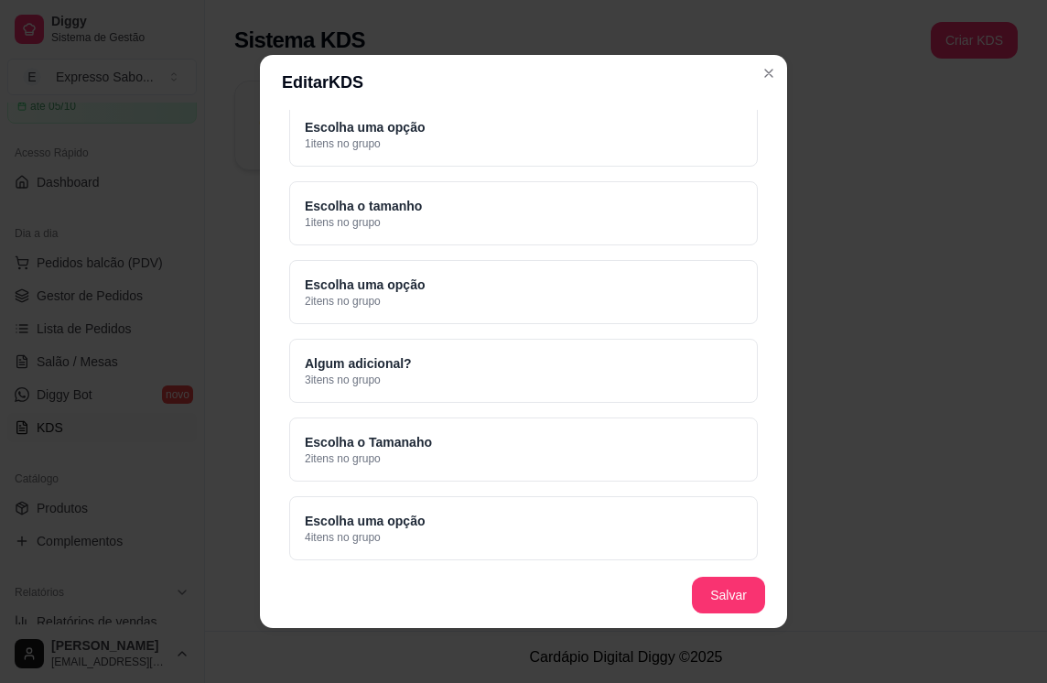
scroll to position [2563, 0]
click at [701, 507] on div "Escolha uma opção 4 itens no grupo" at bounding box center [523, 529] width 469 height 64
click at [699, 439] on div "Escolha o Tamanaho 2 itens no grupo" at bounding box center [523, 450] width 469 height 64
click at [698, 387] on div "Algum adicional? 3 itens no grupo" at bounding box center [523, 372] width 469 height 64
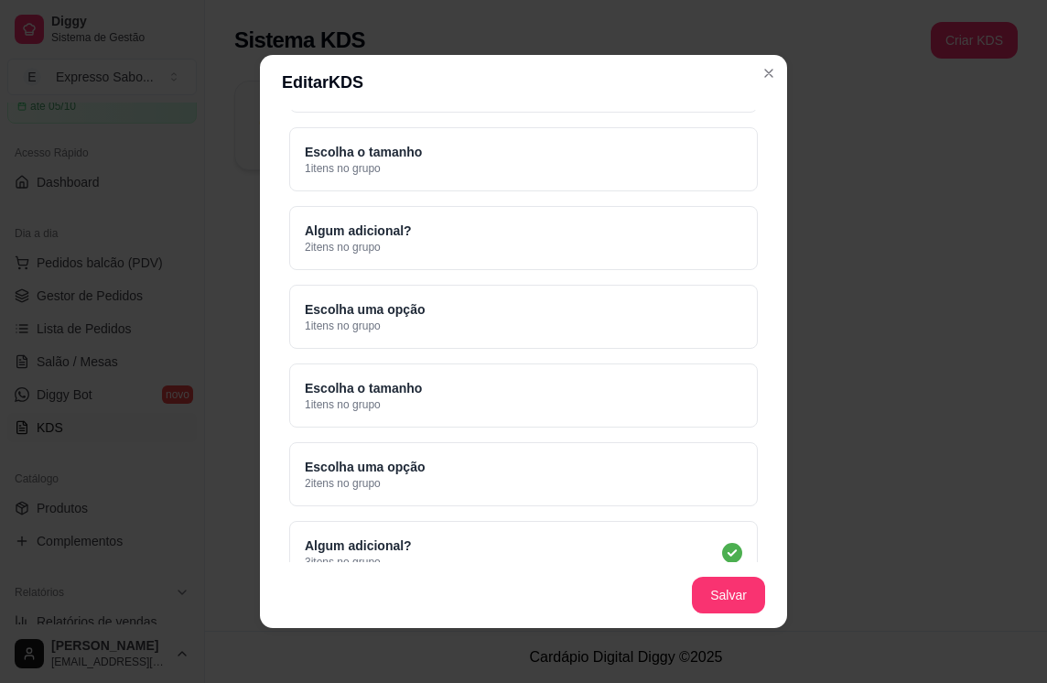
scroll to position [2380, 0]
click at [710, 506] on div "Escolha uma opção 2 itens no grupo" at bounding box center [523, 476] width 469 height 64
click at [688, 374] on div "Escolha o tamanho 1 itens no grupo" at bounding box center [523, 397] width 469 height 64
click at [681, 332] on div "Escolha uma opção 1 itens no grupo" at bounding box center [523, 319] width 469 height 64
click at [683, 262] on div "Algum adicional? 2 itens no grupo" at bounding box center [523, 240] width 469 height 64
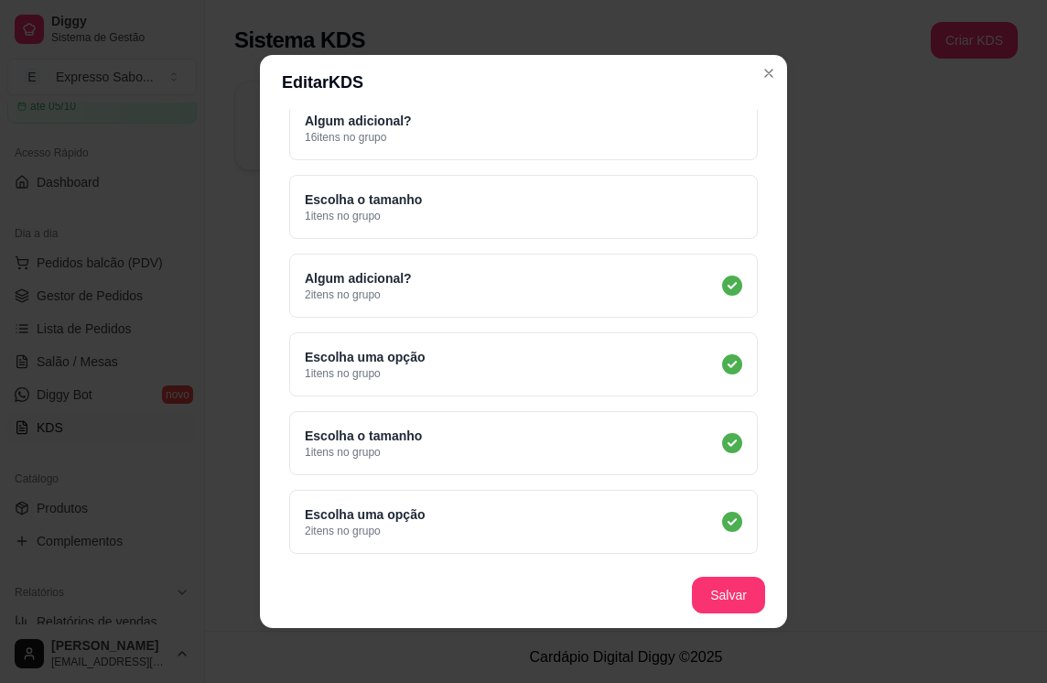
scroll to position [2289, 0]
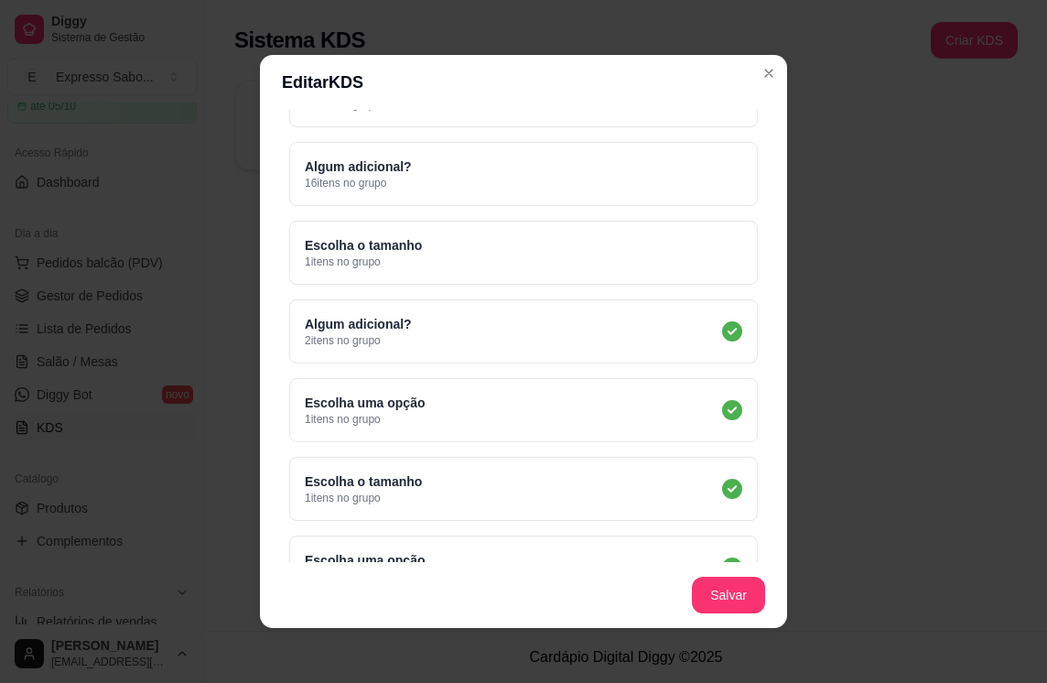
click at [678, 262] on div "Escolha o tamanho 1 itens no grupo" at bounding box center [523, 253] width 469 height 64
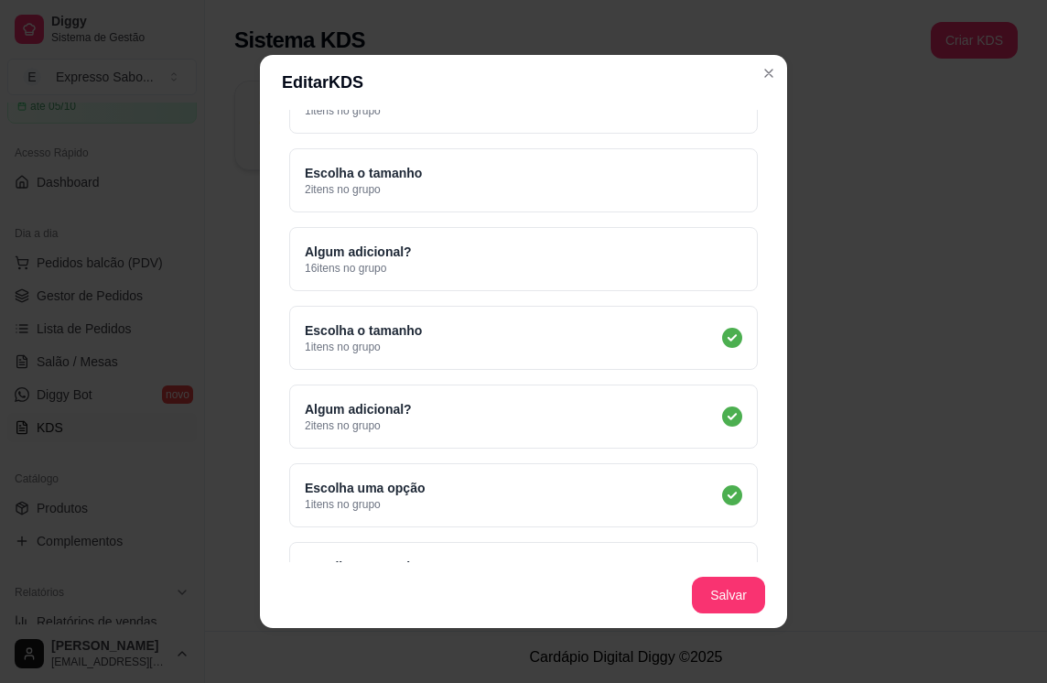
scroll to position [2106, 0]
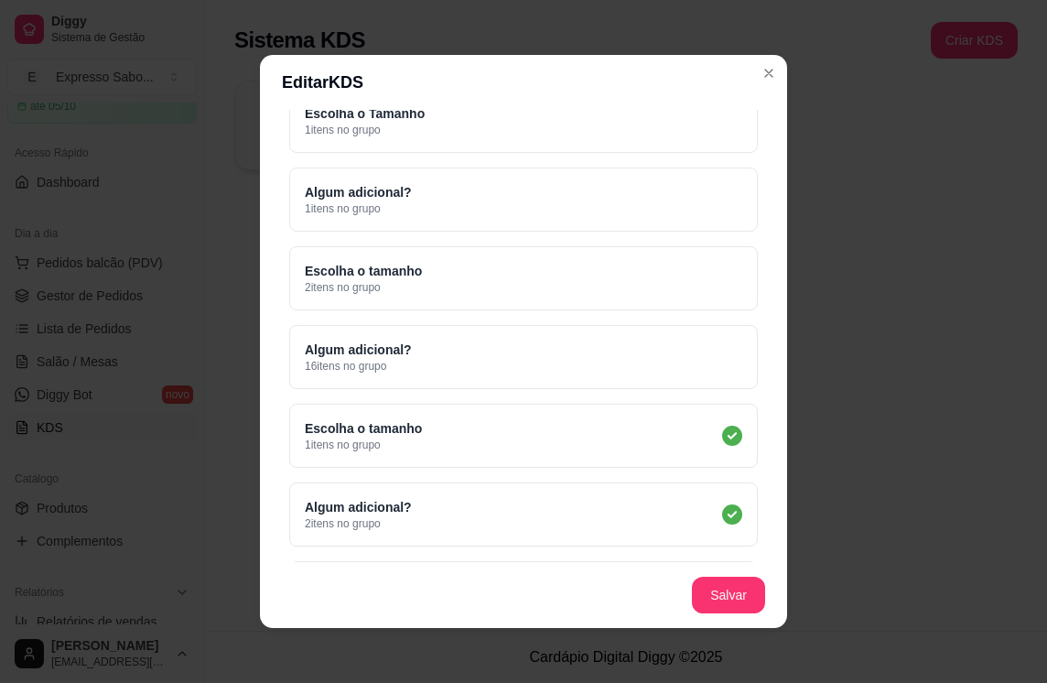
click at [688, 341] on div "Algum adicional? 16 itens no grupo" at bounding box center [523, 357] width 469 height 64
click at [677, 272] on div "Escolha o tamanho 2 itens no grupo" at bounding box center [523, 278] width 469 height 64
click at [677, 222] on div "Algum adicional? 1 itens no grupo" at bounding box center [523, 200] width 469 height 64
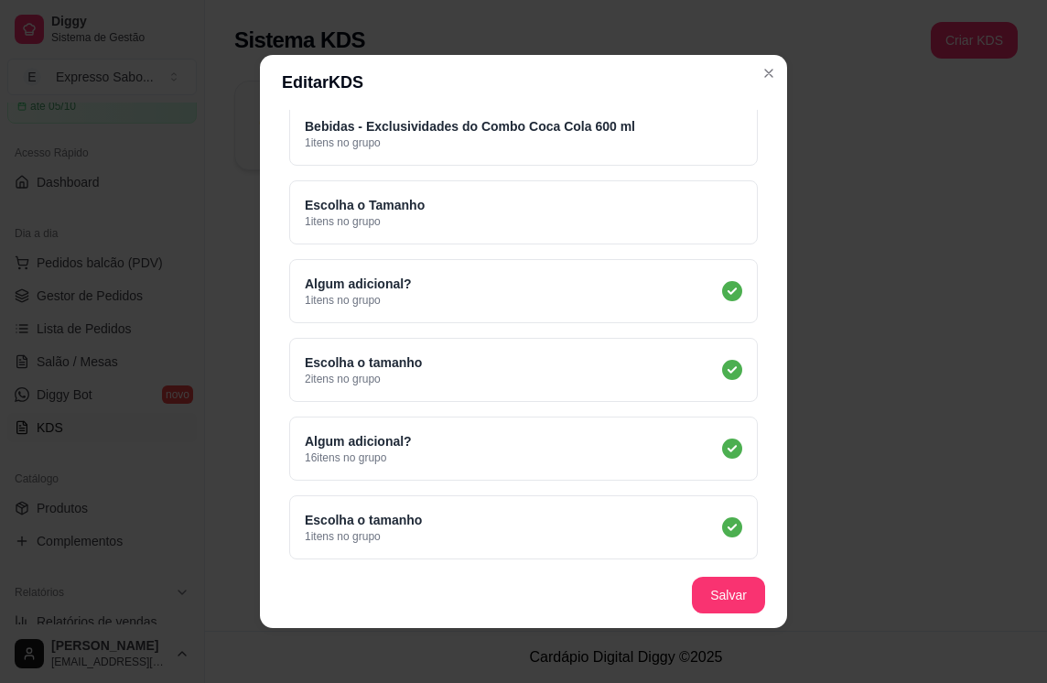
click at [671, 224] on div "Escolha o Tamanho 1 itens no grupo" at bounding box center [523, 212] width 469 height 64
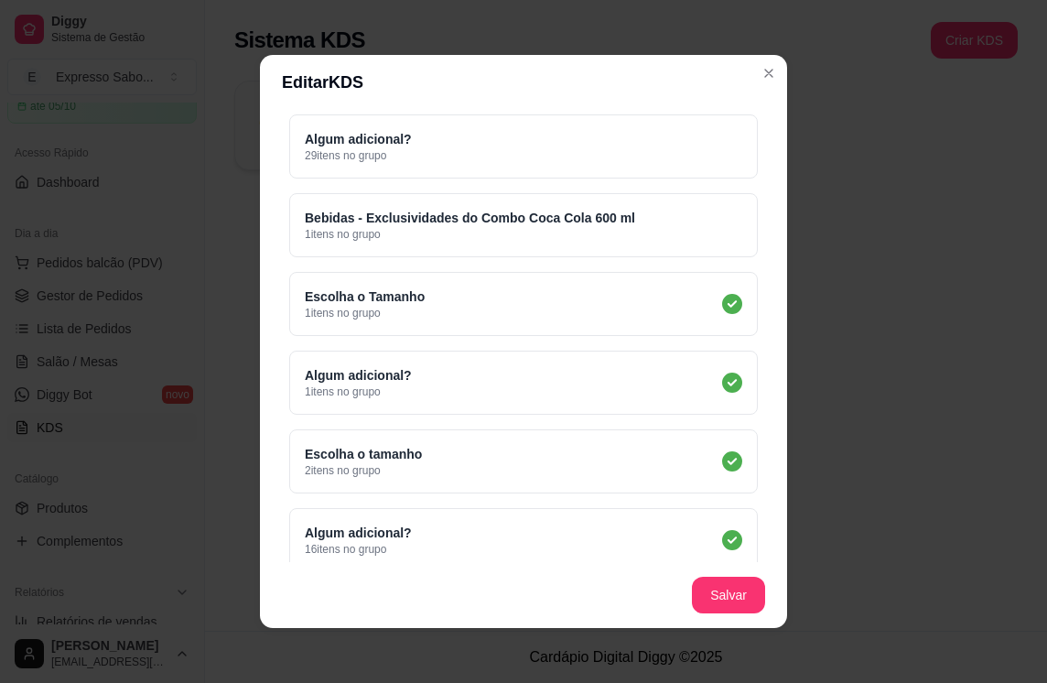
scroll to position [1739, 0]
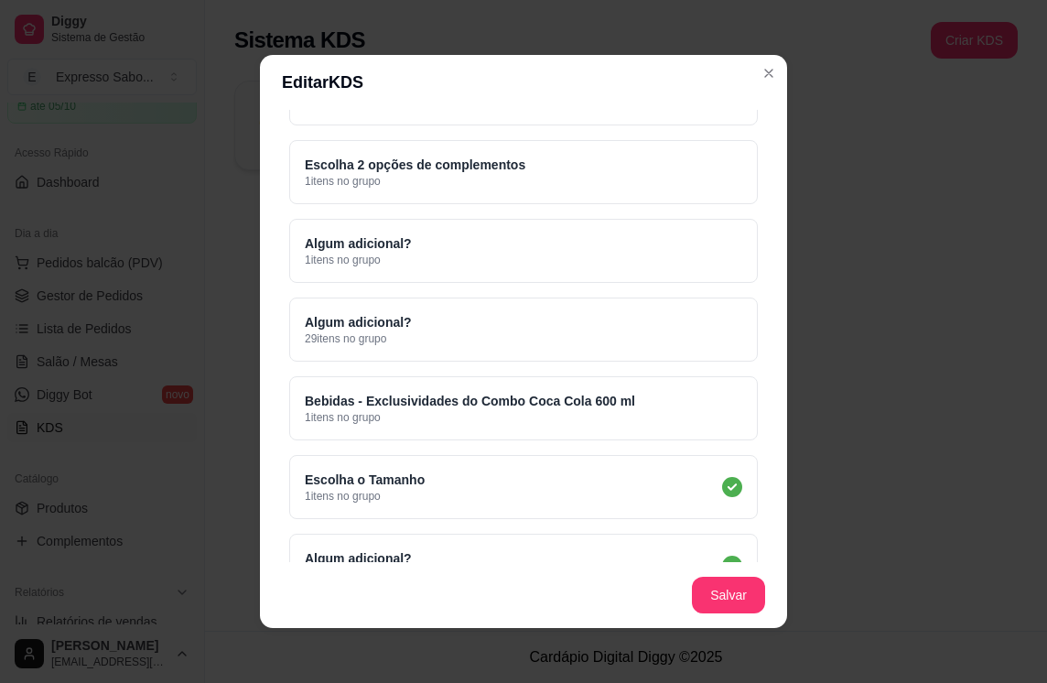
click at [721, 435] on div "Bebidas - Exclusividades do Combo Coca Cola 600 ml 1 itens no grupo" at bounding box center [523, 408] width 469 height 64
click at [678, 259] on div "Algum adicional? 1 itens no grupo" at bounding box center [523, 251] width 469 height 64
click at [702, 345] on div "Algum adicional? 29 itens no grupo" at bounding box center [523, 330] width 469 height 64
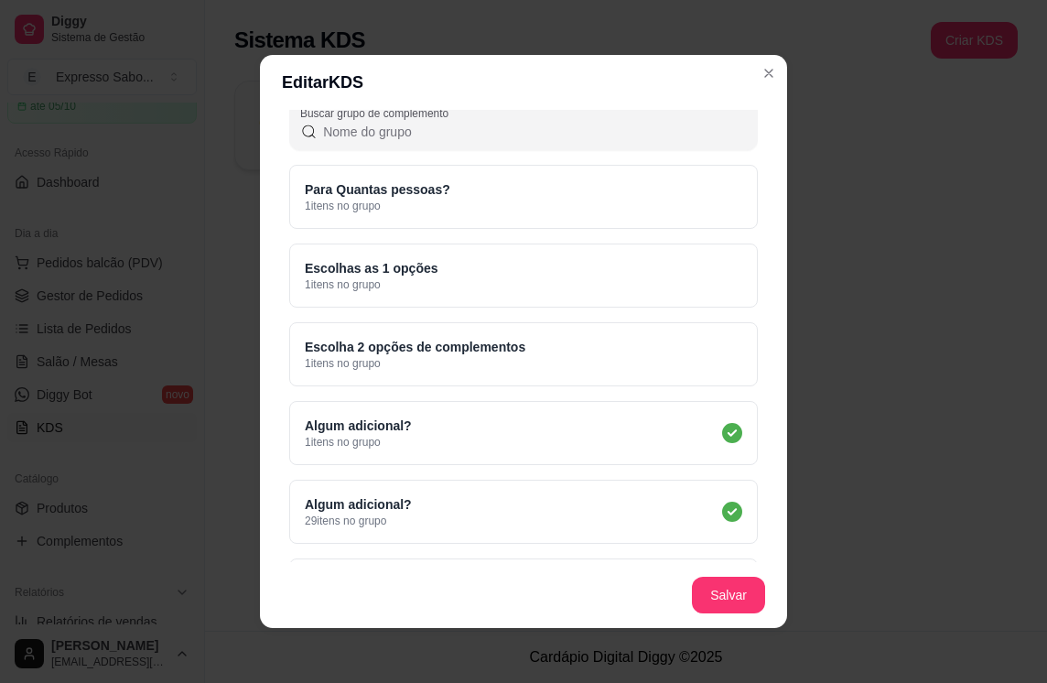
scroll to position [1556, 0]
click at [712, 379] on div "Escolha 2 opções de complementos 1 itens no grupo" at bounding box center [523, 355] width 469 height 64
click at [686, 270] on div "Escolhas as 1 opções 1 itens no grupo" at bounding box center [523, 276] width 469 height 64
click at [677, 217] on div "Para Quantas pessoas? 1 itens no grupo" at bounding box center [523, 198] width 469 height 64
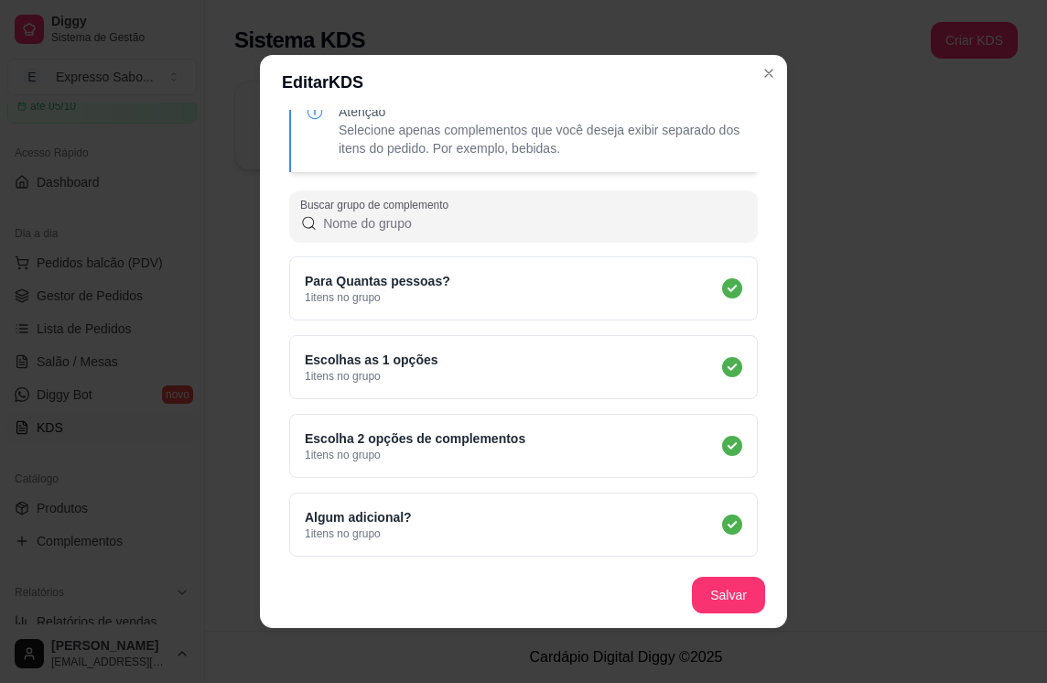
scroll to position [1465, 0]
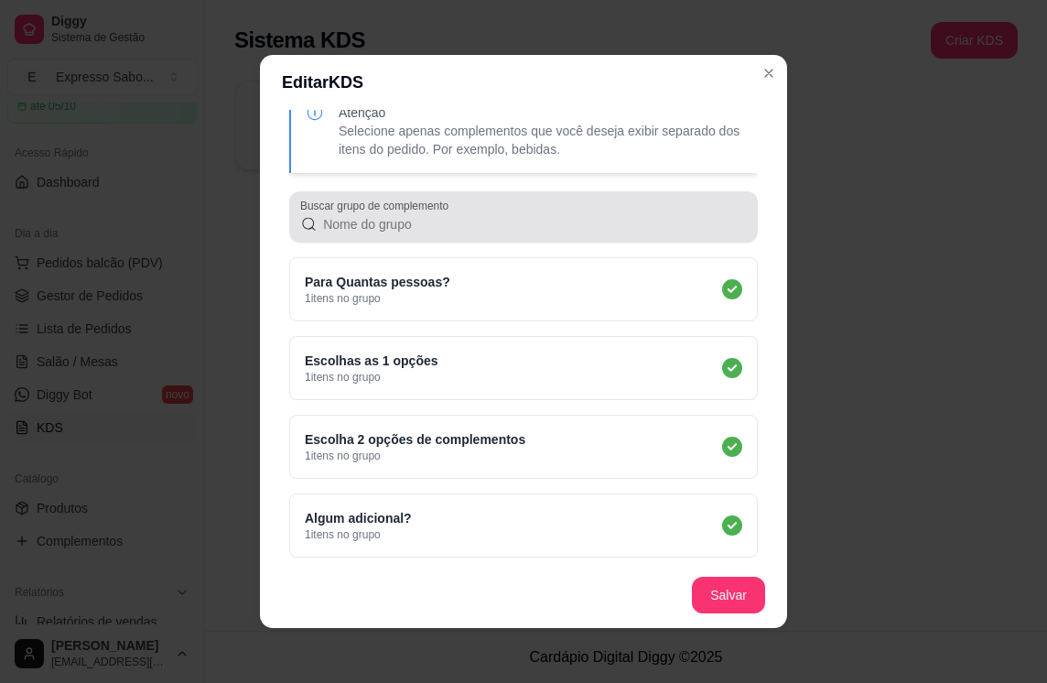
click at [673, 230] on input "Buscar grupo de complemento" at bounding box center [532, 224] width 429 height 18
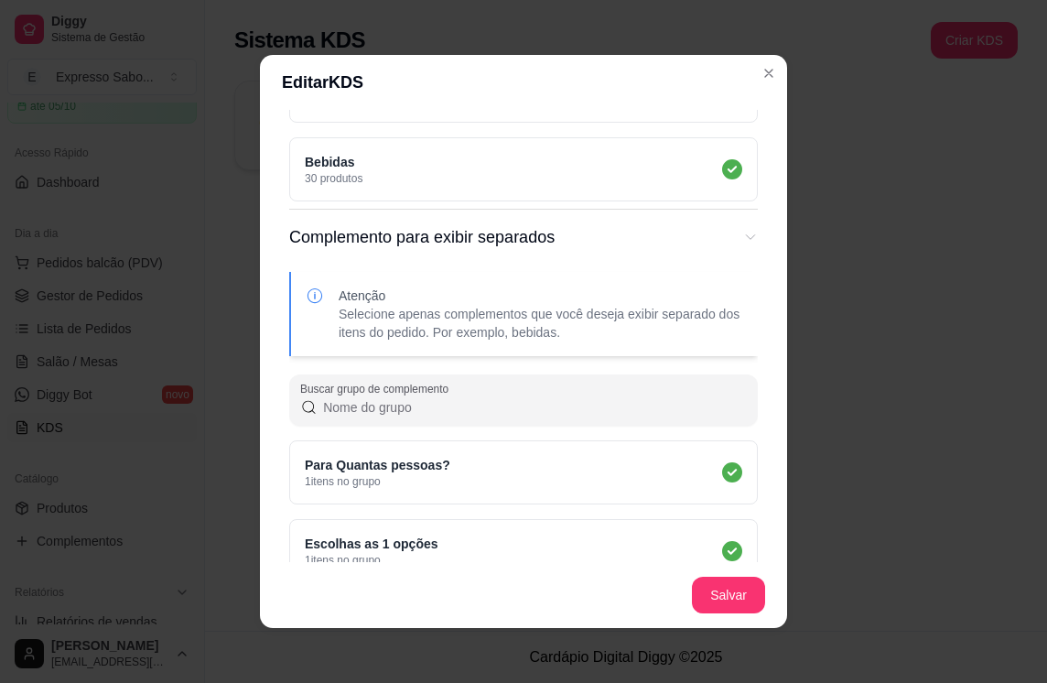
scroll to position [1099, 0]
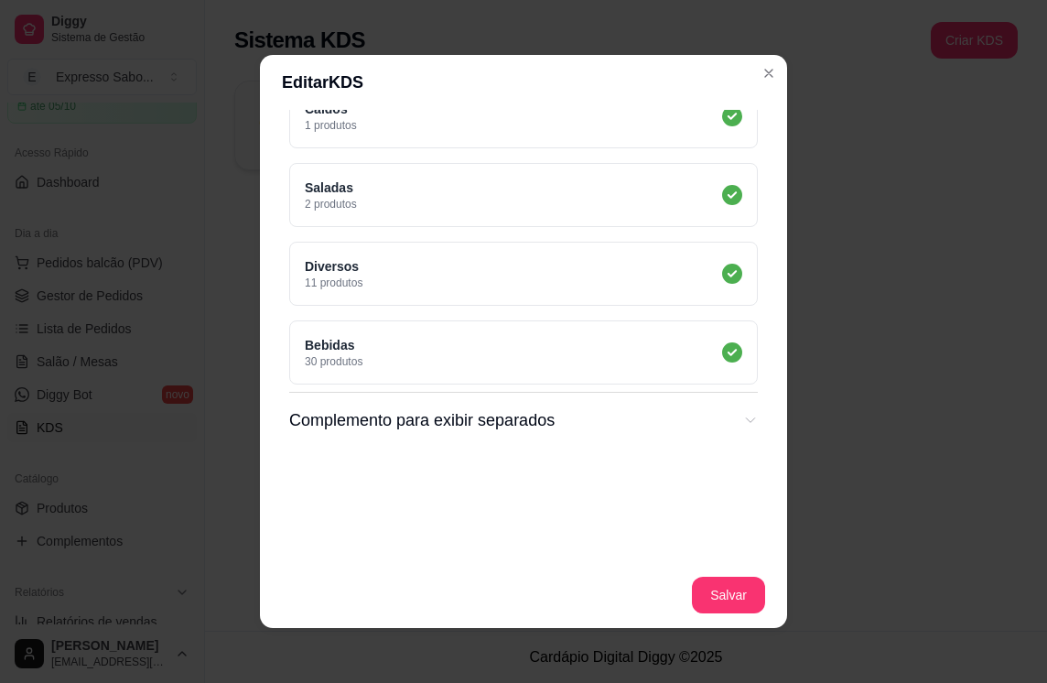
click at [743, 416] on icon "Complementos" at bounding box center [750, 420] width 15 height 15
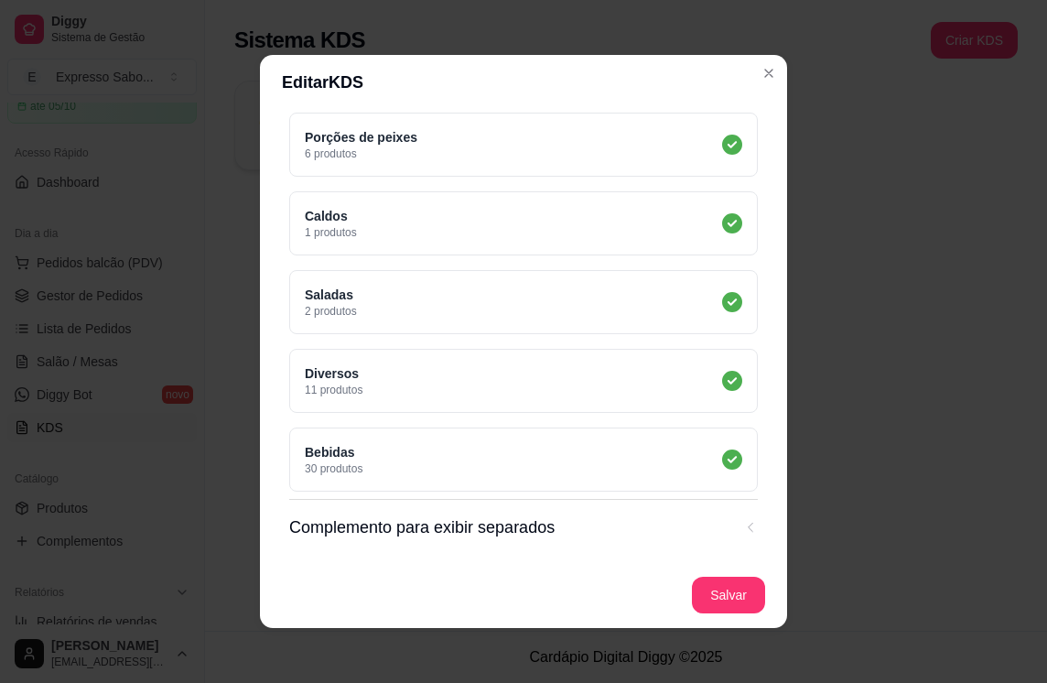
scroll to position [4, 0]
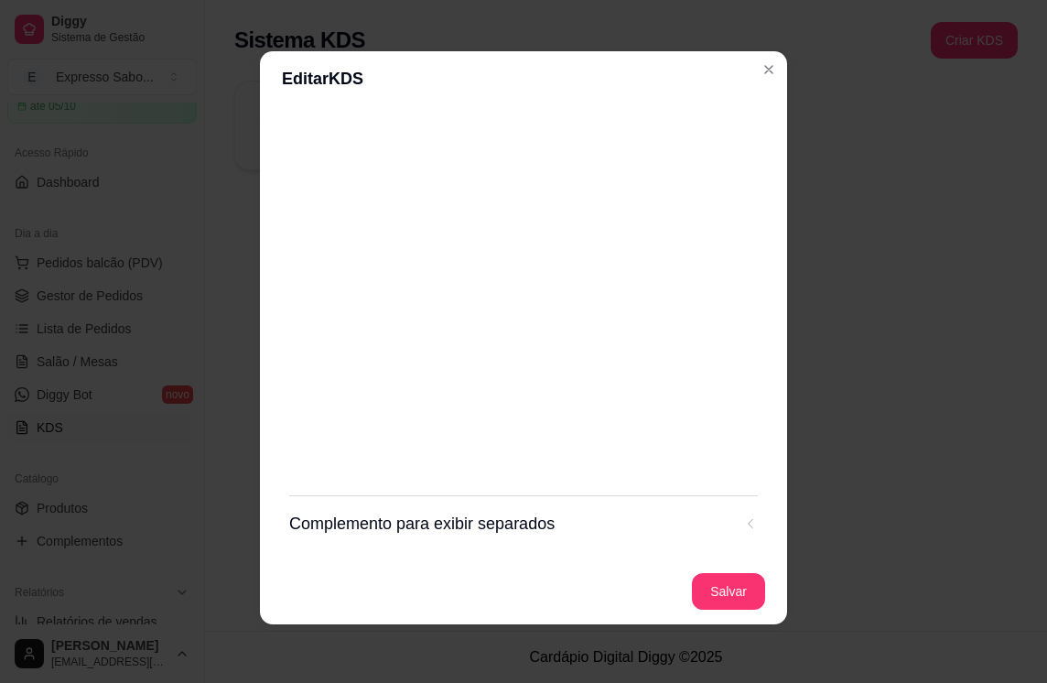
click at [697, 519] on span "Complemento para exibir separados" at bounding box center [510, 524] width 443 height 26
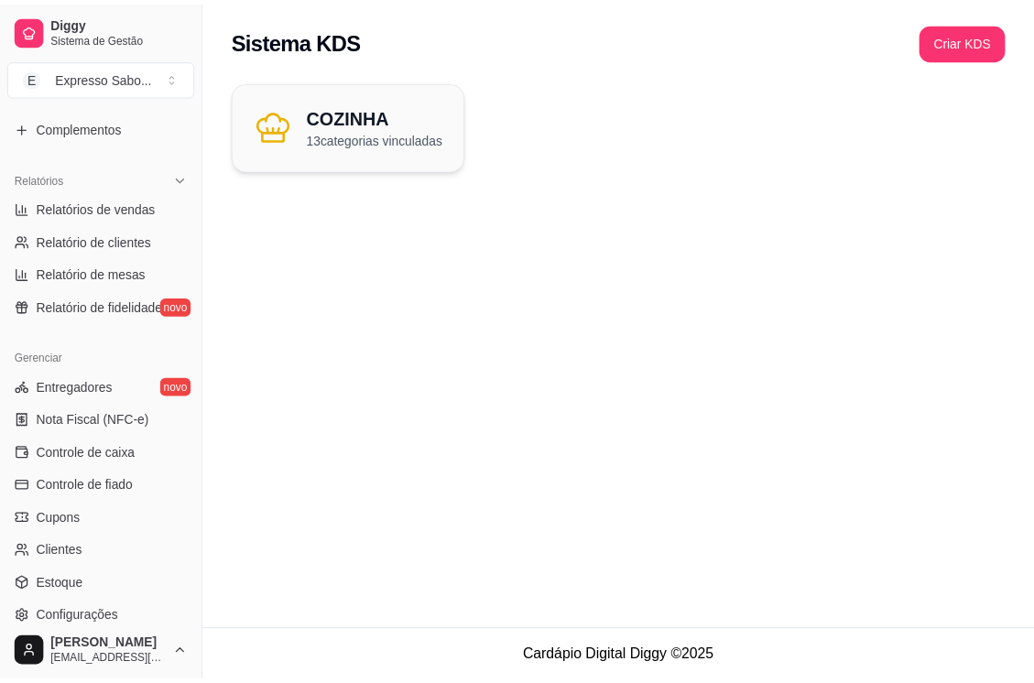
scroll to position [634, 0]
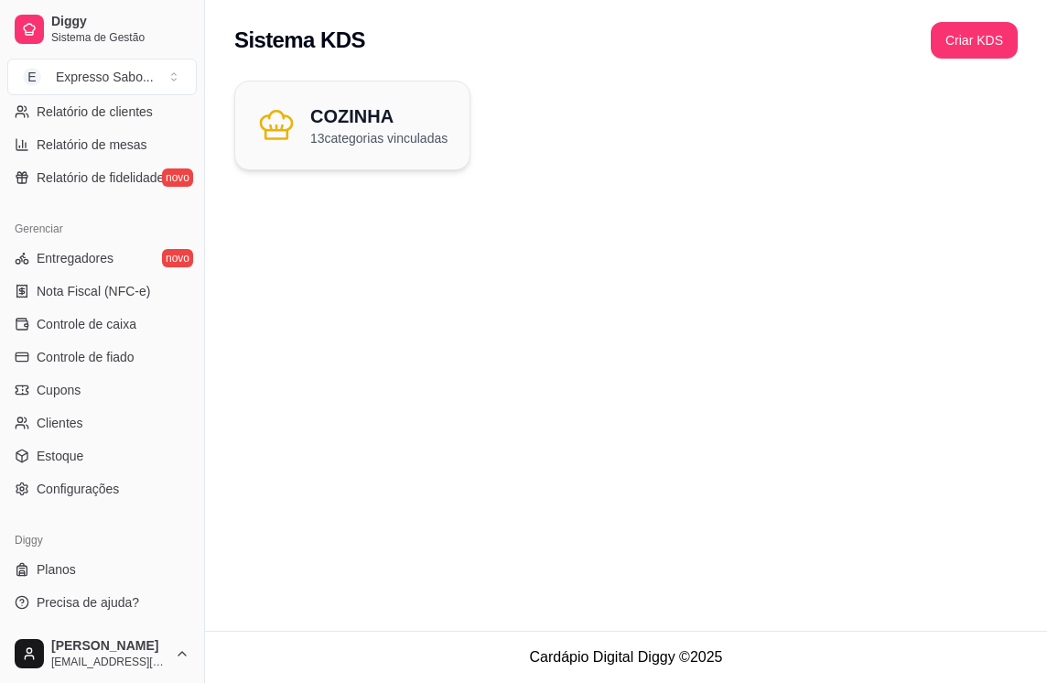
click at [64, 425] on span "Clientes" at bounding box center [60, 423] width 47 height 18
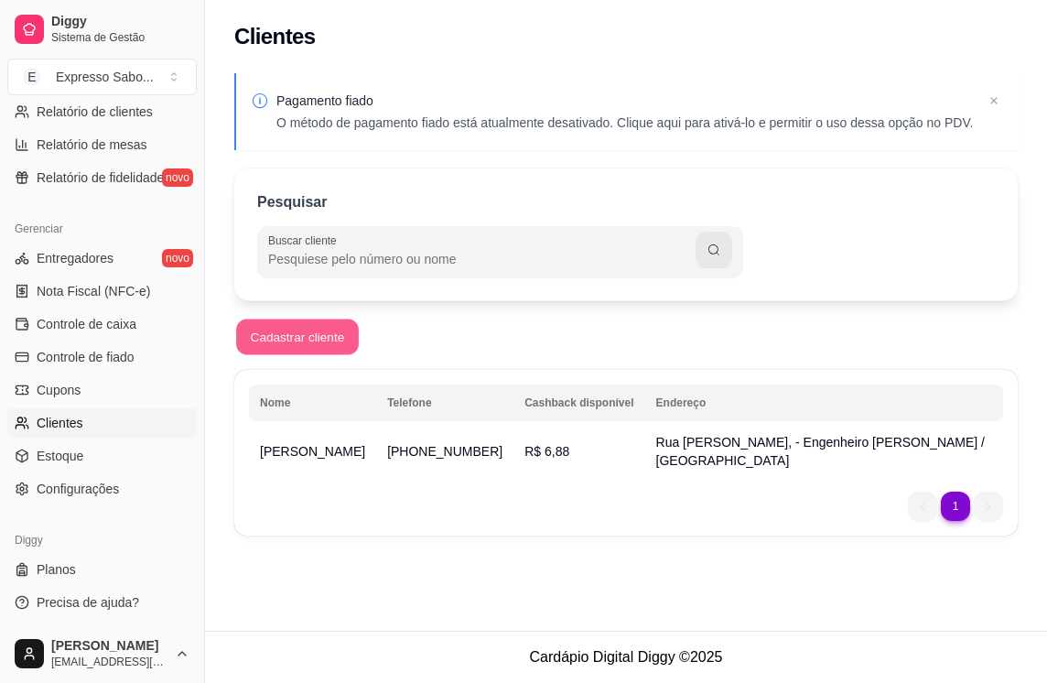
click at [269, 343] on button "Cadastrar cliente" at bounding box center [297, 338] width 123 height 36
click at [85, 488] on span "Configurações" at bounding box center [78, 489] width 82 height 18
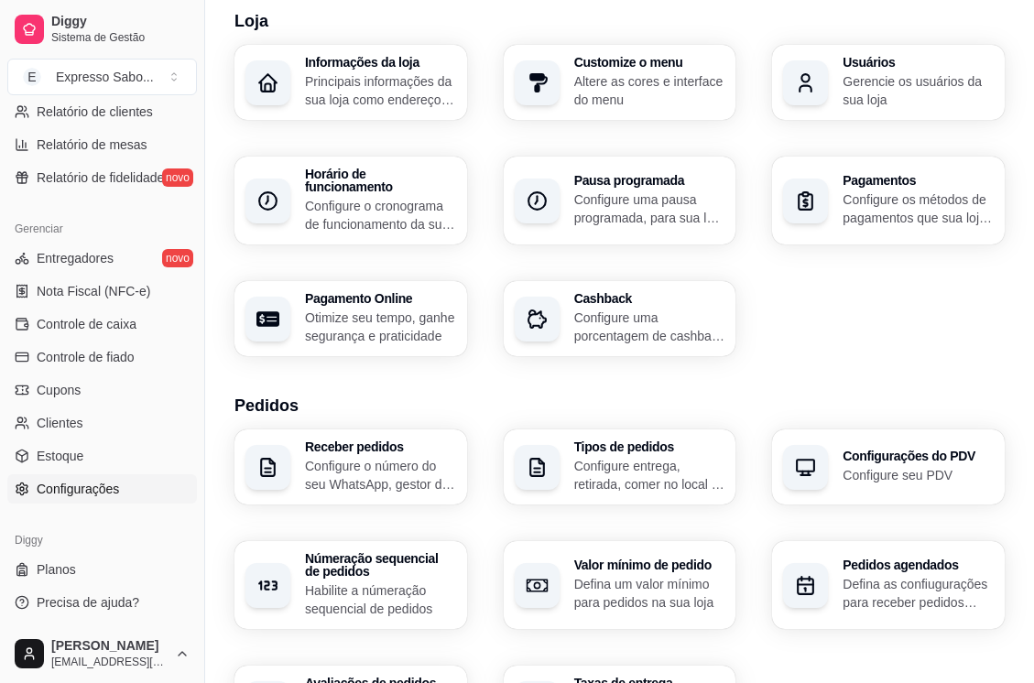
scroll to position [275, 0]
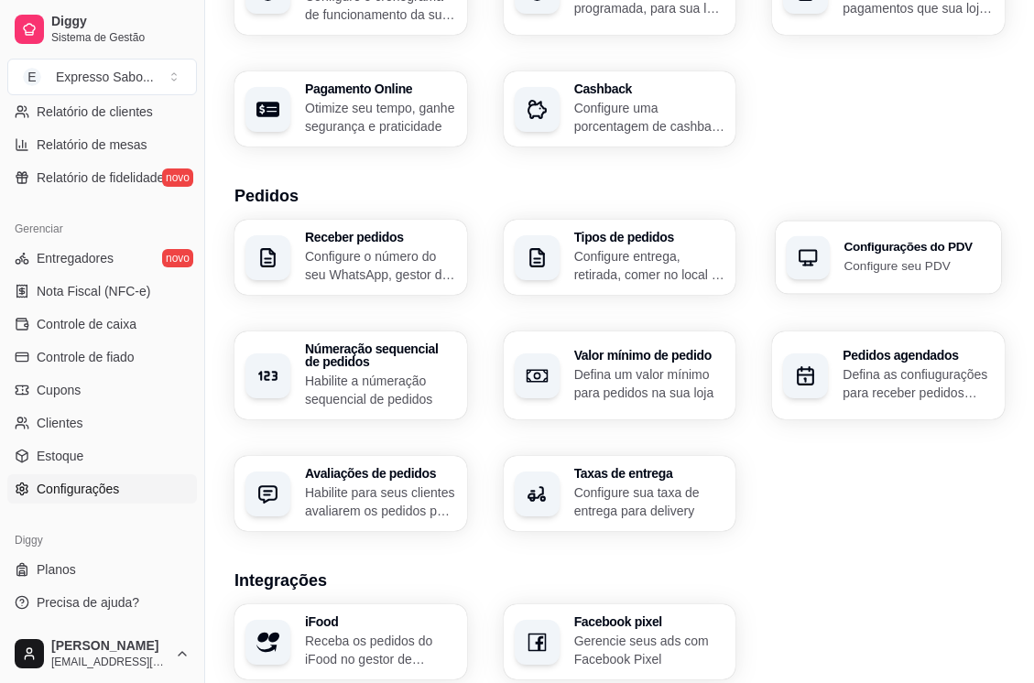
click at [917, 241] on h3 "Configurações do PDV" at bounding box center [917, 247] width 146 height 13
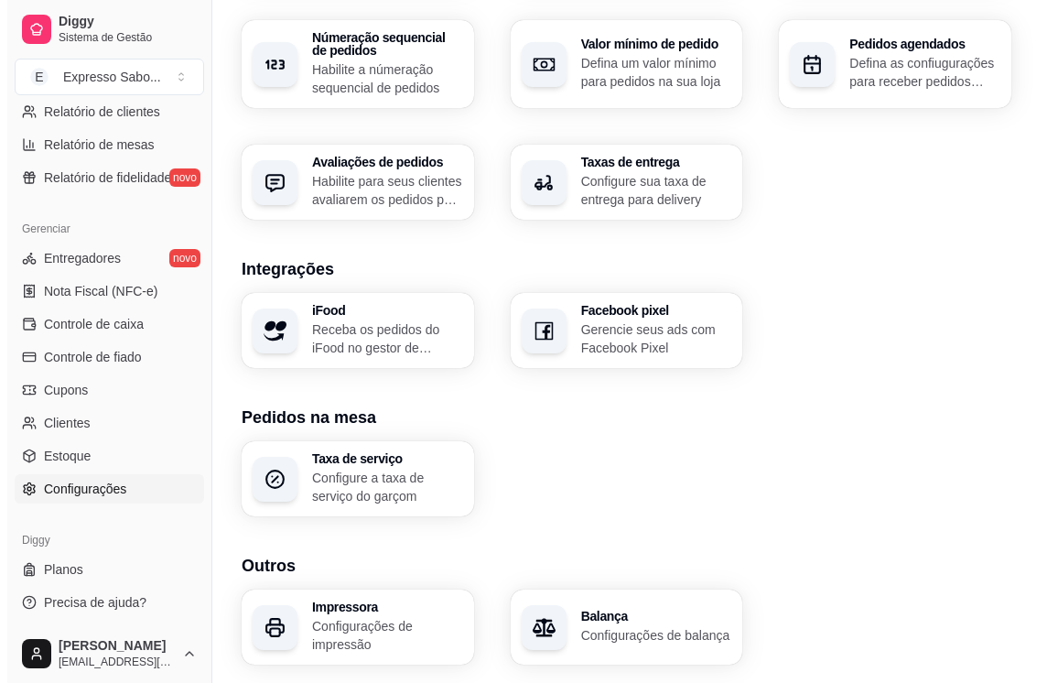
scroll to position [629, 0]
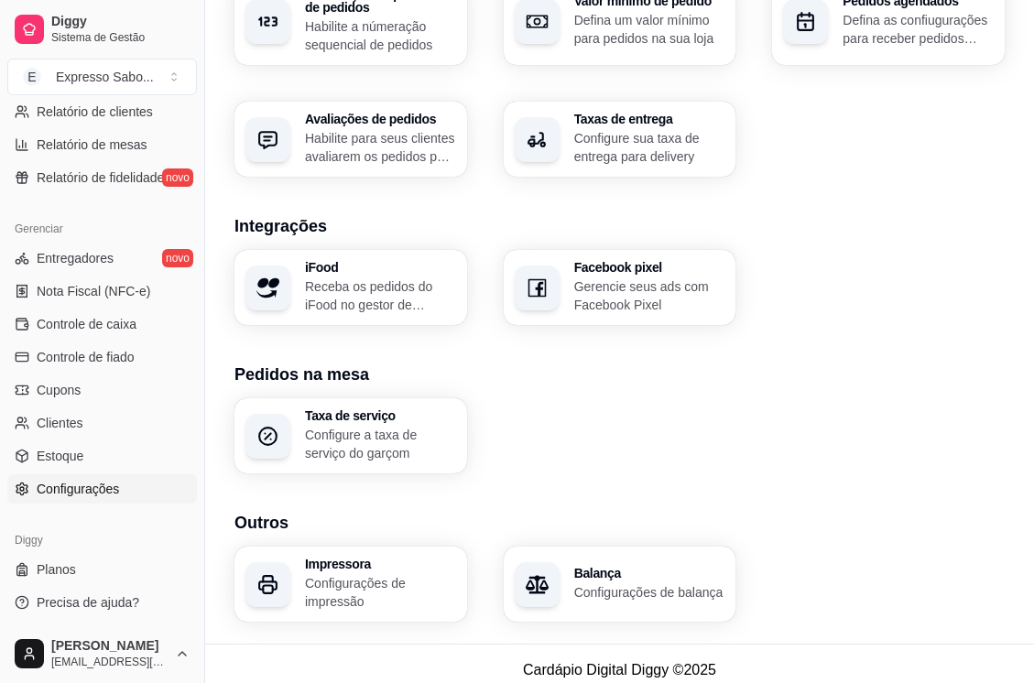
click at [320, 587] on p "Configurações de impressão" at bounding box center [380, 592] width 151 height 37
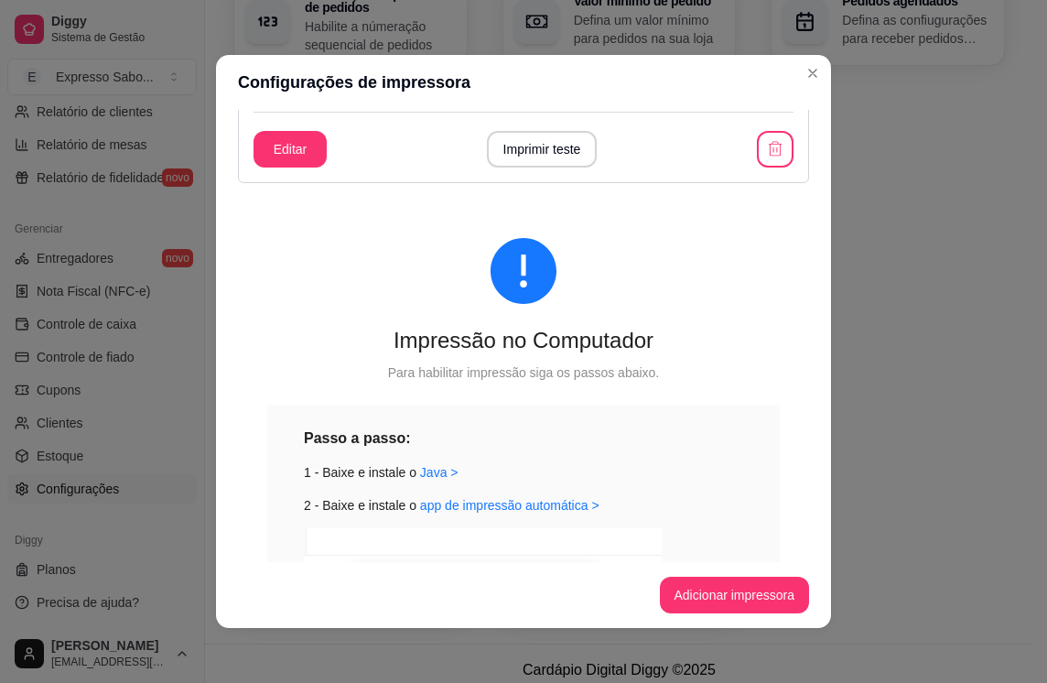
scroll to position [0, 0]
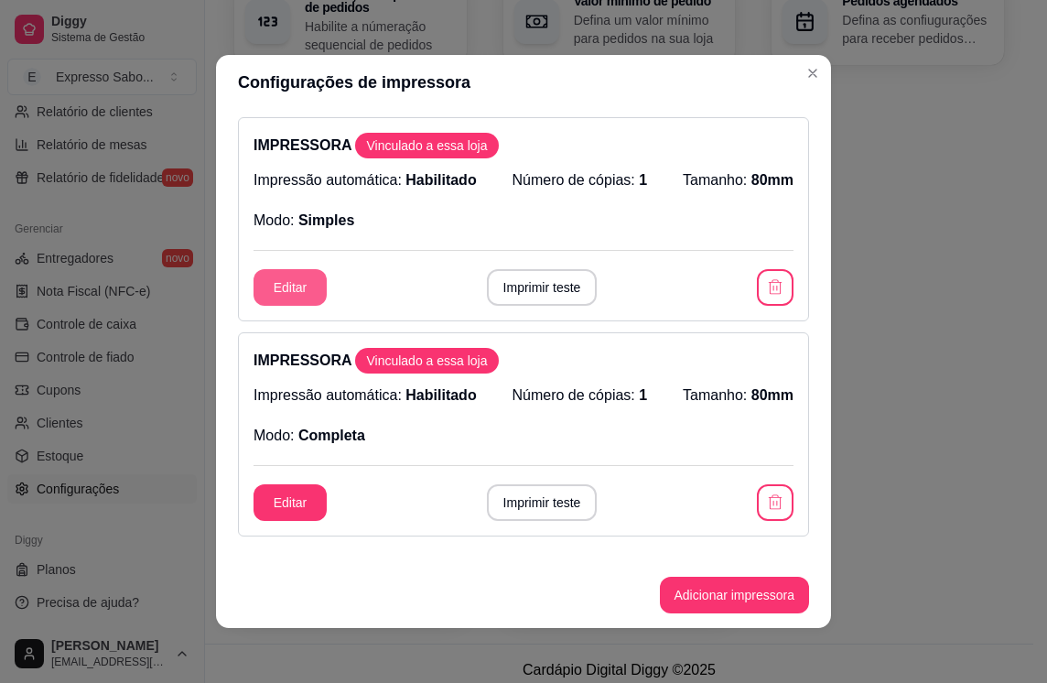
click at [302, 299] on button "Editar" at bounding box center [290, 287] width 73 height 37
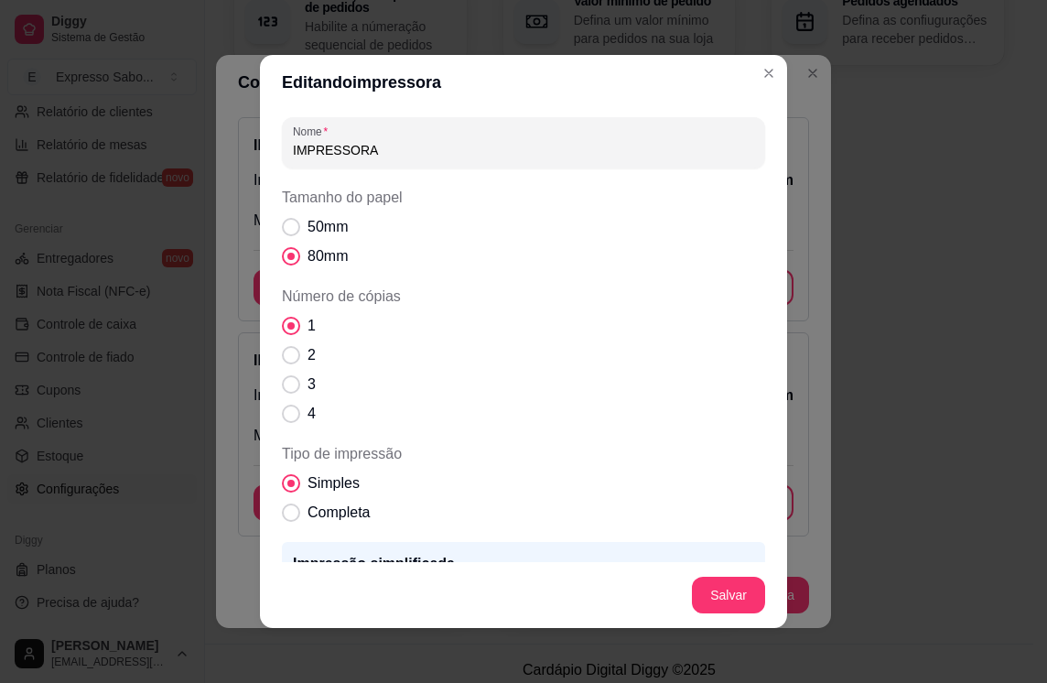
click at [411, 145] on input "IMPRESSORA" at bounding box center [523, 150] width 461 height 18
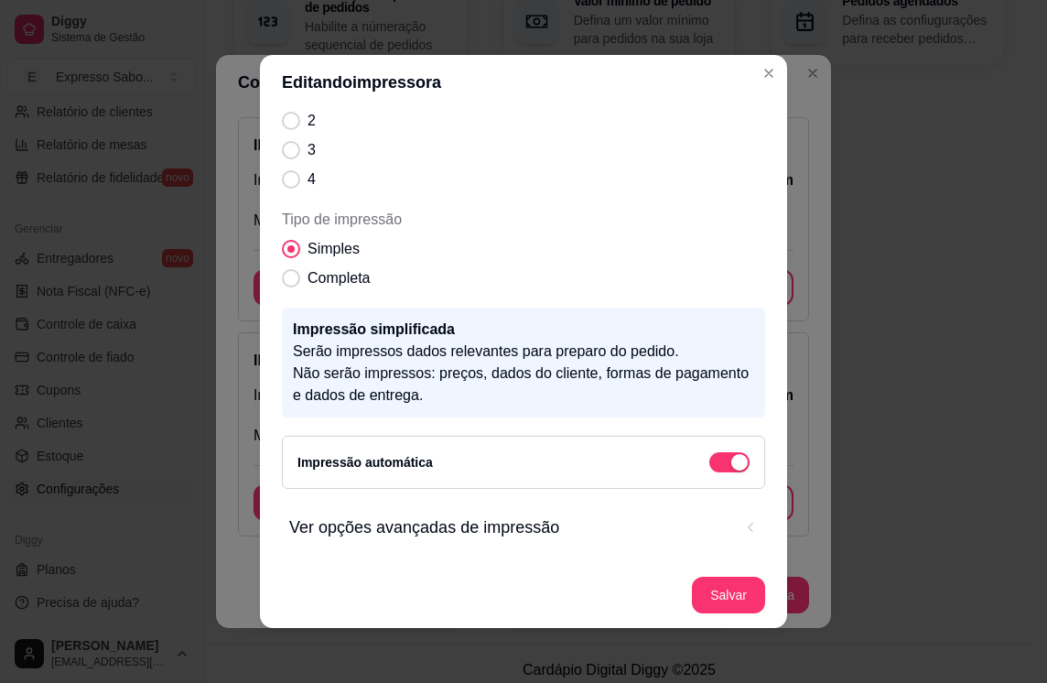
scroll to position [4, 0]
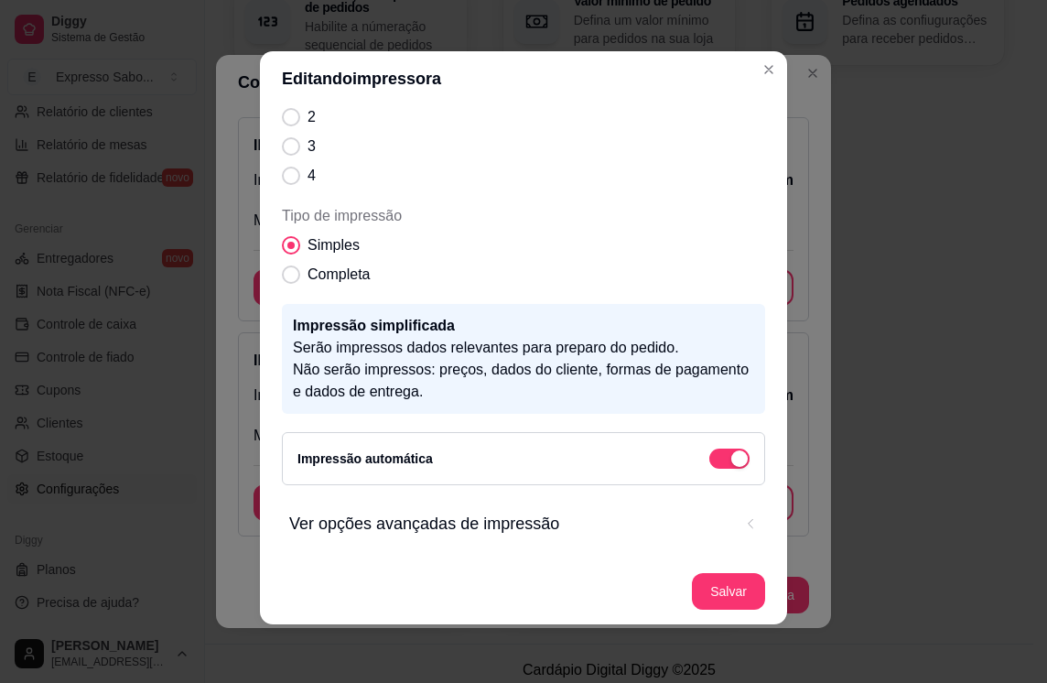
click at [721, 528] on button "Ver opções avançadas de impressão" at bounding box center [523, 523] width 469 height 55
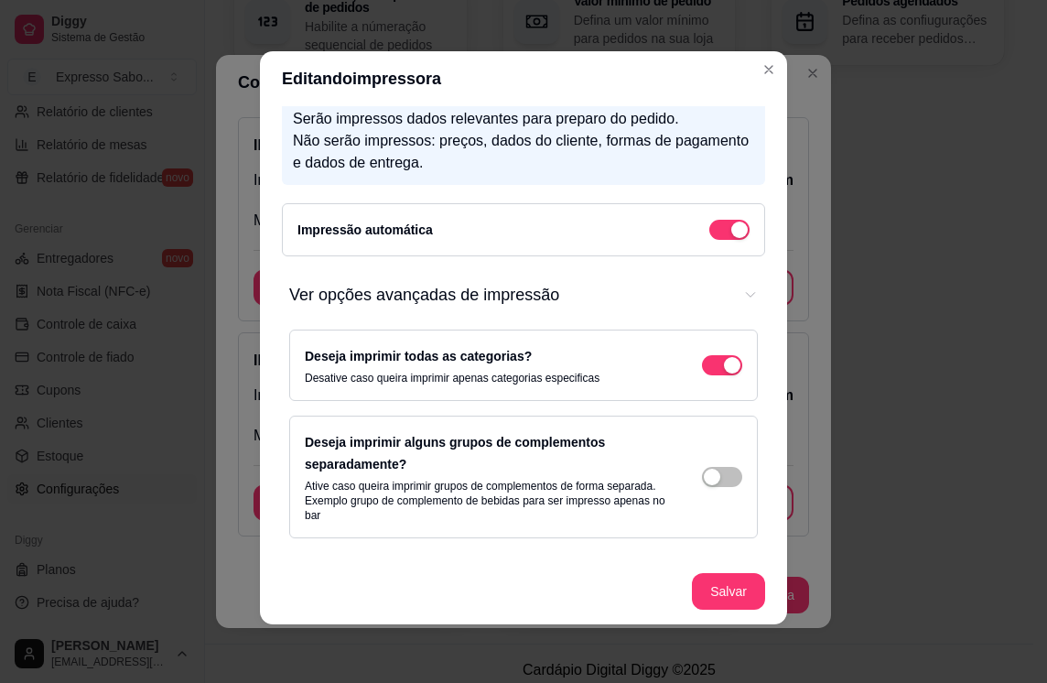
scroll to position [472, 0]
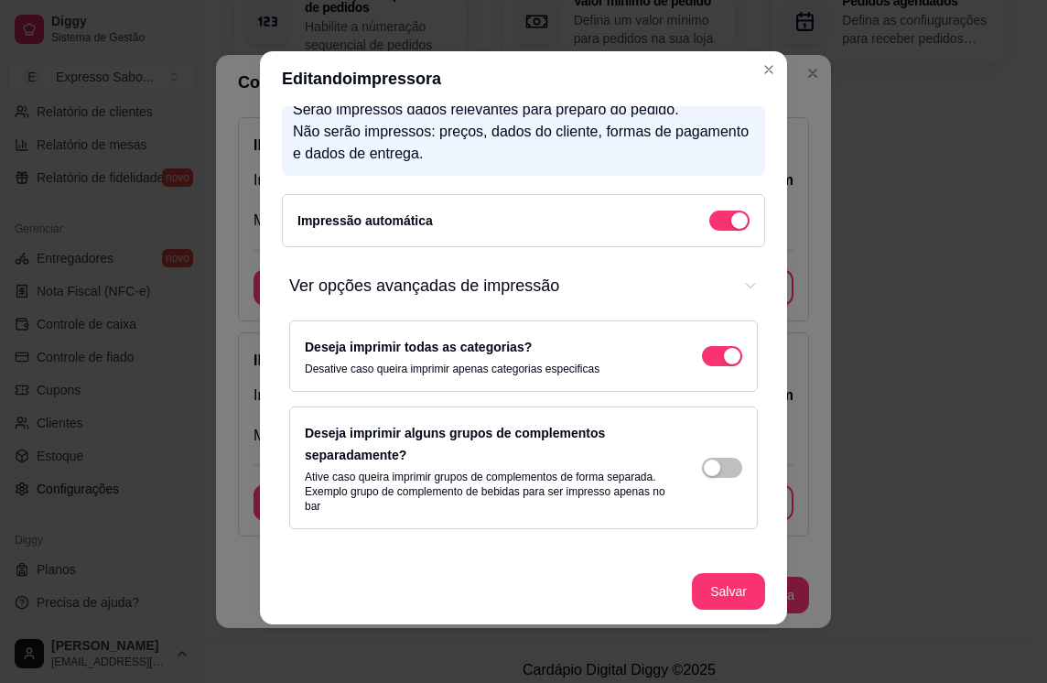
click at [706, 475] on span "Ver opções avançadas de impressão" at bounding box center [722, 468] width 40 height 20
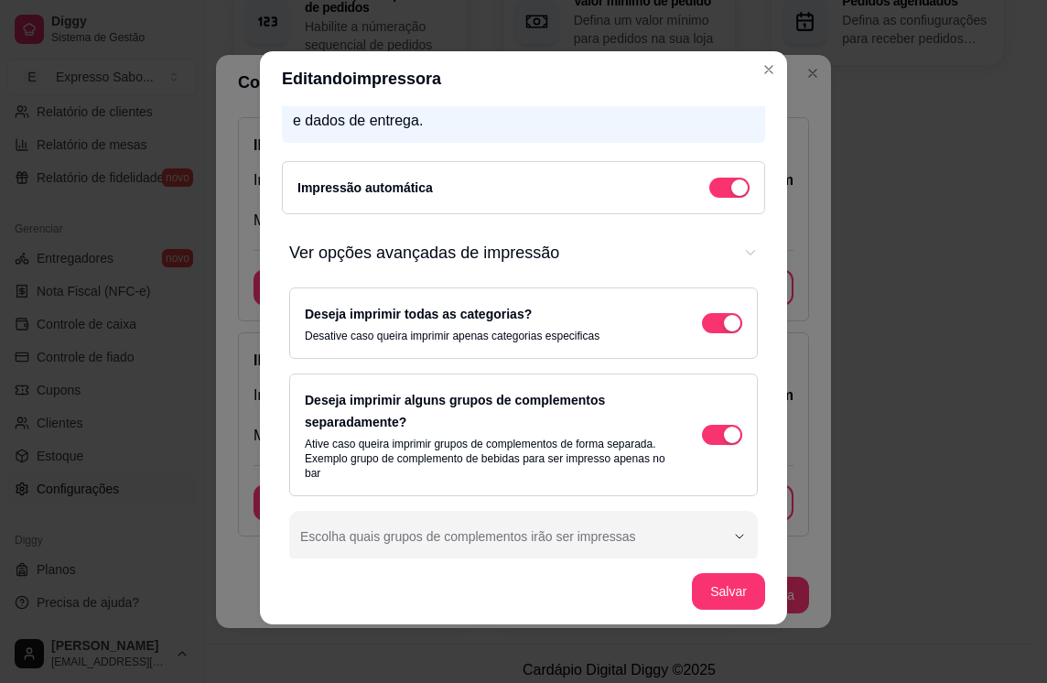
scroll to position [524, 0]
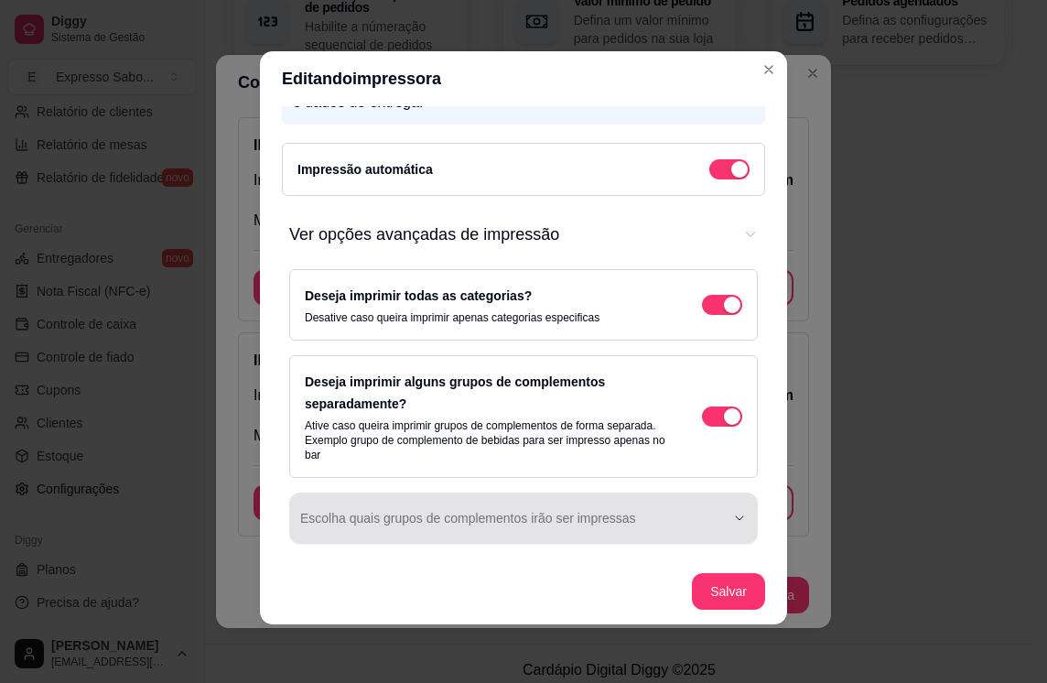
click at [732, 513] on icon "Ver opções avançadas de impressão" at bounding box center [739, 518] width 15 height 15
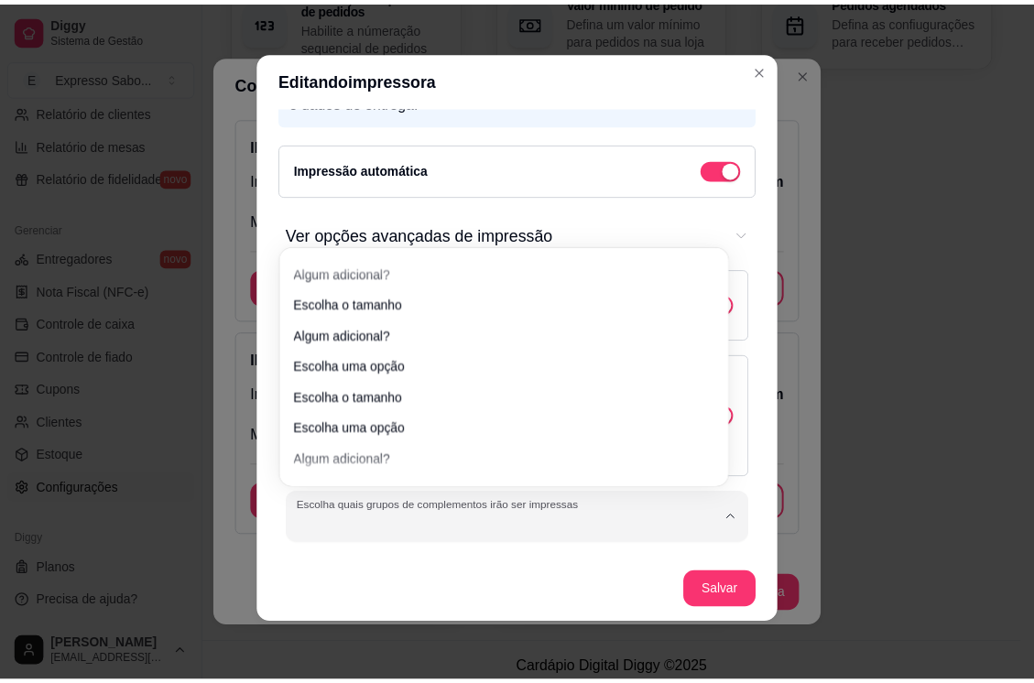
scroll to position [0, 0]
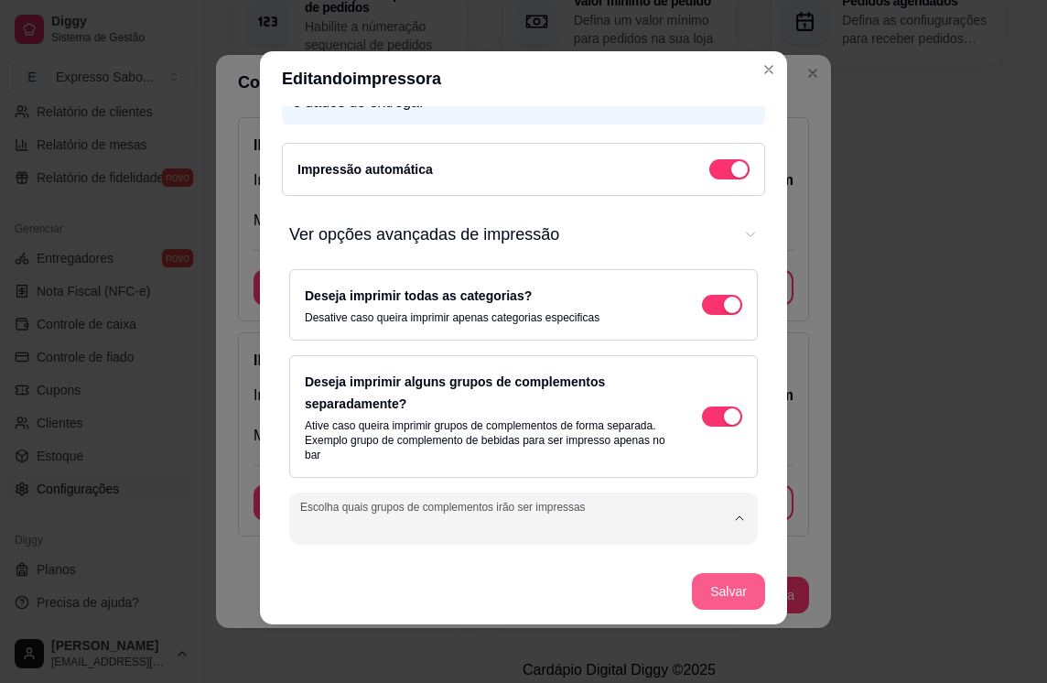
click at [713, 588] on button "Salvar" at bounding box center [728, 591] width 73 height 37
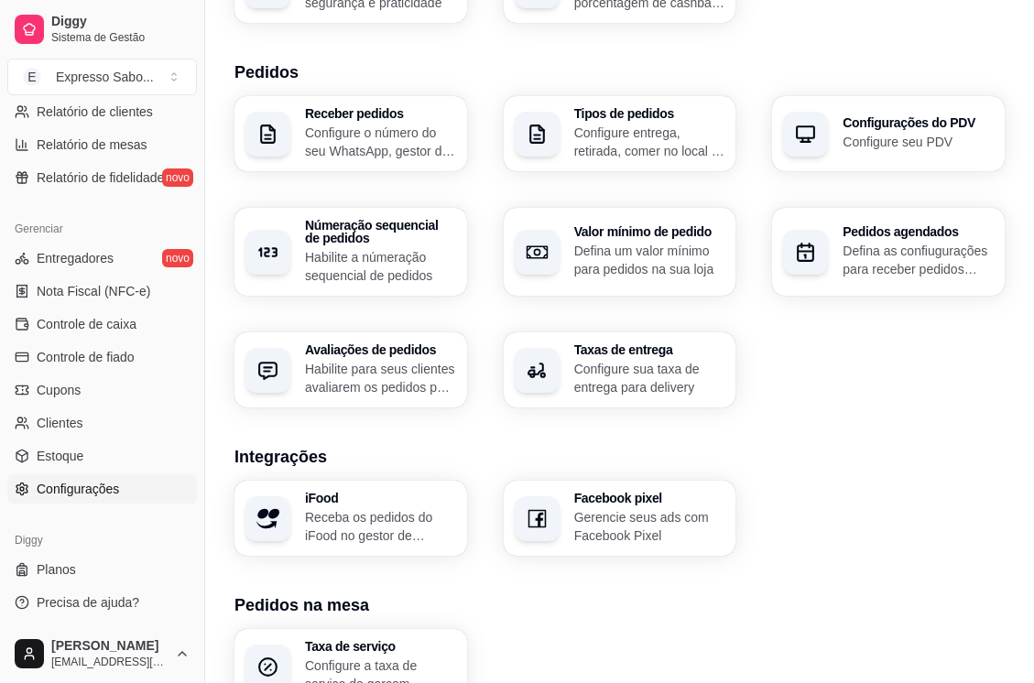
scroll to position [354, 0]
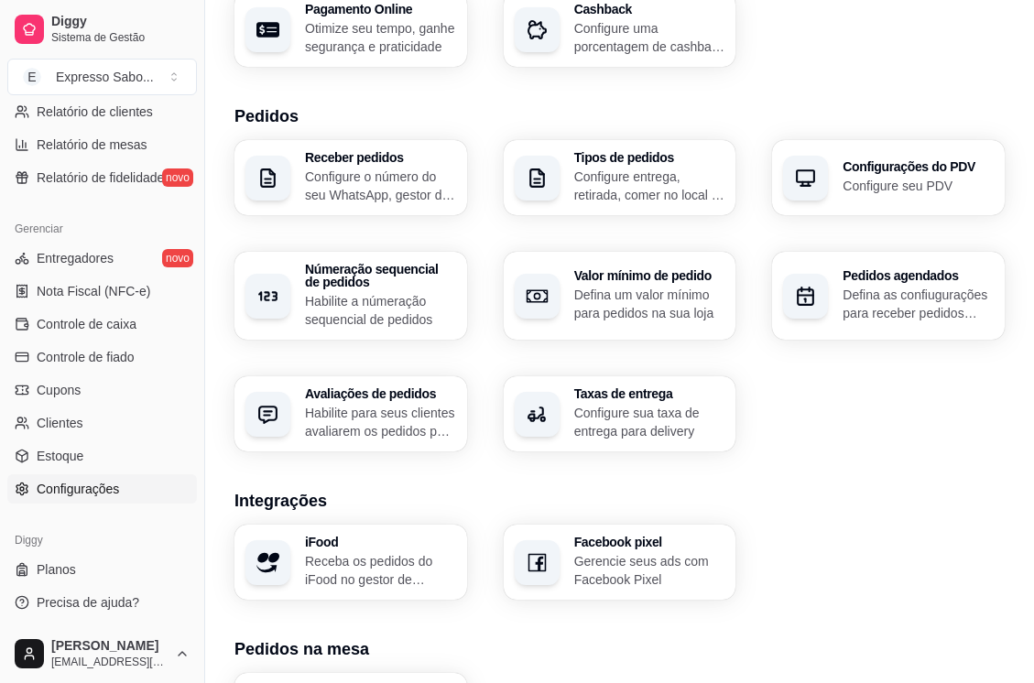
click at [357, 292] on p "Habilite a númeração sequencial de pedidos" at bounding box center [380, 310] width 151 height 37
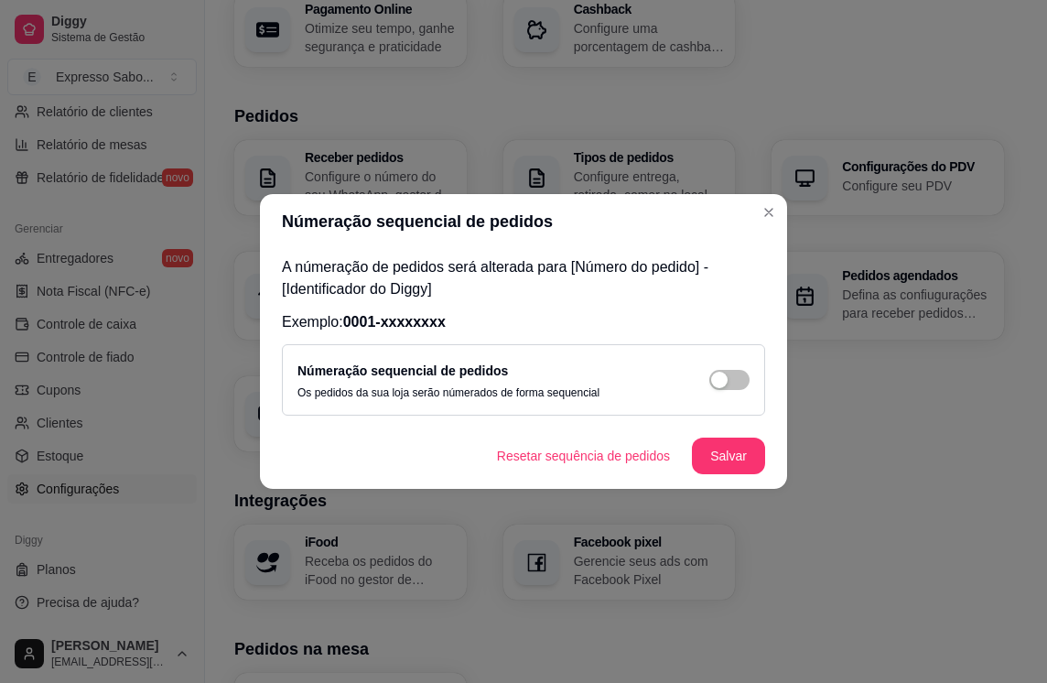
click at [730, 379] on span "button" at bounding box center [730, 380] width 40 height 20
click at [743, 458] on button "Salvar" at bounding box center [728, 457] width 71 height 36
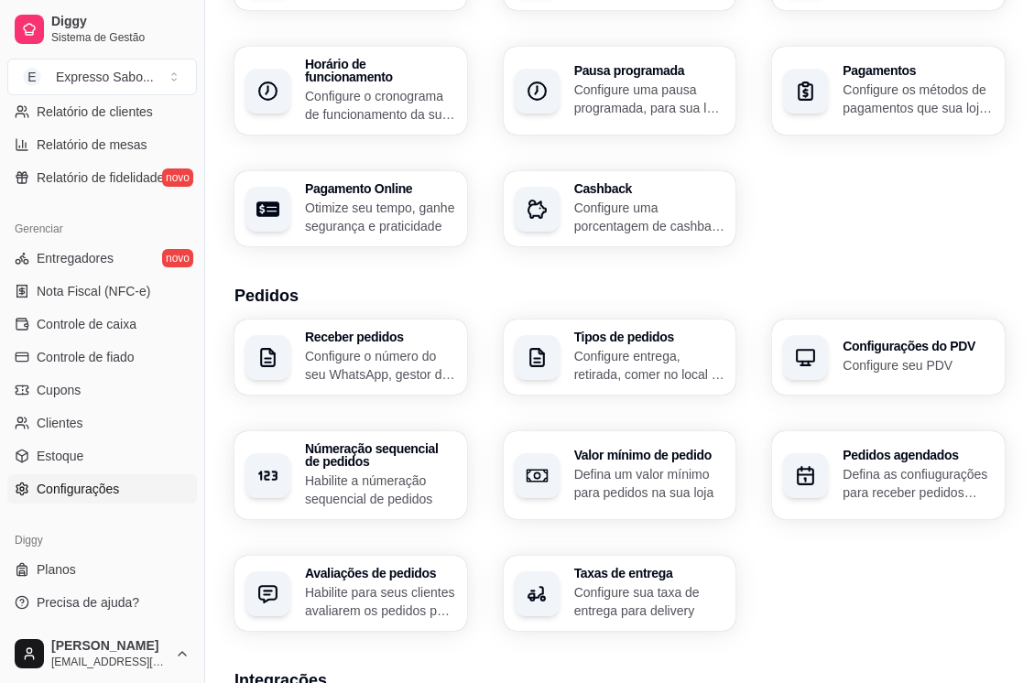
scroll to position [183, 0]
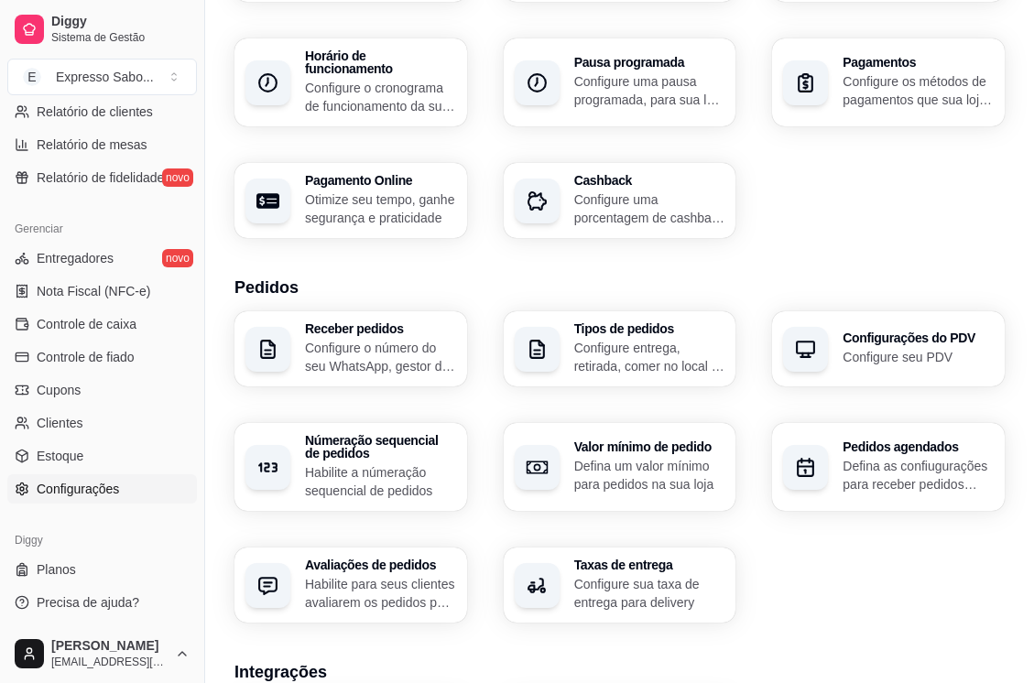
click at [924, 348] on p "Configure seu PDV" at bounding box center [917, 357] width 151 height 18
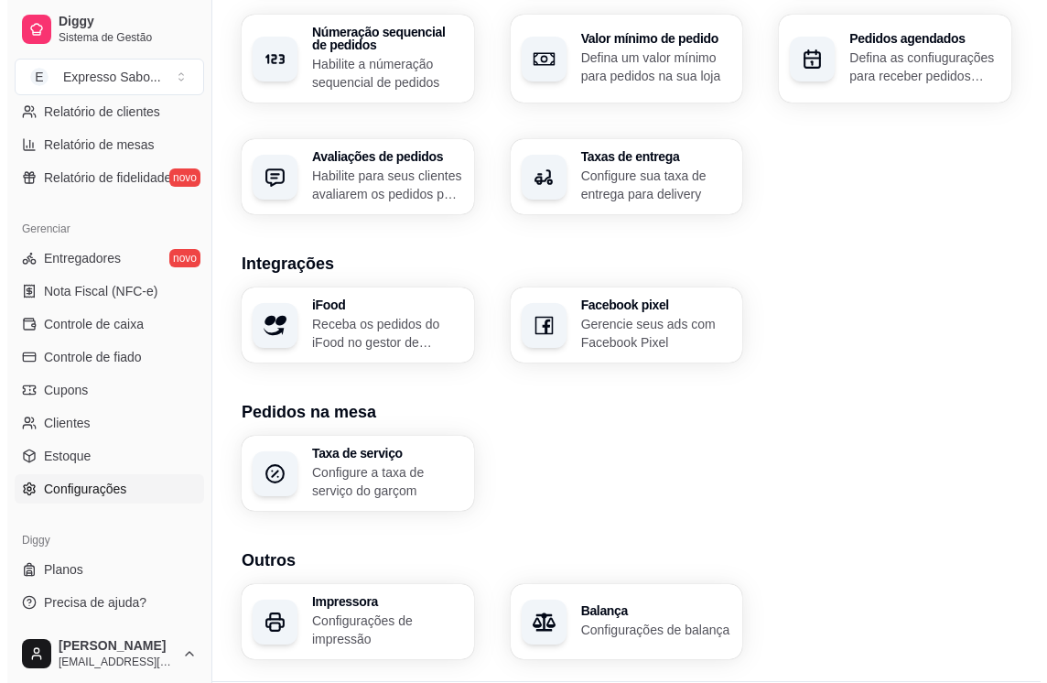
scroll to position [629, 0]
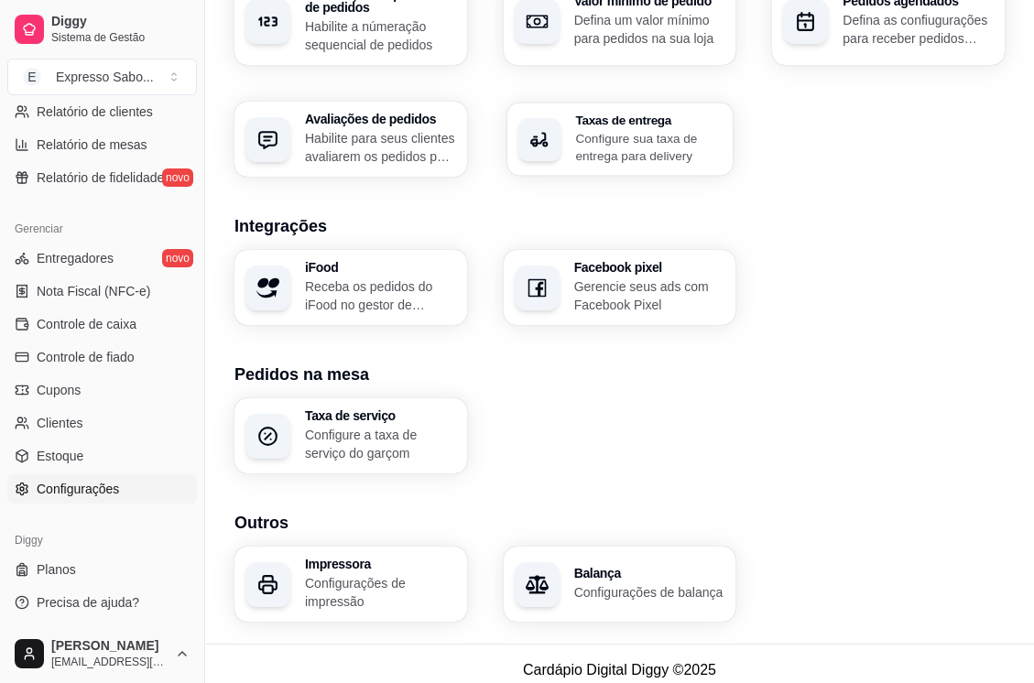
click at [630, 144] on p "Configure sua taxa de entrega para delivery" at bounding box center [648, 147] width 146 height 36
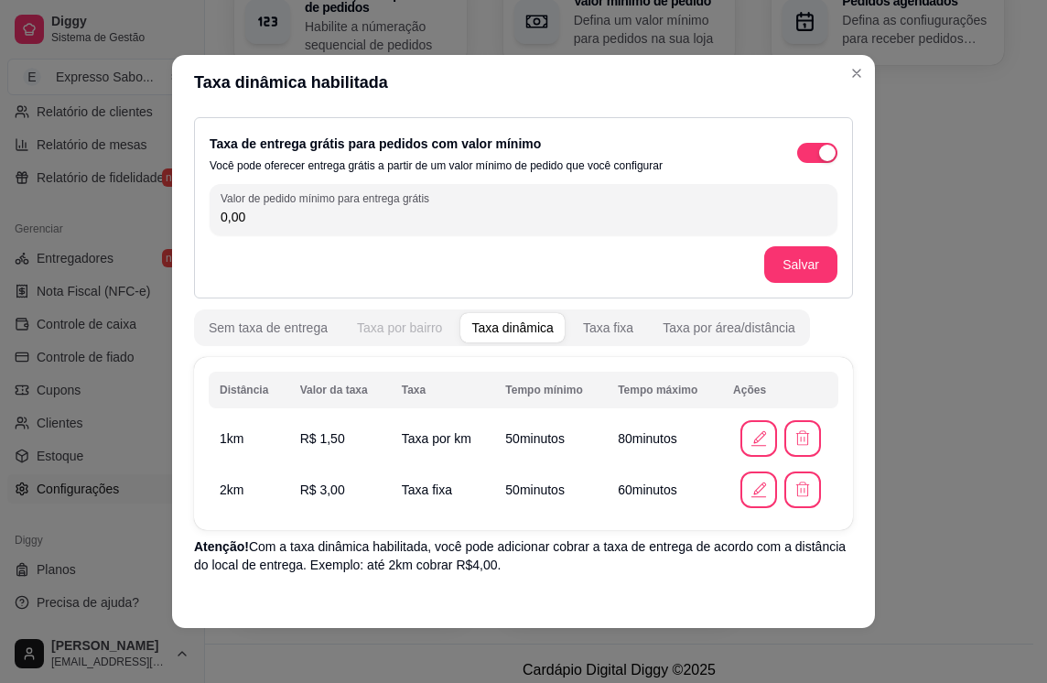
click at [396, 331] on div "Taxa por bairro" at bounding box center [399, 328] width 85 height 18
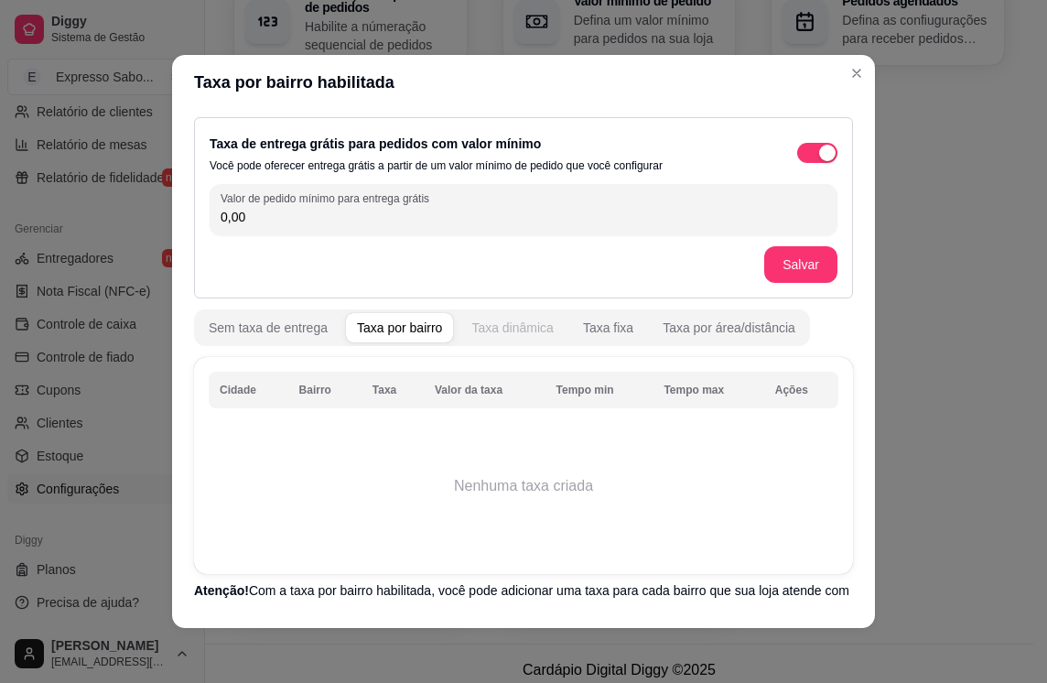
click at [492, 337] on button "Taxa dinâmica" at bounding box center [513, 327] width 104 height 29
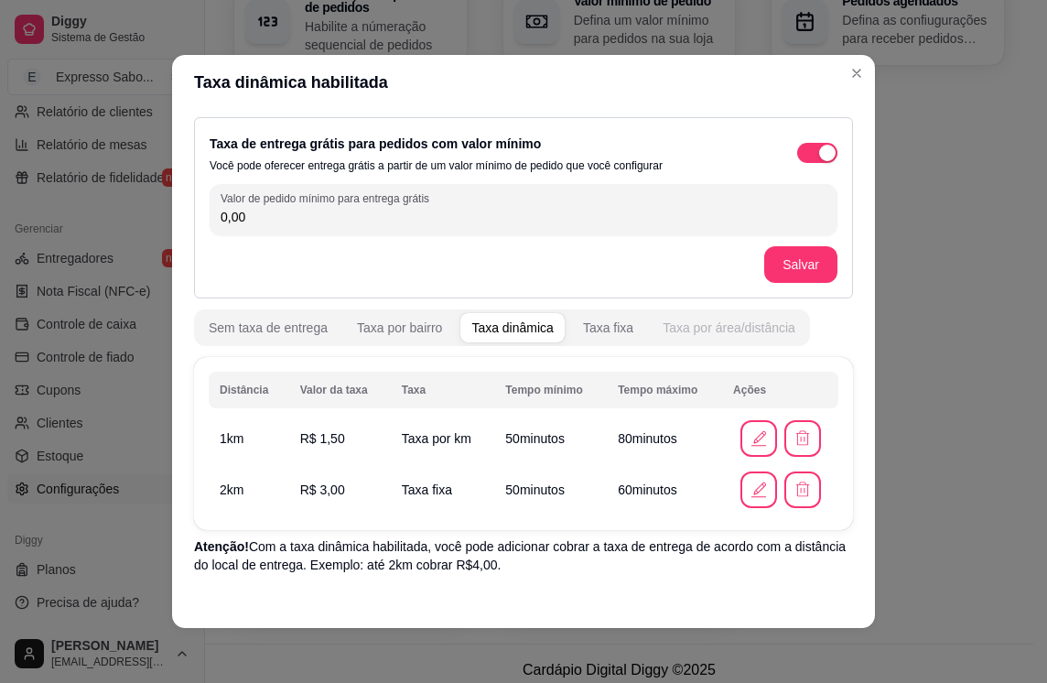
click at [727, 333] on div "Taxa por área/distância" at bounding box center [729, 328] width 133 height 18
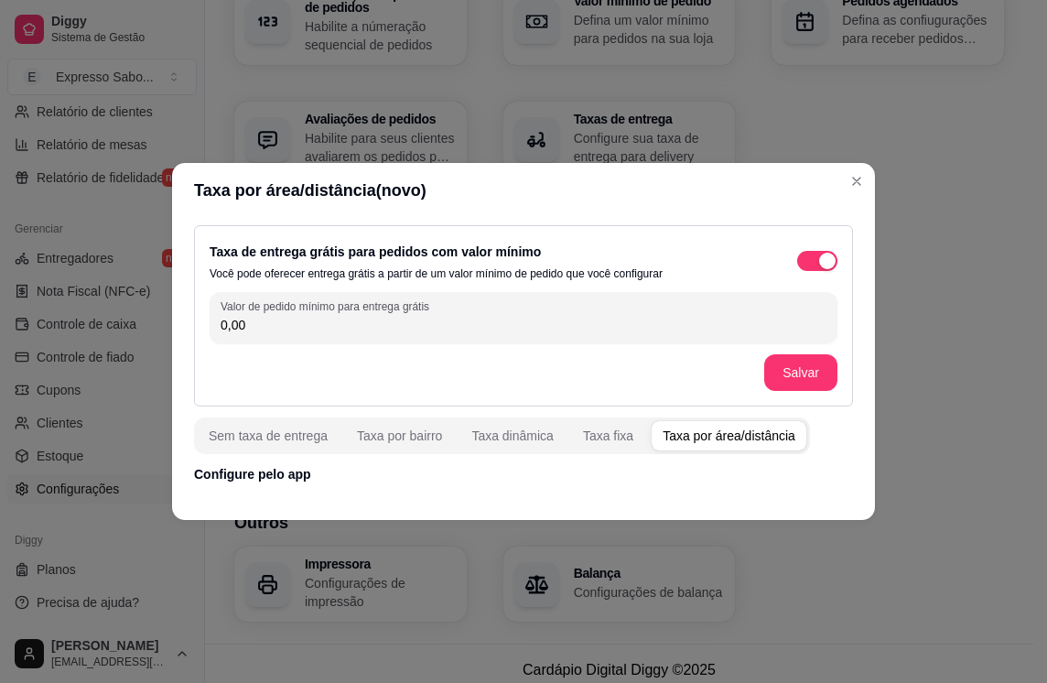
click at [717, 438] on div "Taxa por área/distância" at bounding box center [729, 436] width 133 height 18
click at [305, 333] on input "0,00" at bounding box center [524, 325] width 606 height 18
click at [493, 430] on div "Taxa dinâmica" at bounding box center [512, 436] width 82 height 18
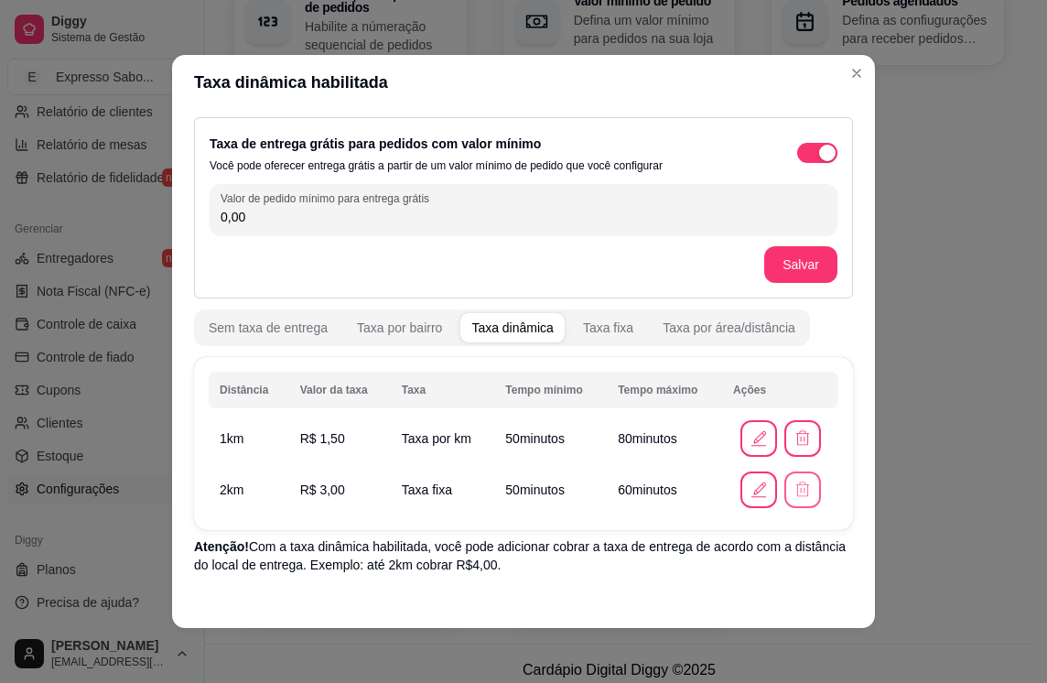
click at [794, 492] on icon "button" at bounding box center [803, 490] width 18 height 18
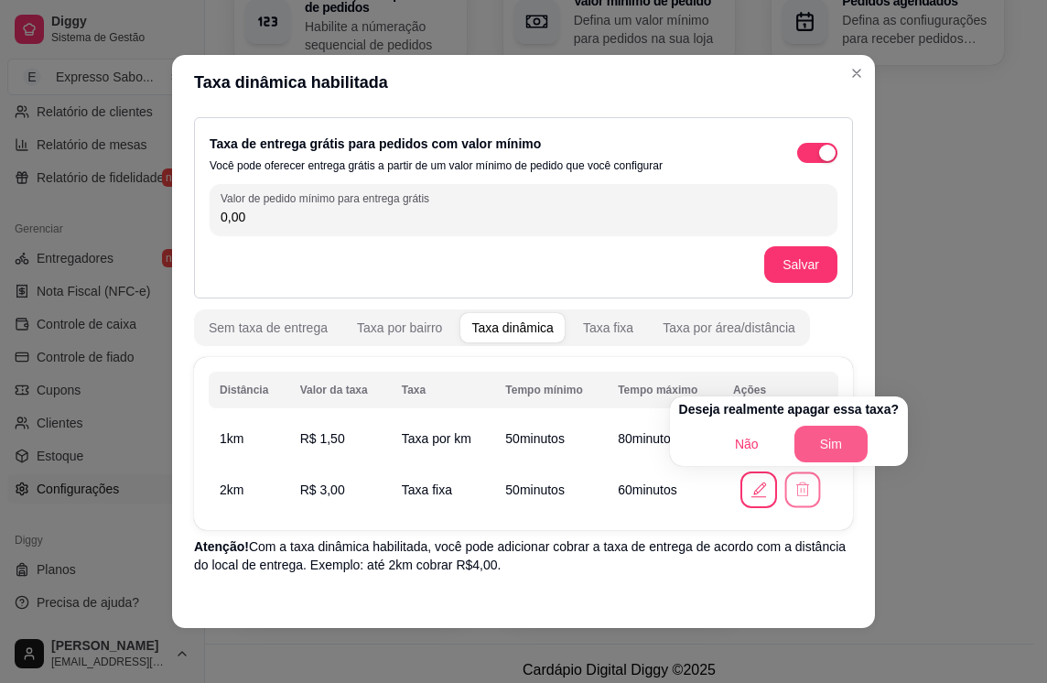
click at [845, 449] on button "Sim" at bounding box center [831, 444] width 73 height 37
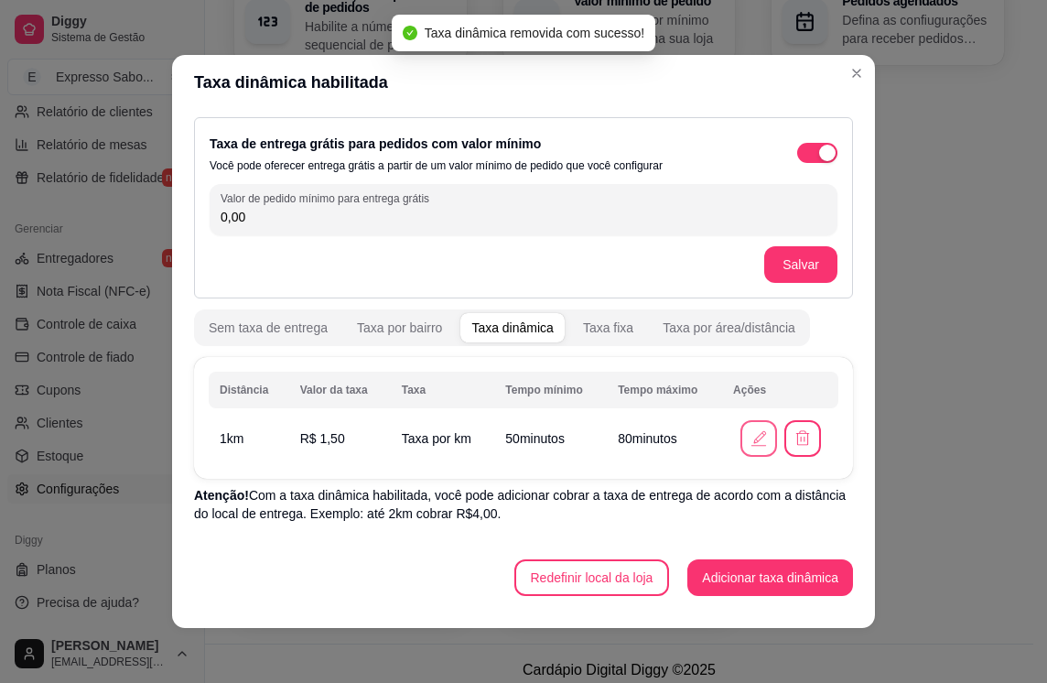
click at [749, 433] on icon "button" at bounding box center [759, 438] width 20 height 20
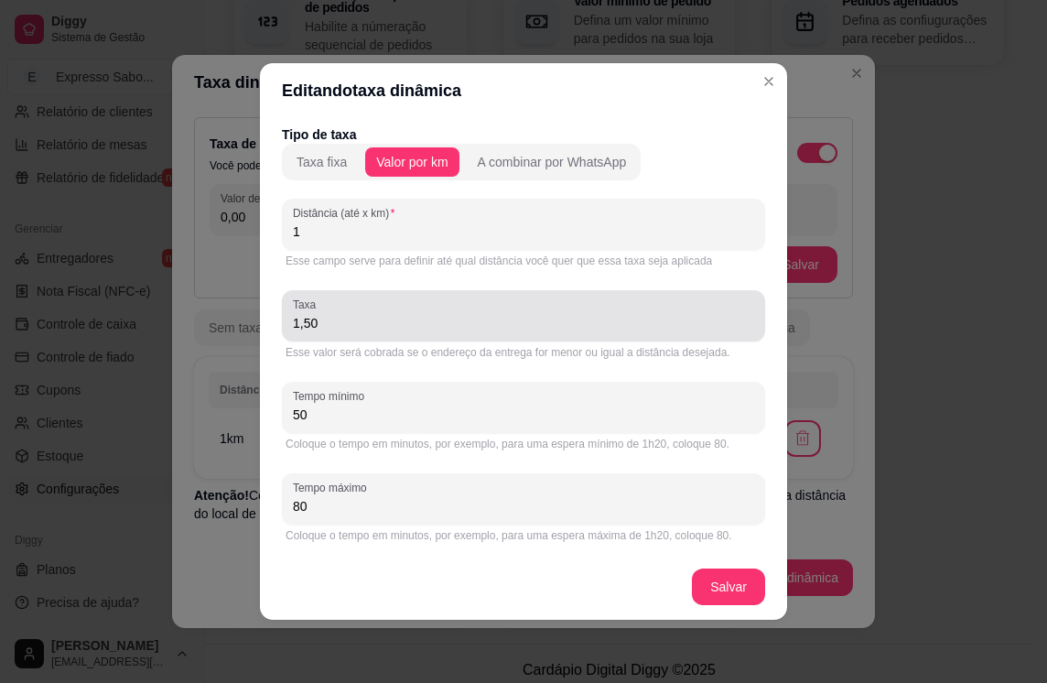
click at [330, 333] on div "1,50" at bounding box center [523, 316] width 461 height 37
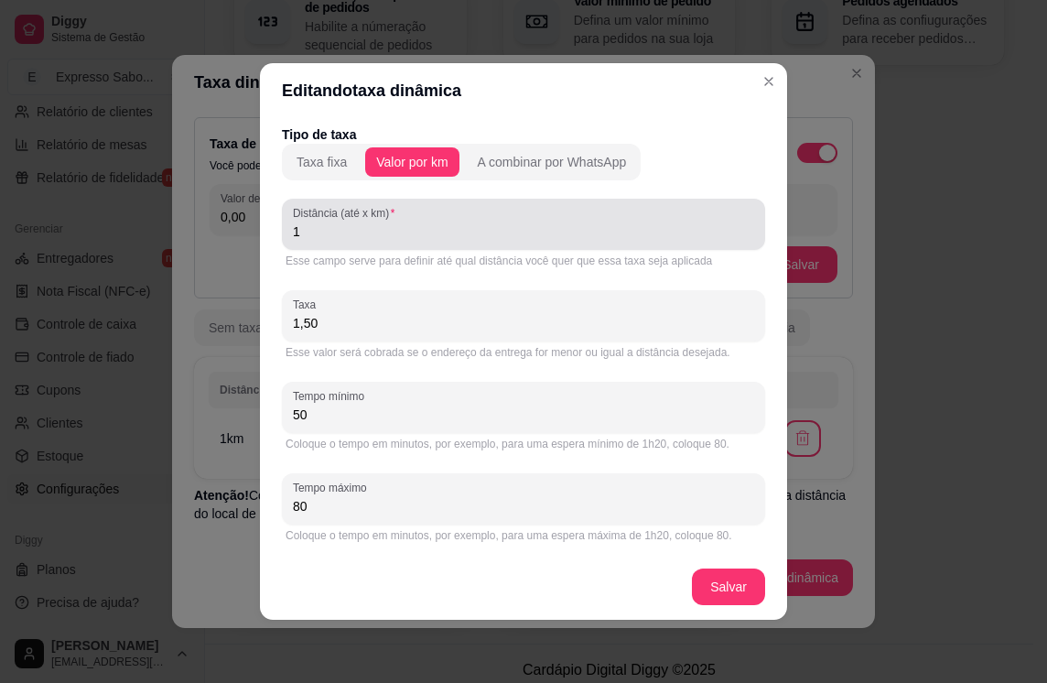
click at [366, 231] on input "1" at bounding box center [523, 231] width 461 height 18
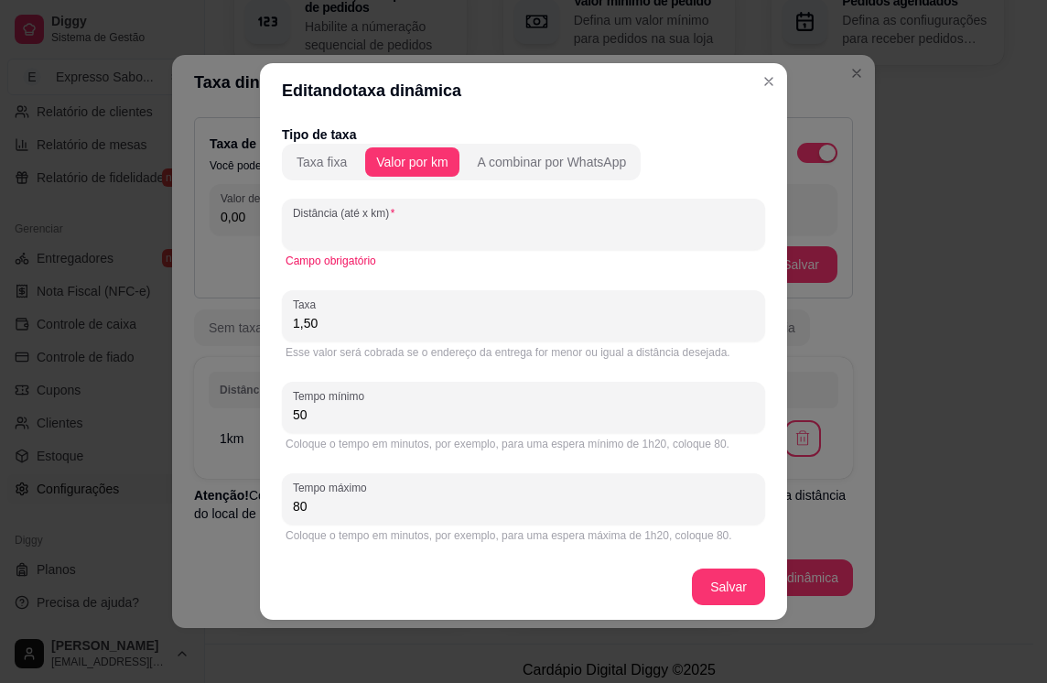
type input "5"
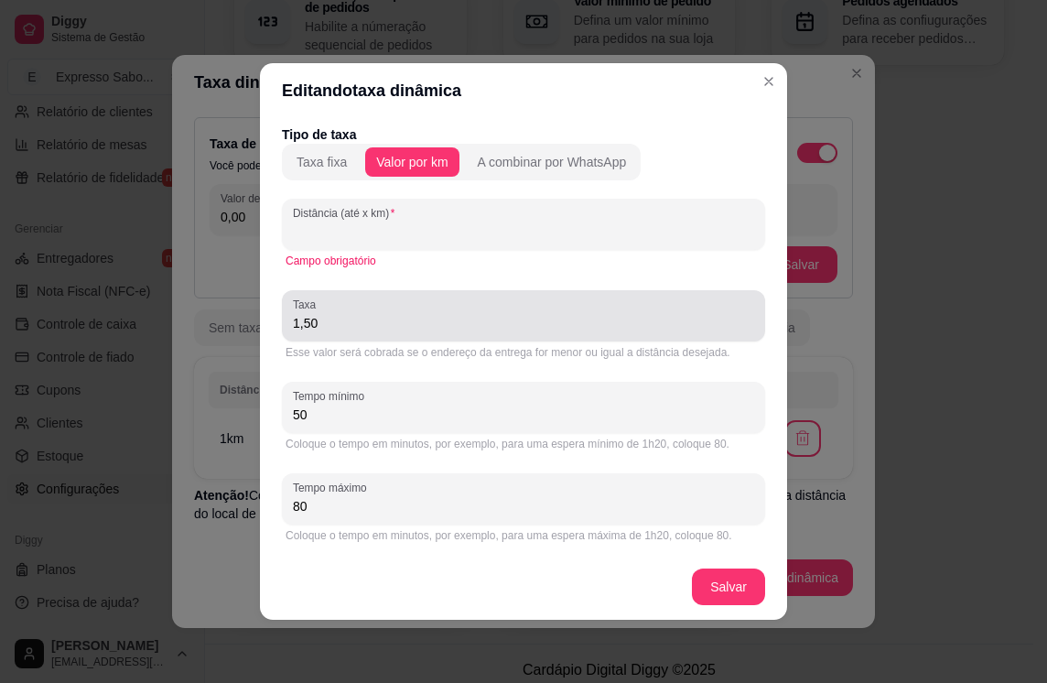
click at [431, 317] on input "1,50" at bounding box center [523, 323] width 461 height 18
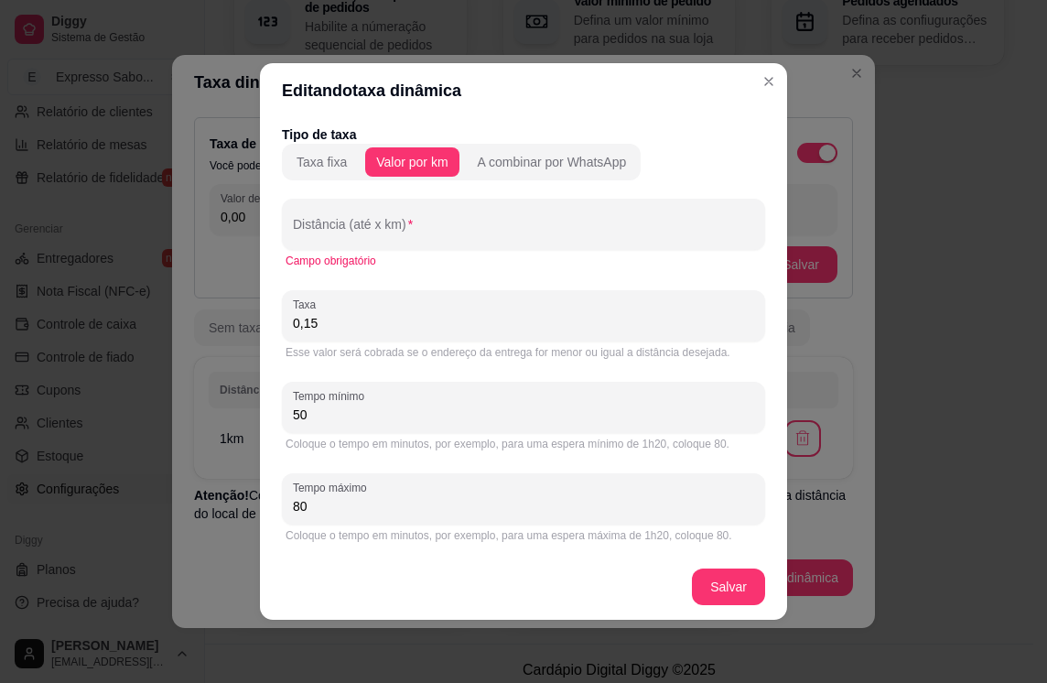
type input "1,50"
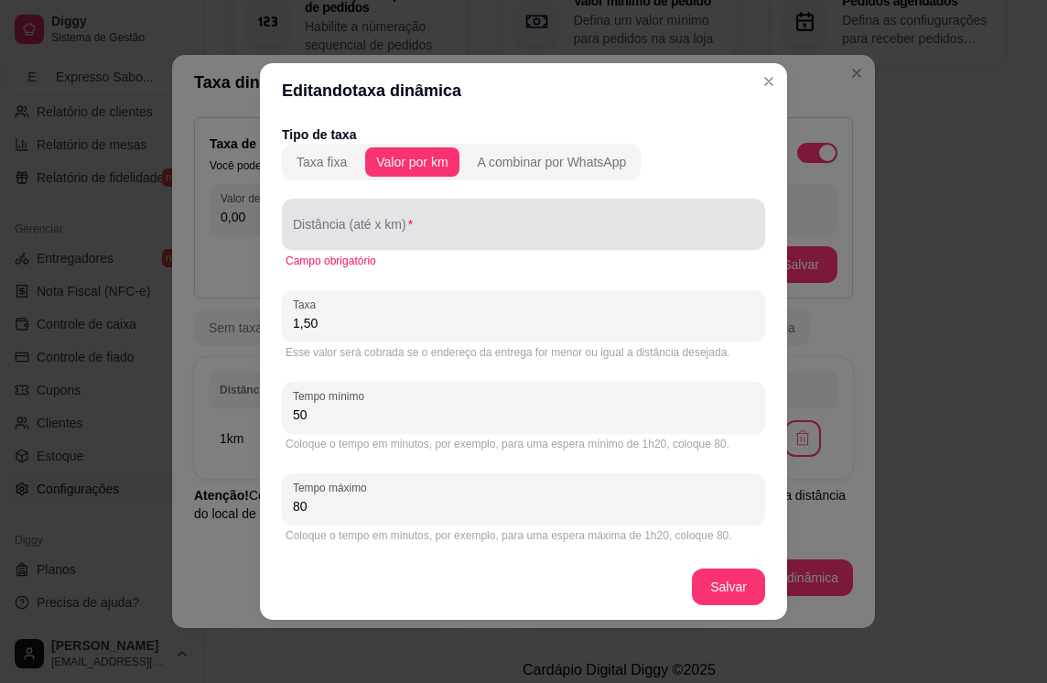
click at [341, 234] on input "Distância (até x km)" at bounding box center [523, 231] width 461 height 18
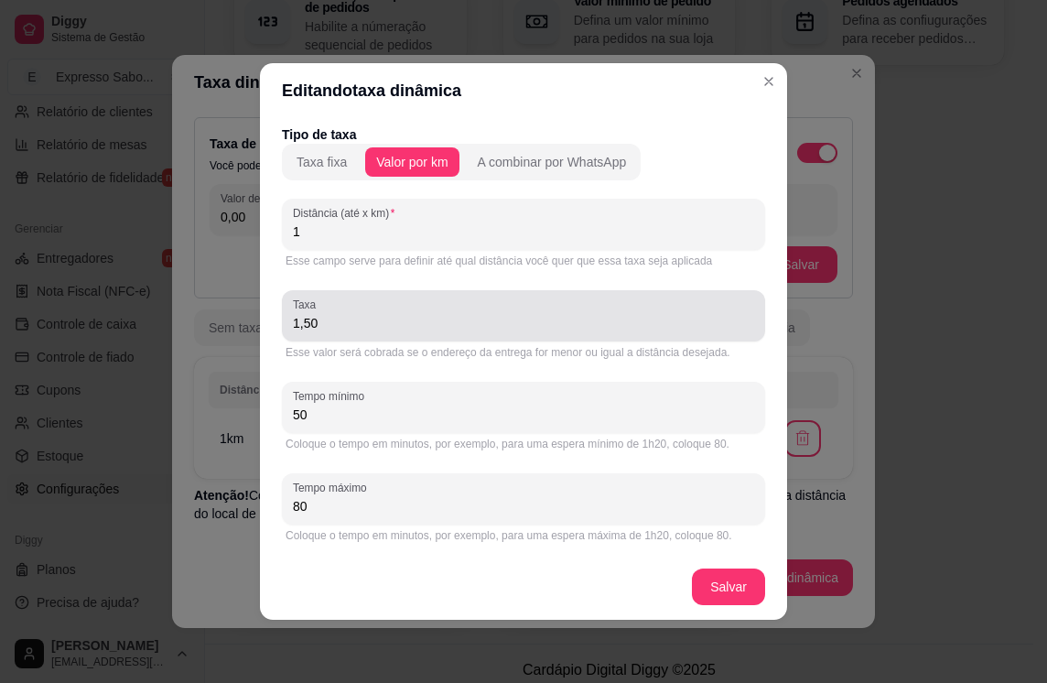
type input "1"
click at [358, 321] on input "1,50" at bounding box center [523, 323] width 461 height 18
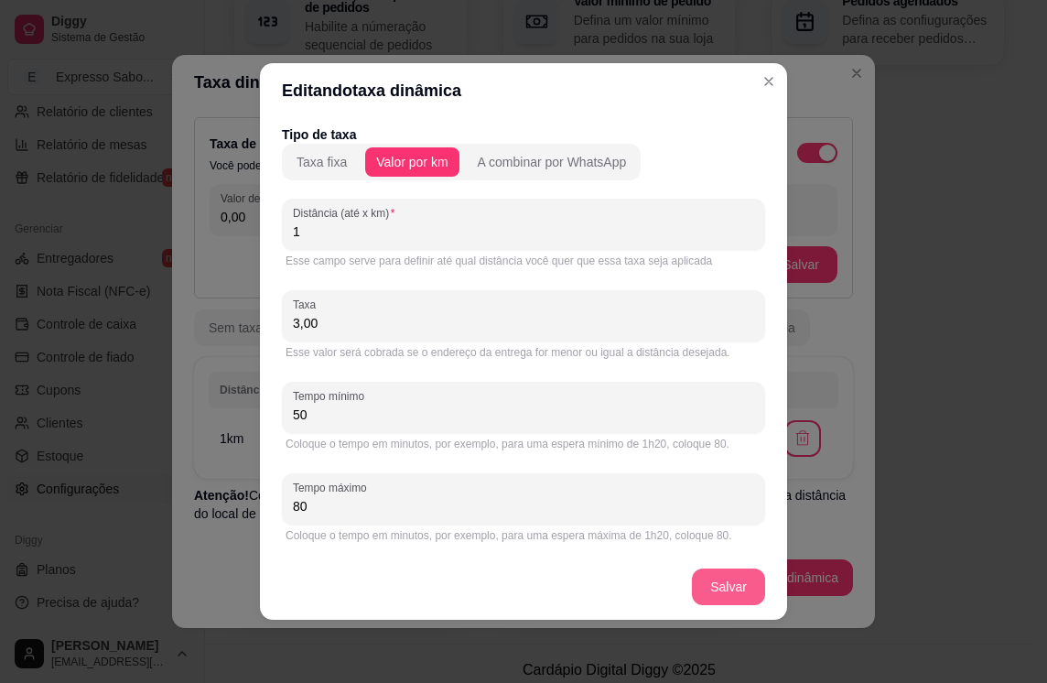
type input "3,00"
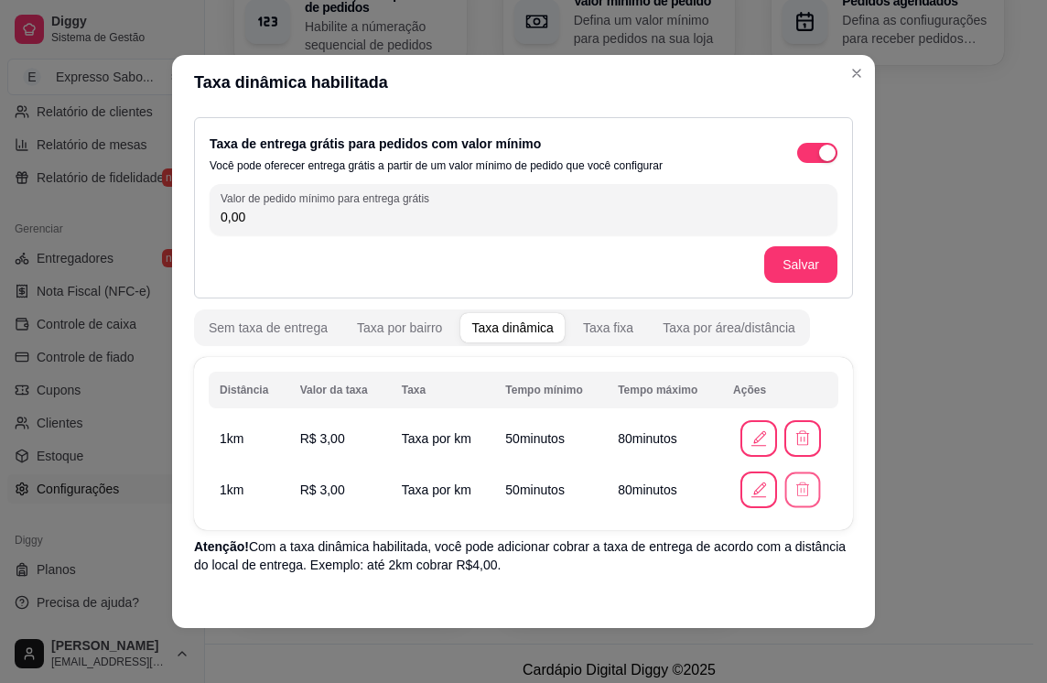
click at [794, 495] on icon "button" at bounding box center [802, 489] width 17 height 17
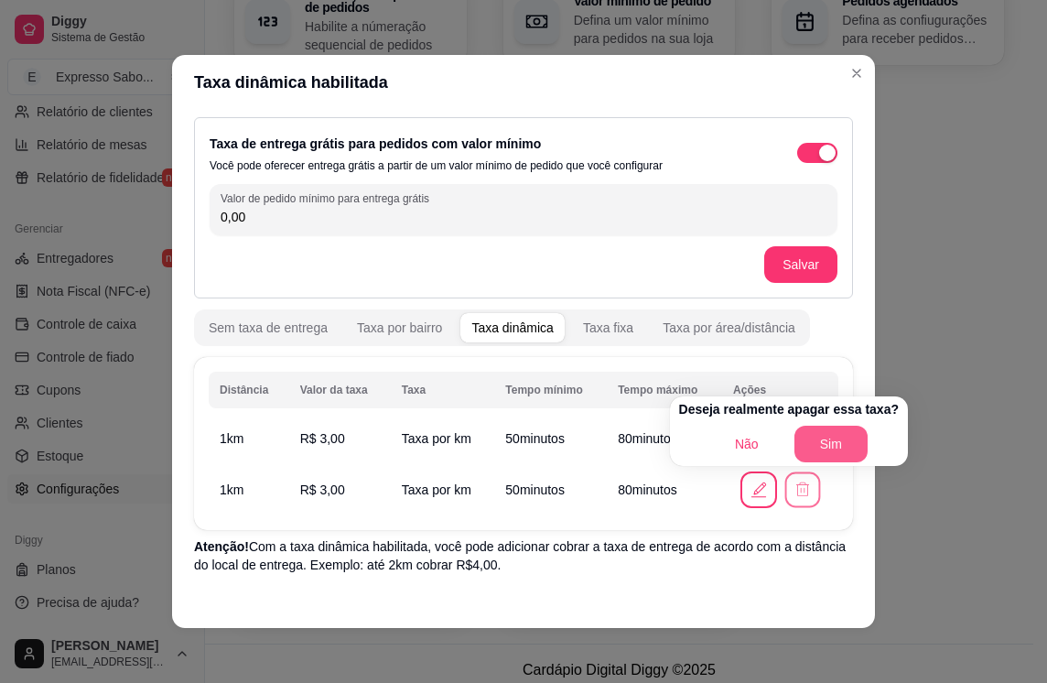
click at [829, 434] on button "Sim" at bounding box center [831, 444] width 73 height 37
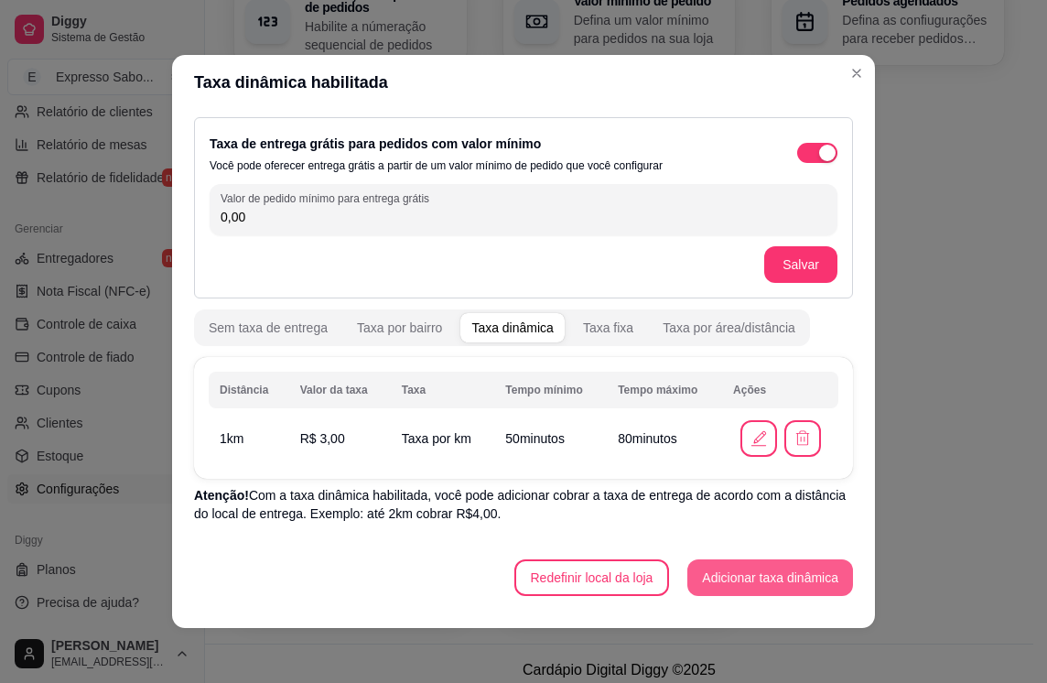
click at [743, 578] on button "Adicionar taxa dinâmica" at bounding box center [771, 577] width 166 height 37
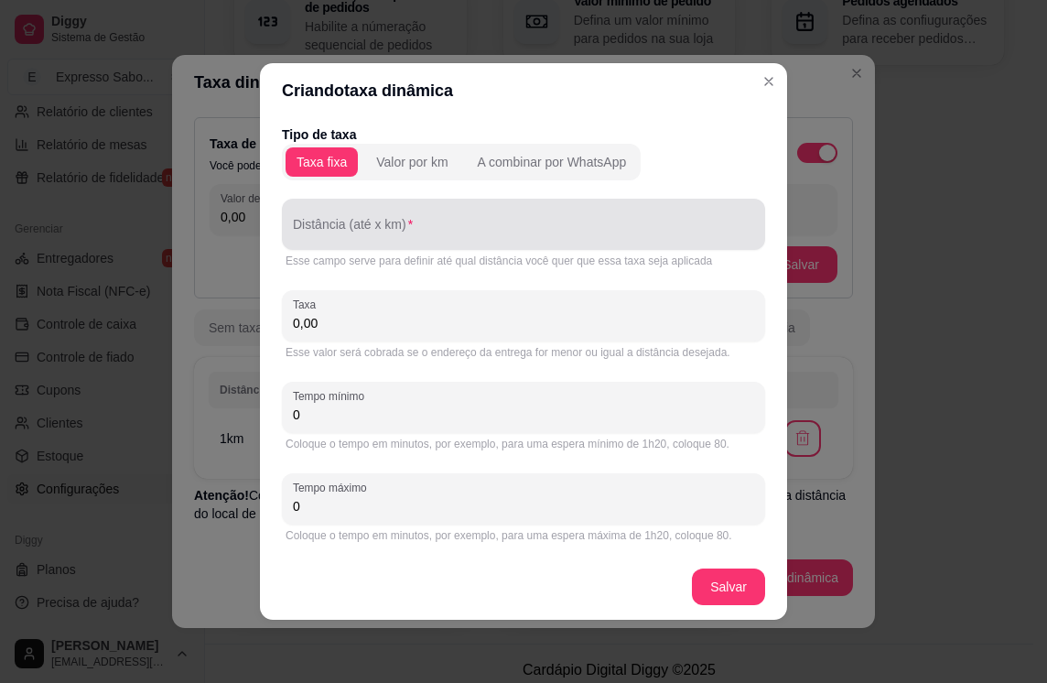
click at [314, 222] on div "Distância (até x km)" at bounding box center [523, 224] width 483 height 51
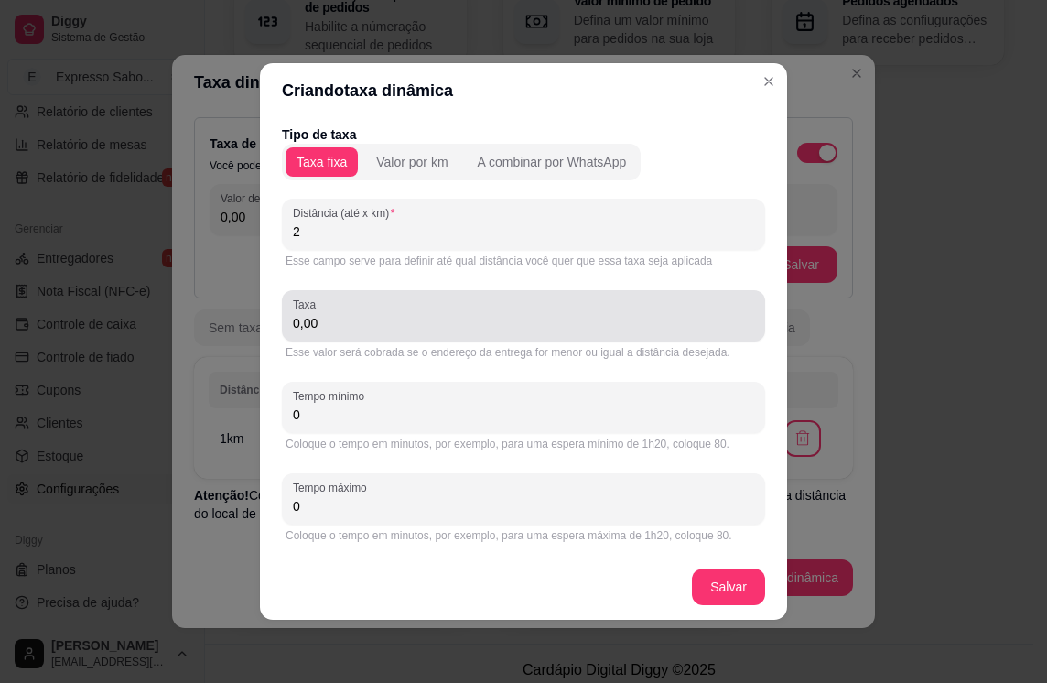
type input "2"
click at [341, 331] on input "0,00" at bounding box center [523, 323] width 461 height 18
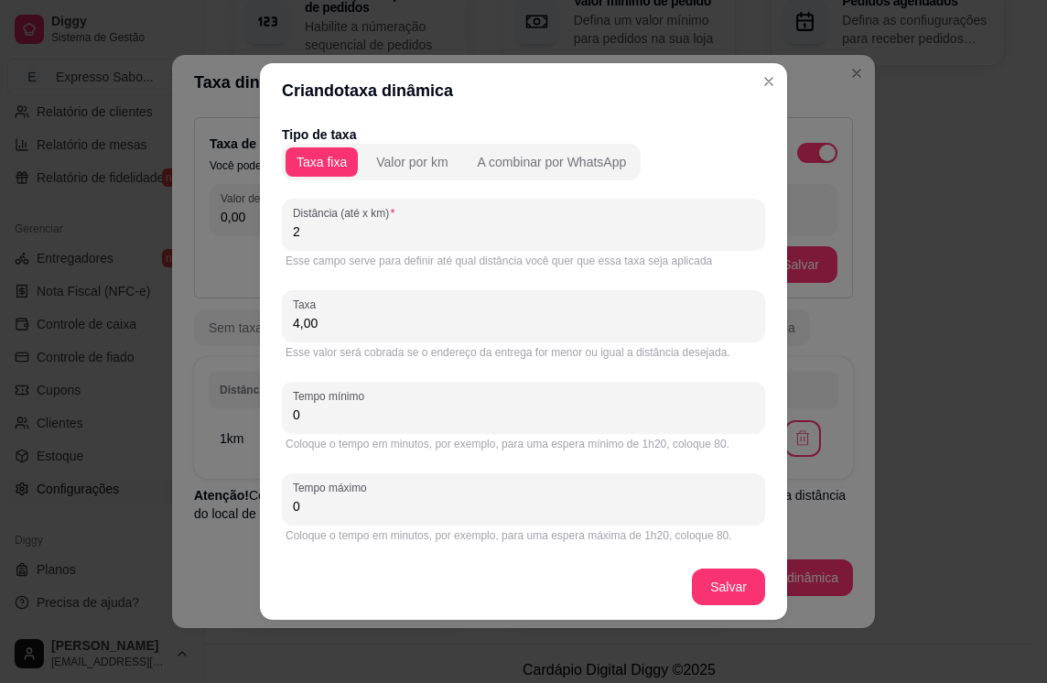
type input "4,00"
click at [391, 435] on div "Coloque o tempo em minutos, por exemplo, para uma espera mínimo de 1h20, coloqu…" at bounding box center [523, 444] width 483 height 22
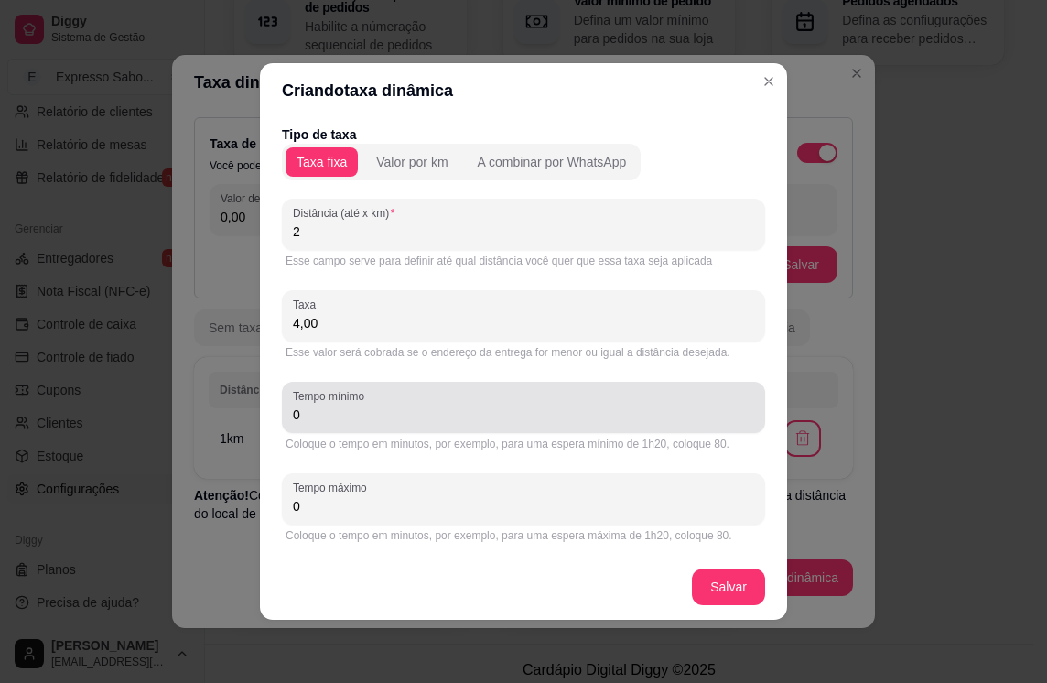
click at [390, 431] on div "Tempo mínimo 0" at bounding box center [523, 407] width 483 height 51
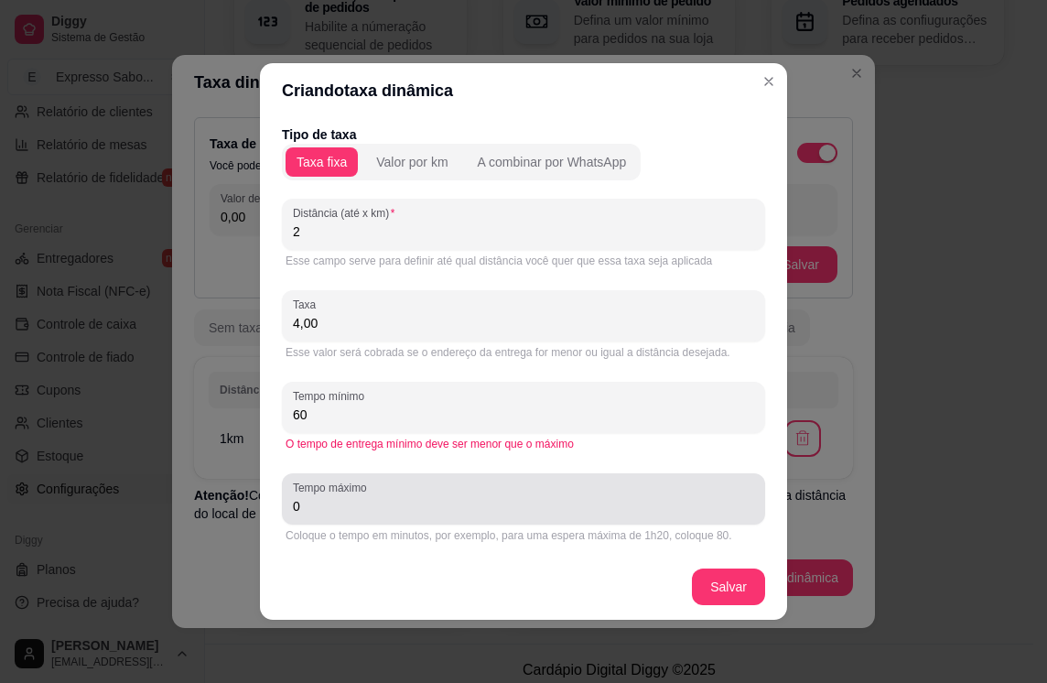
type input "6"
type input "5"
type input "40"
click at [374, 501] on input "0" at bounding box center [523, 506] width 461 height 18
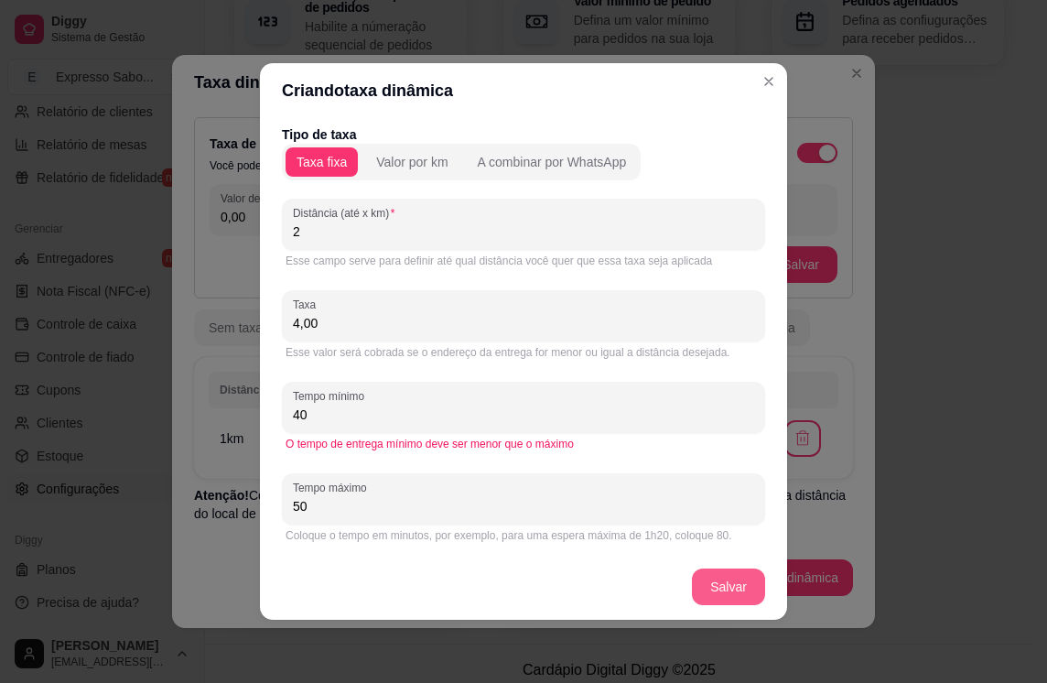
type input "50"
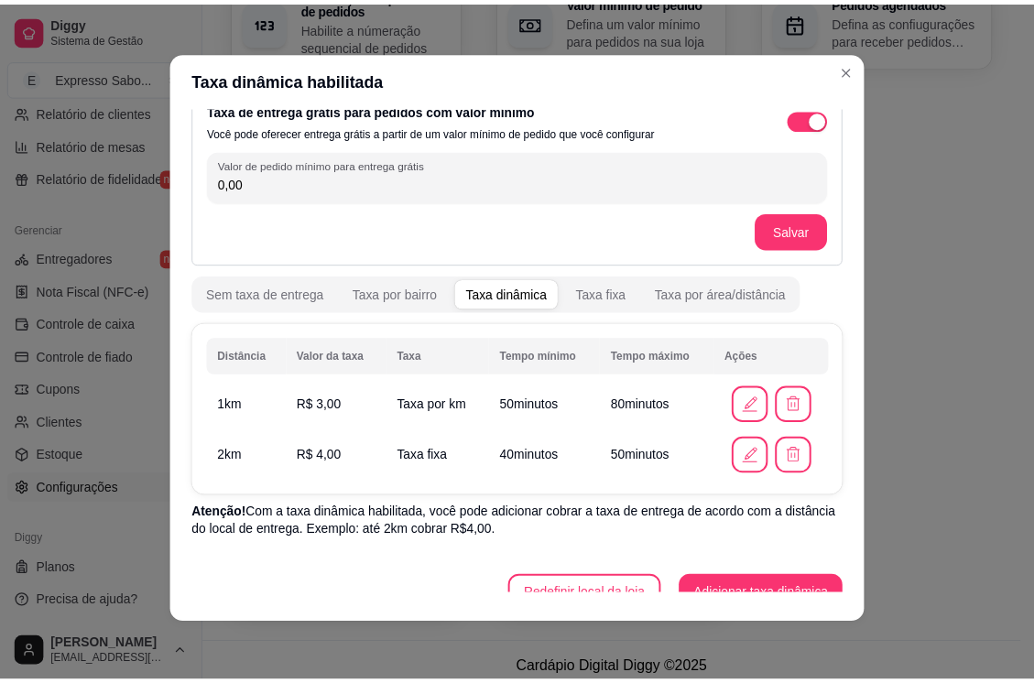
scroll to position [56, 0]
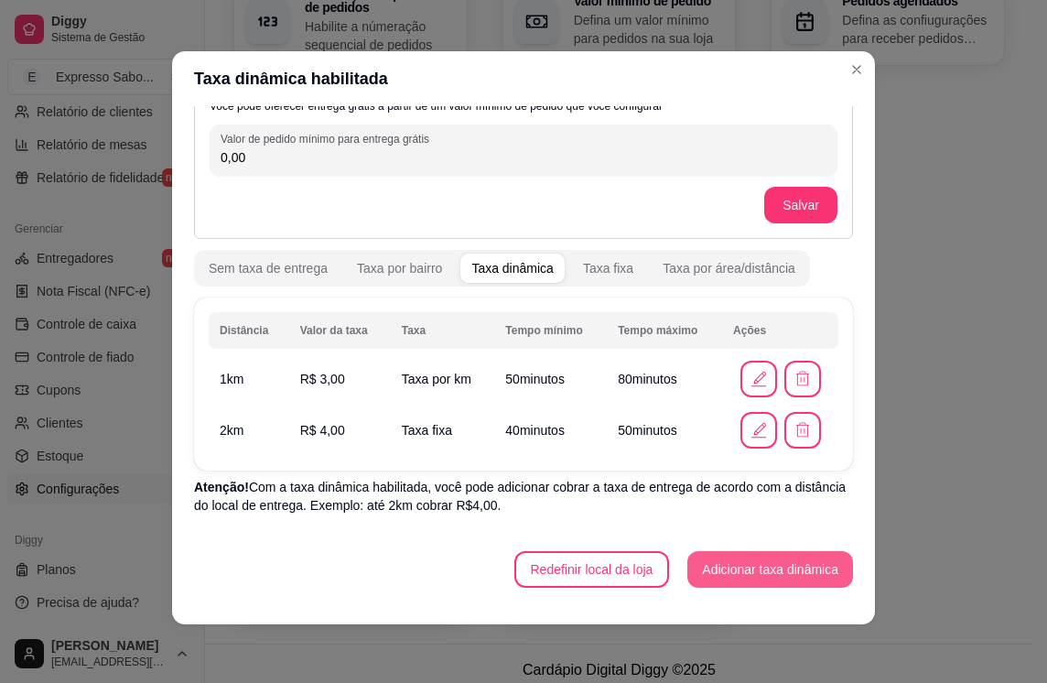
click at [766, 564] on button "Adicionar taxa dinâmica" at bounding box center [771, 569] width 166 height 37
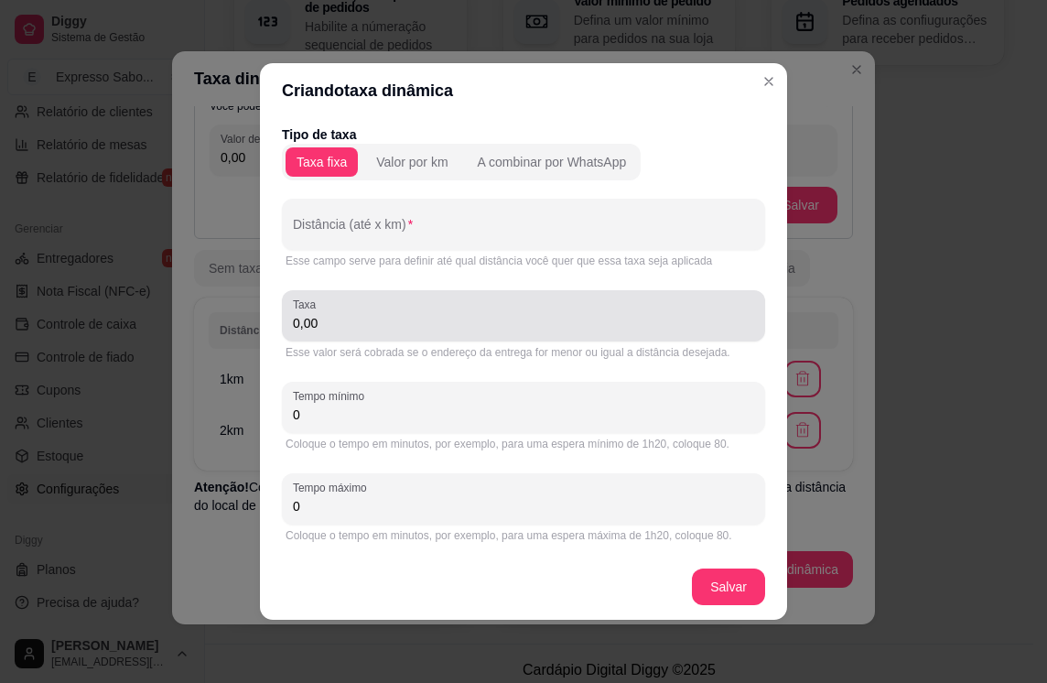
click at [359, 321] on input "0,00" at bounding box center [523, 323] width 461 height 18
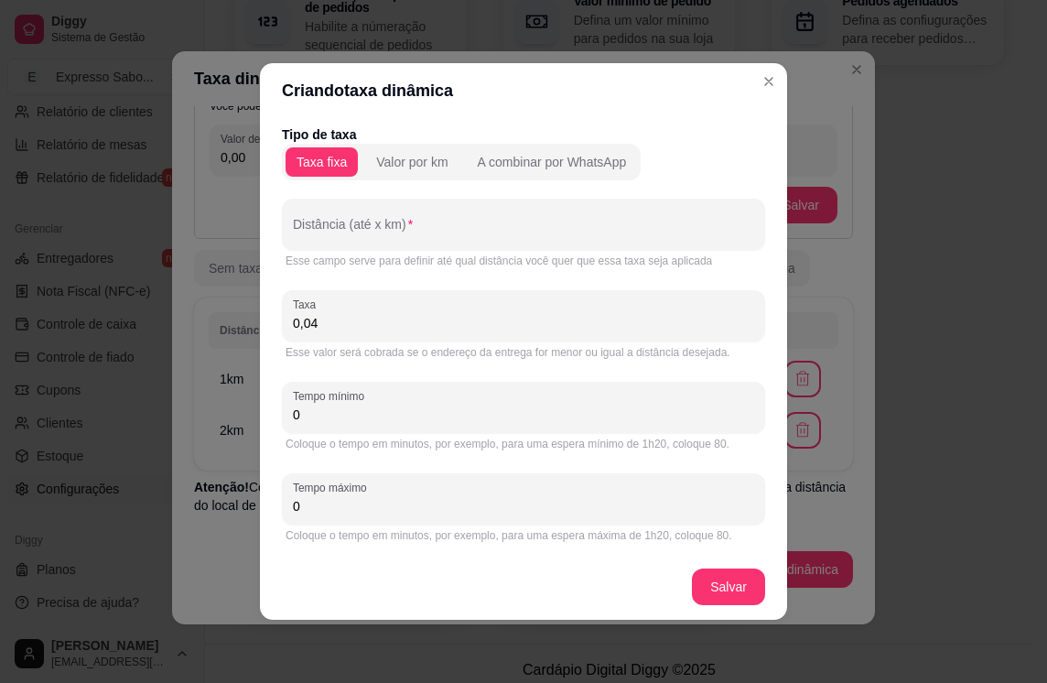
type input "0,04"
click at [385, 255] on div "Esse campo serve para definir até qual distância você quer que essa taxa seja a…" at bounding box center [524, 261] width 476 height 15
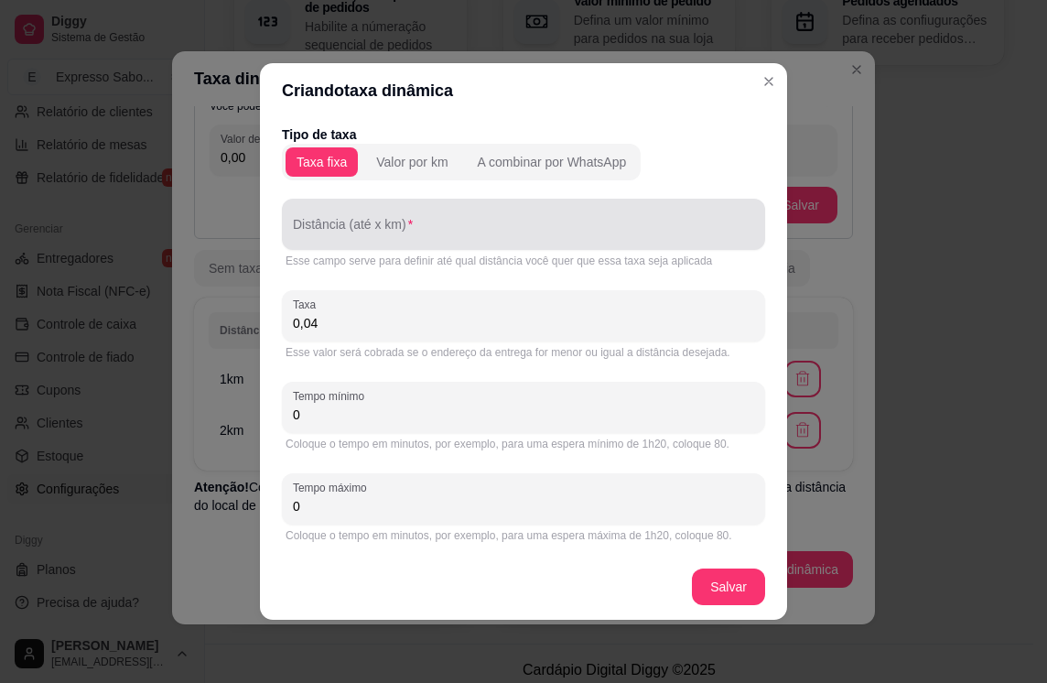
click at [378, 235] on input "Distância (até x km)" at bounding box center [523, 231] width 461 height 18
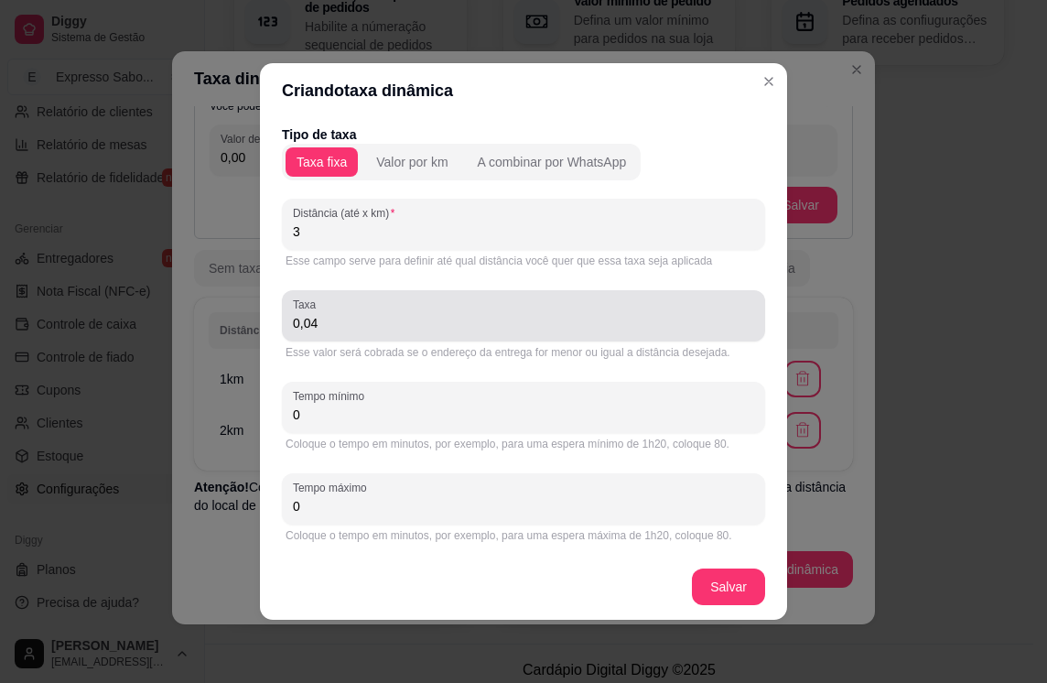
type input "3"
click at [331, 301] on div "0,04" at bounding box center [523, 316] width 461 height 37
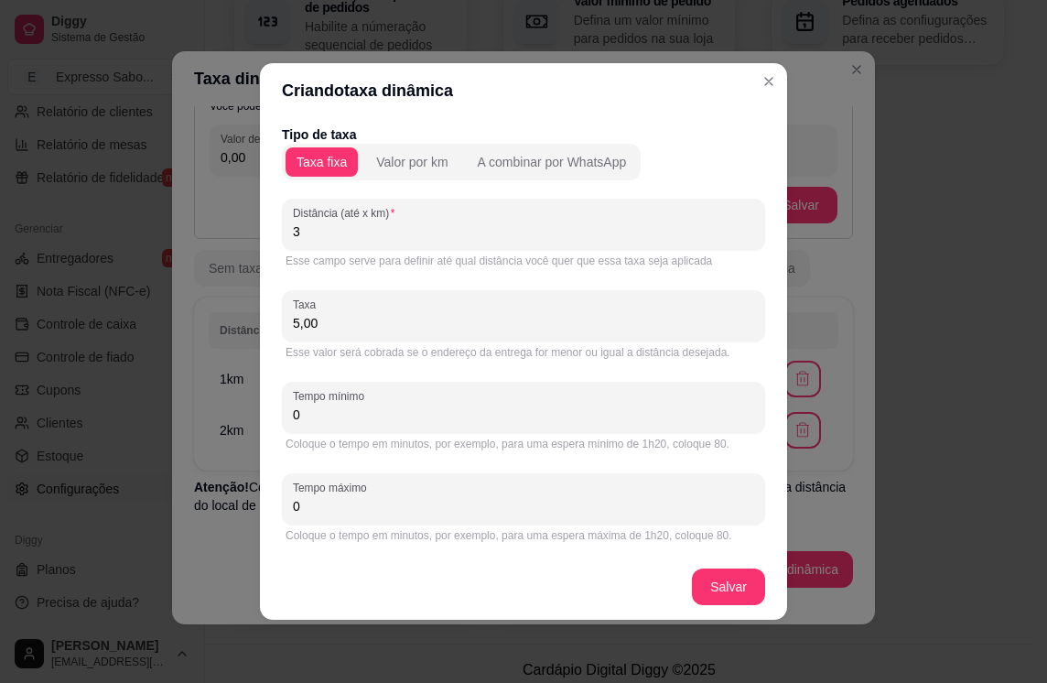
type input "5,00"
click at [341, 435] on div "Coloque o tempo em minutos, por exemplo, para uma espera mínimo de 1h20, coloqu…" at bounding box center [523, 444] width 483 height 22
click at [327, 418] on input "0" at bounding box center [523, 415] width 461 height 18
type input "0"
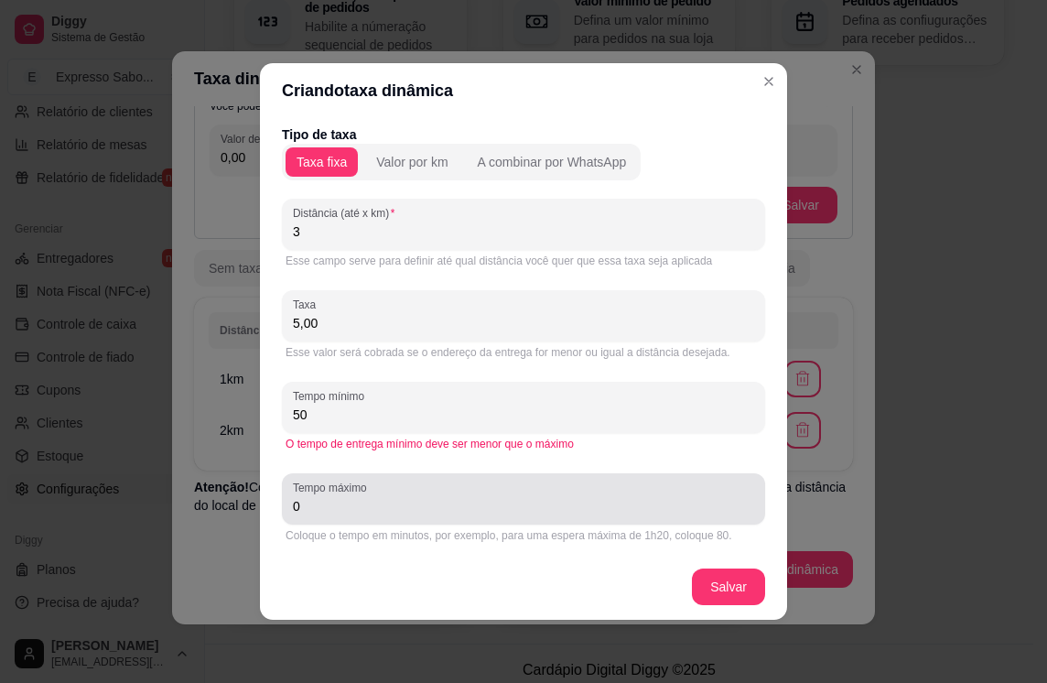
type input "50"
click at [367, 519] on div "Tempo máximo 0" at bounding box center [523, 498] width 483 height 51
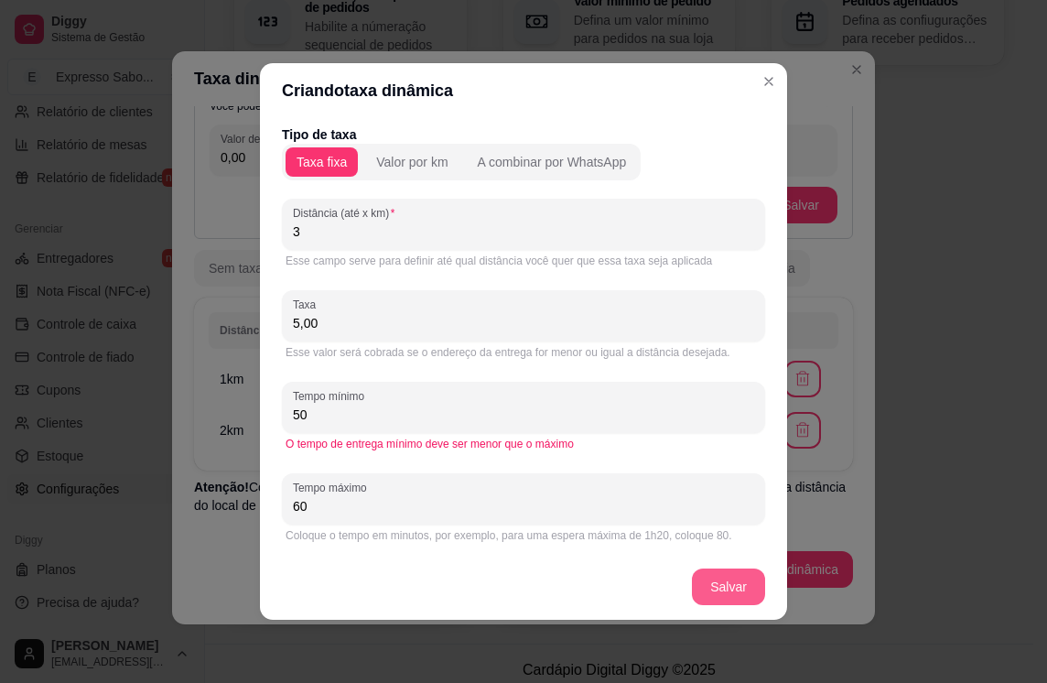
type input "60"
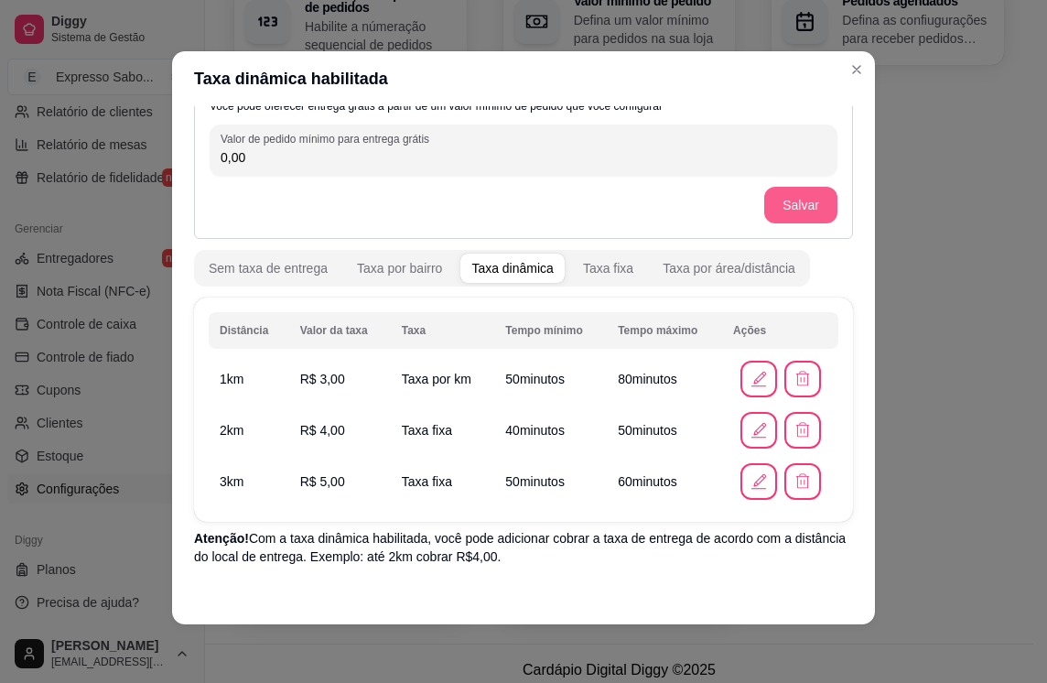
click at [784, 203] on button "Salvar" at bounding box center [800, 205] width 73 height 37
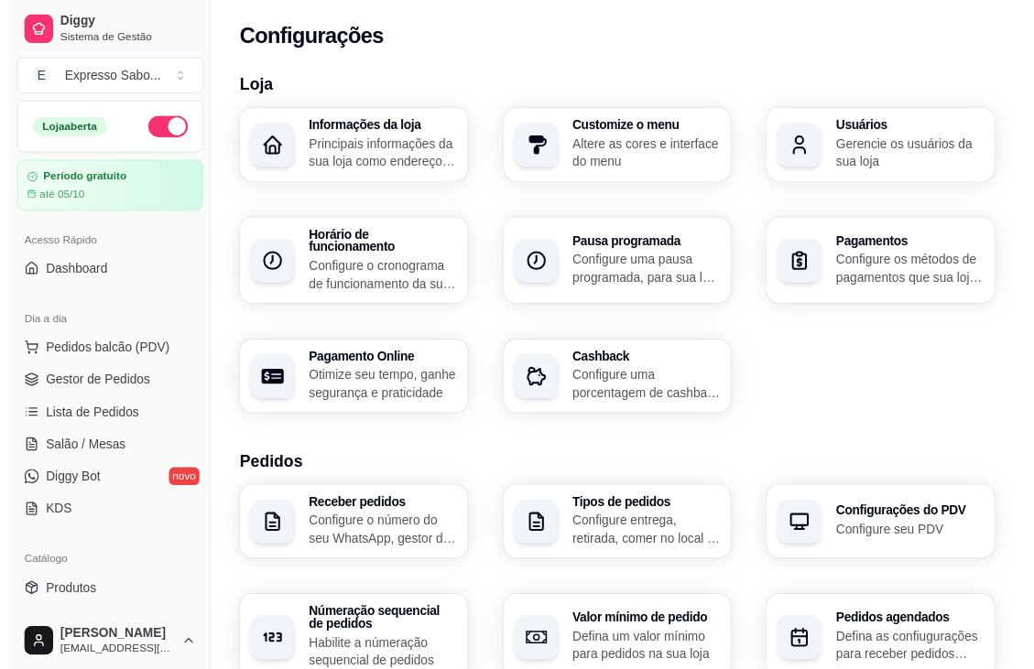
scroll to position [92, 0]
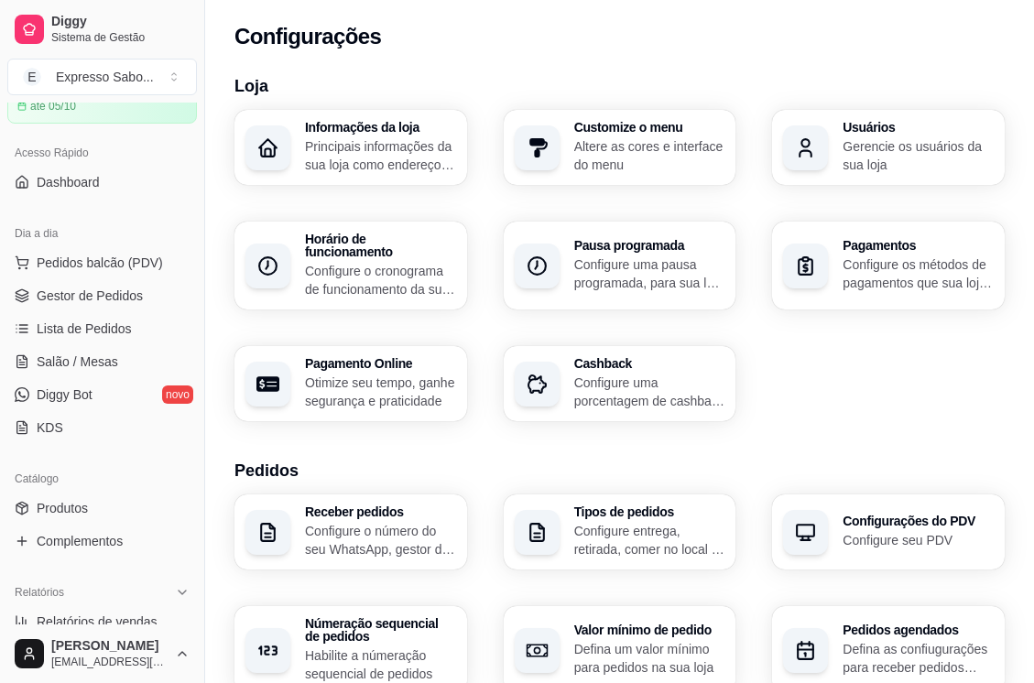
click at [60, 292] on span "Gestor de Pedidos" at bounding box center [90, 296] width 106 height 18
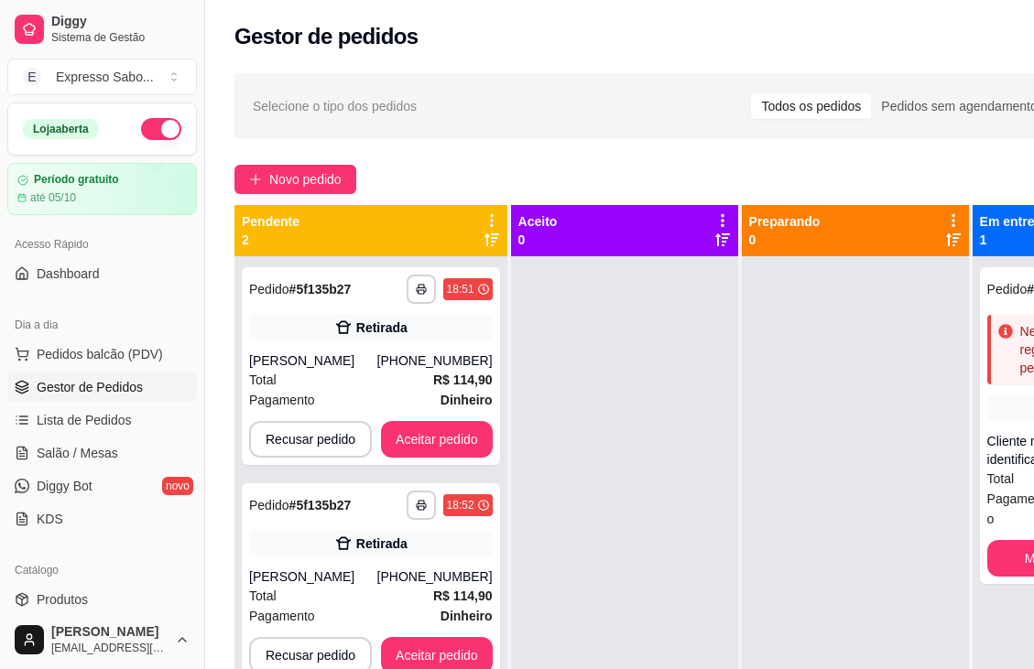
click at [102, 348] on span "Pedidos balcão (PDV)" at bounding box center [100, 354] width 126 height 18
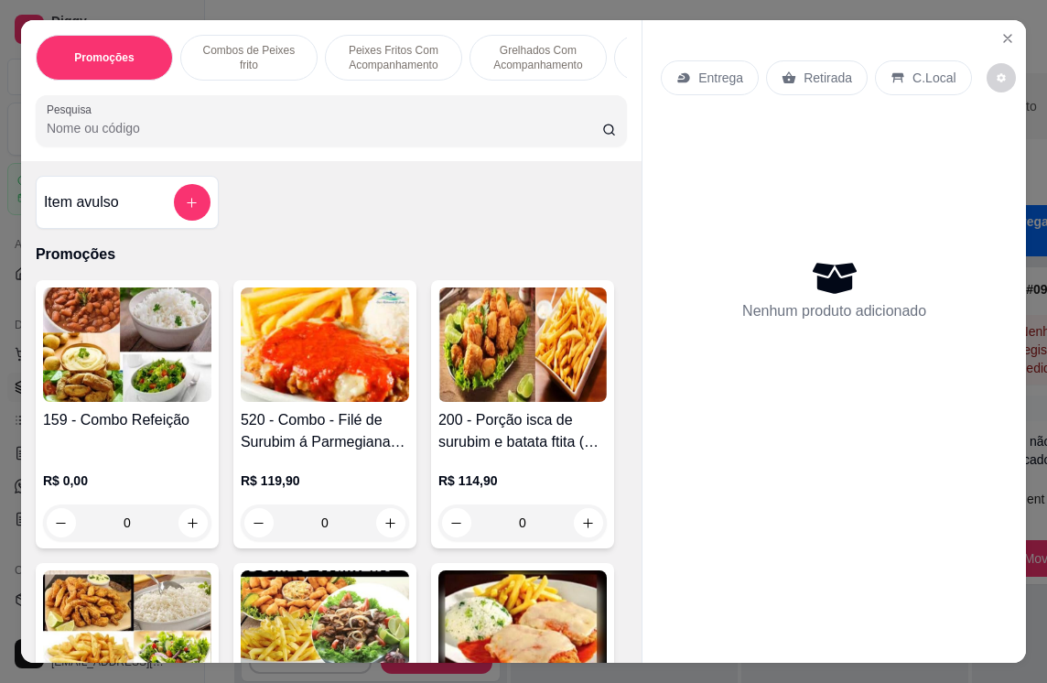
click at [726, 77] on p "Entrega" at bounding box center [721, 78] width 45 height 18
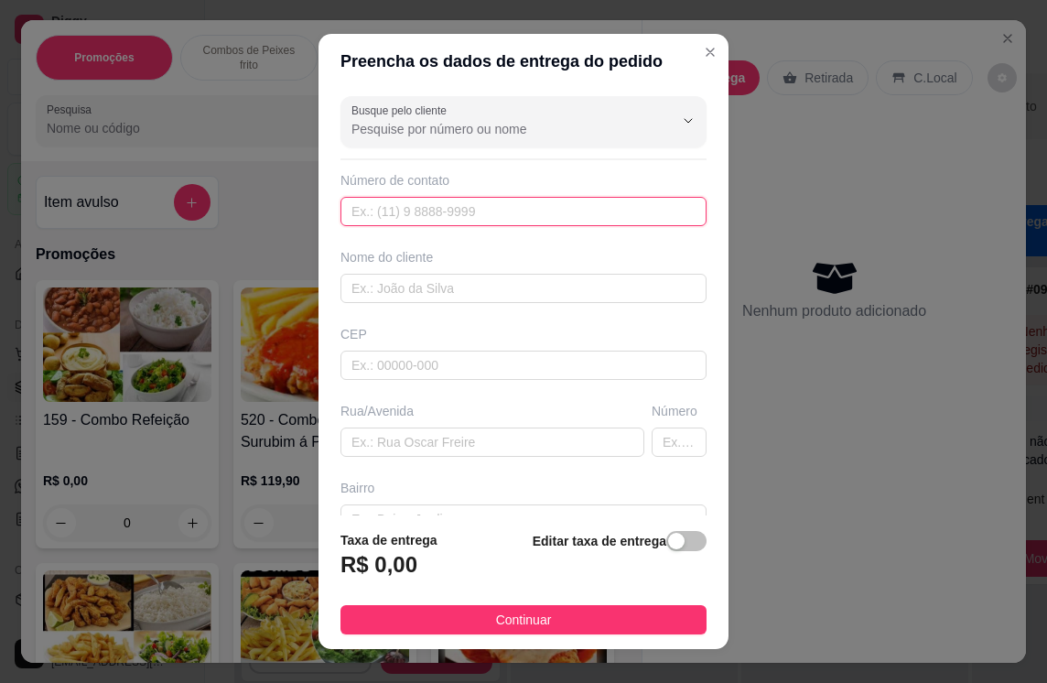
click at [412, 205] on input "text" at bounding box center [524, 211] width 366 height 29
type input "[PHONE_NUMBER]"
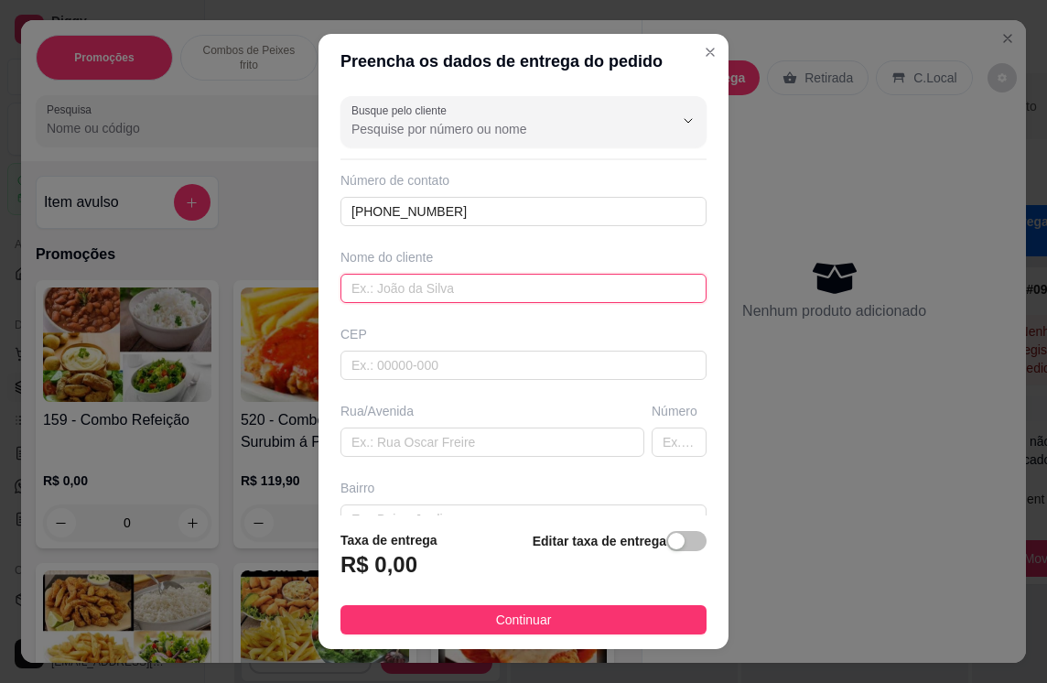
click at [450, 287] on input "text" at bounding box center [524, 288] width 366 height 29
type input "[PERSON_NAME]"
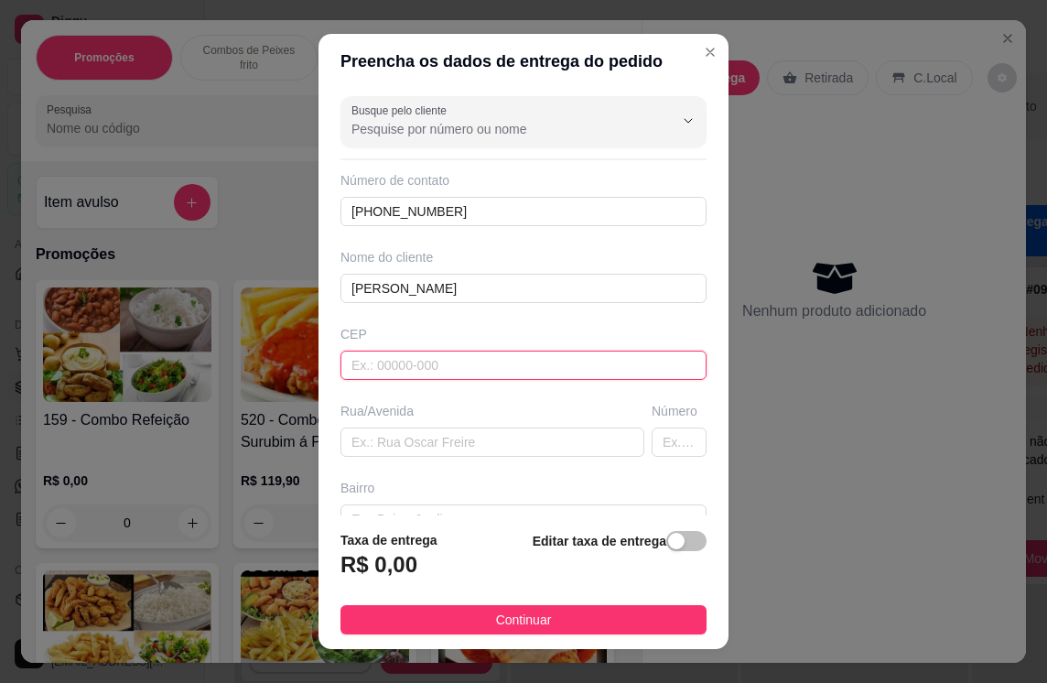
click at [421, 375] on input "text" at bounding box center [524, 365] width 366 height 29
type input "14065320"
type input "[GEOGRAPHIC_DATA][PERSON_NAME]"
type input "Jardim [PERSON_NAME]"
type input "[GEOGRAPHIC_DATA]"
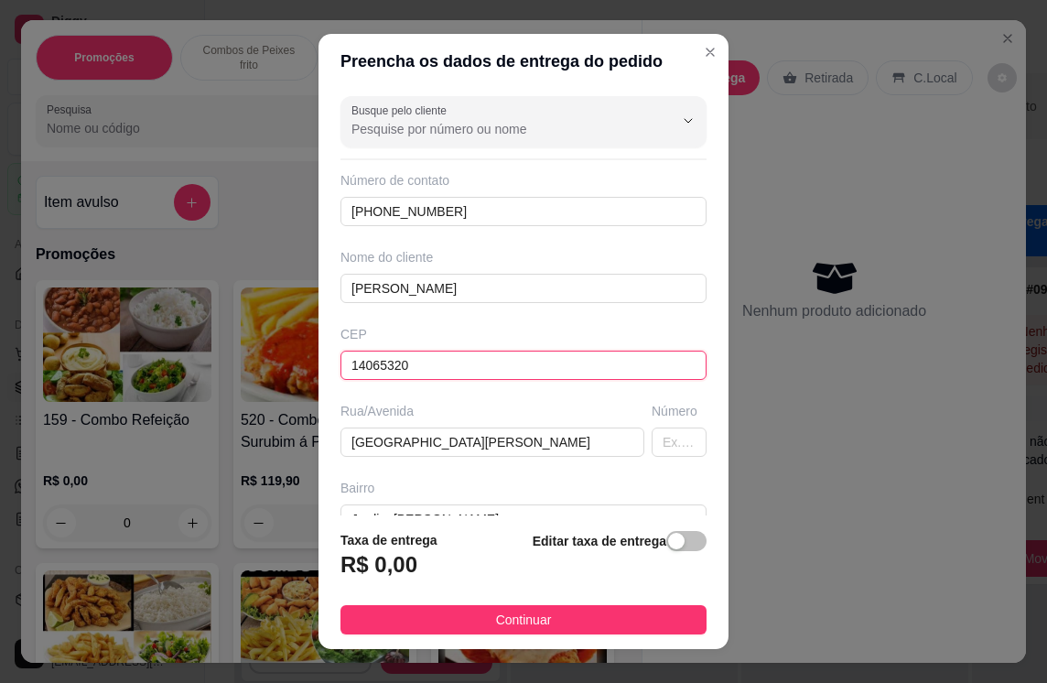
type input "14065320"
click at [504, 413] on div "Rua/Avenida" at bounding box center [493, 411] width 304 height 18
click at [652, 436] on input "text" at bounding box center [679, 442] width 55 height 29
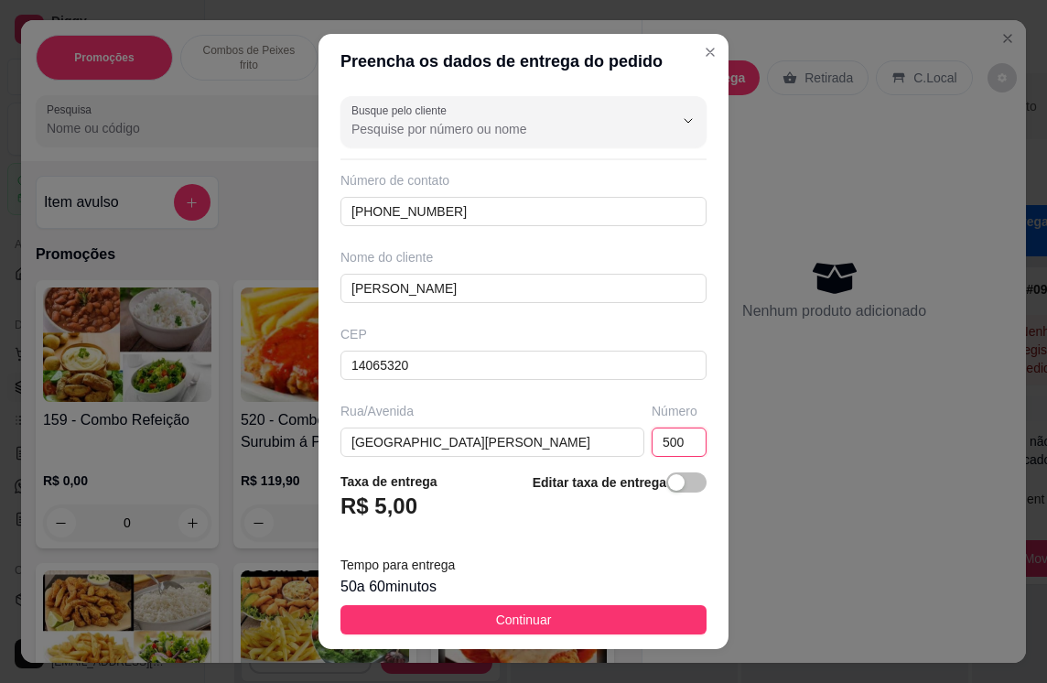
type input "500"
click at [545, 615] on button "Continuar" at bounding box center [524, 619] width 366 height 29
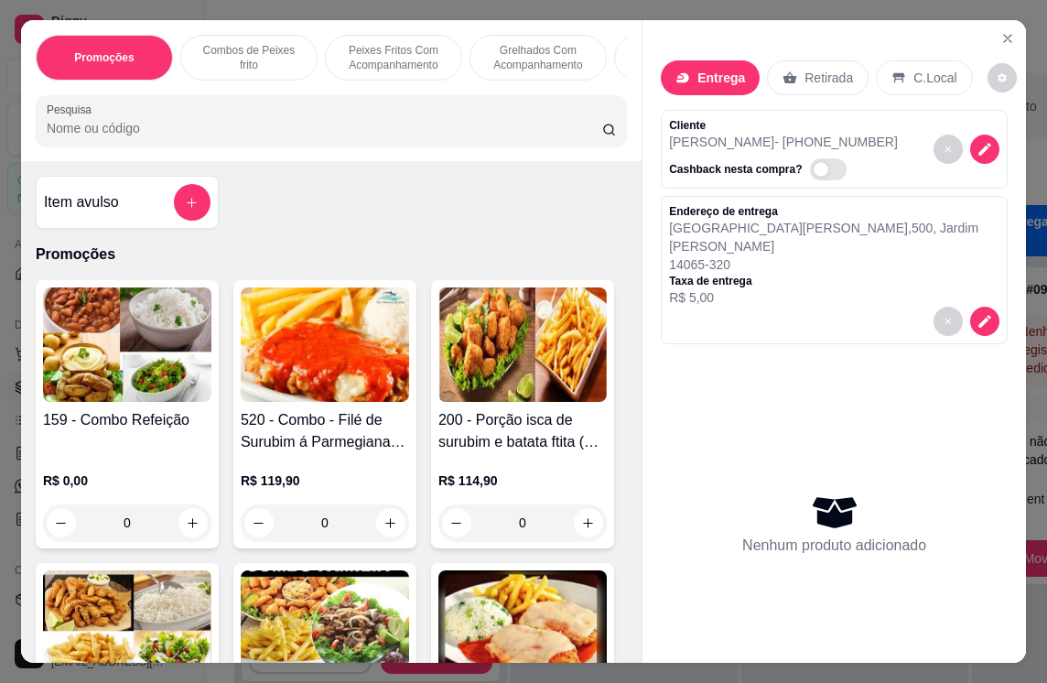
click at [314, 373] on img at bounding box center [325, 344] width 168 height 114
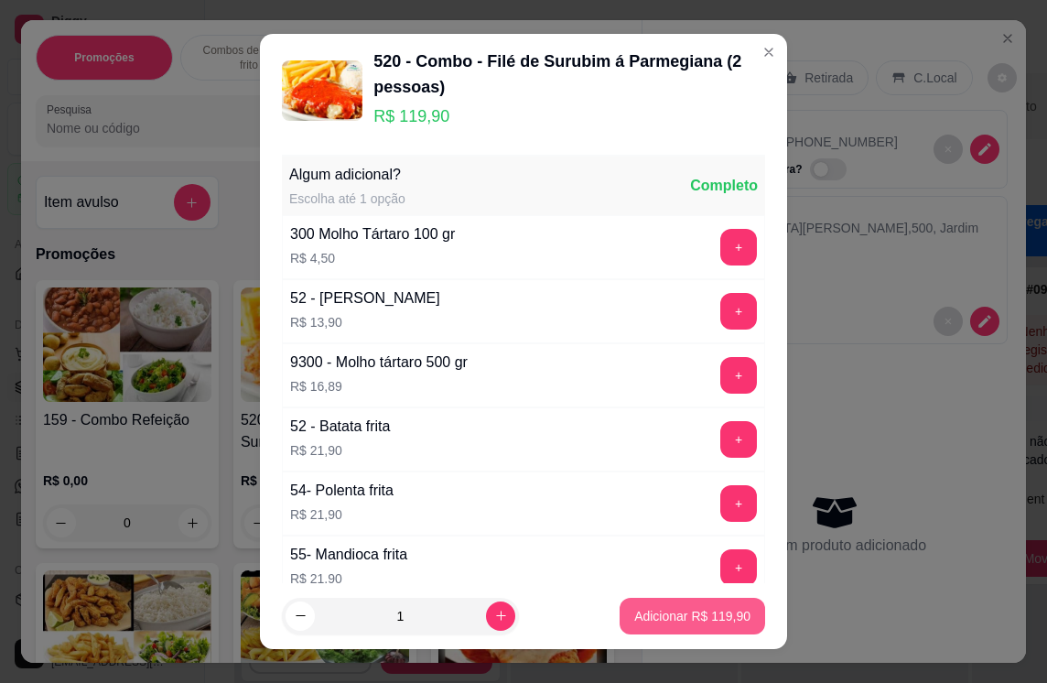
click at [697, 621] on p "Adicionar R$ 119,90" at bounding box center [692, 616] width 116 height 18
type input "1"
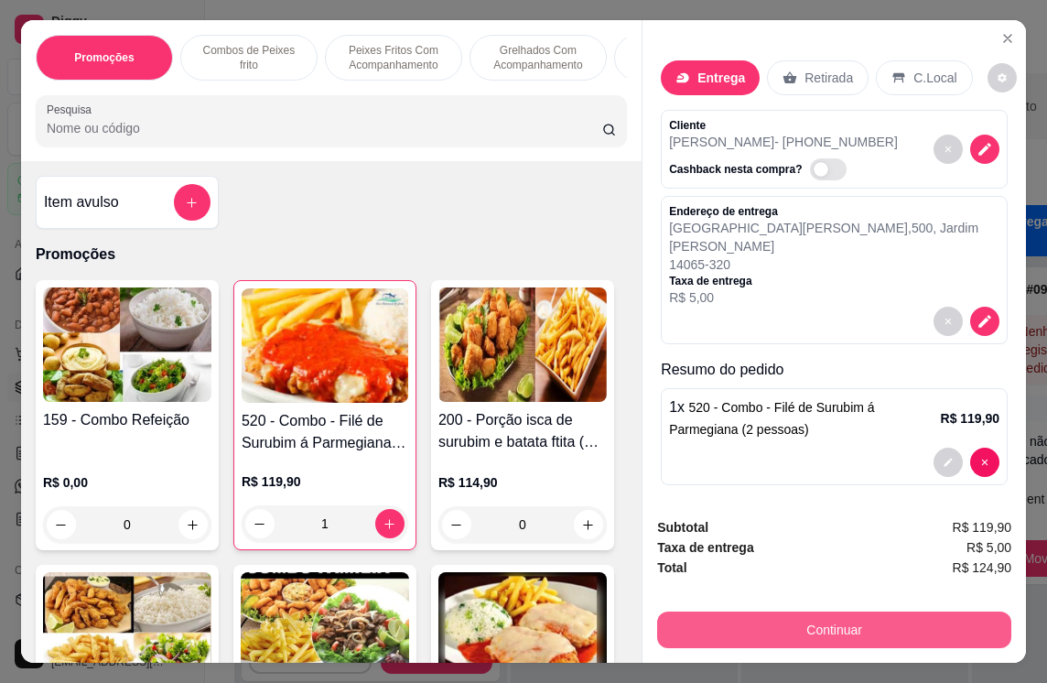
click at [845, 622] on button "Continuar" at bounding box center [834, 630] width 354 height 37
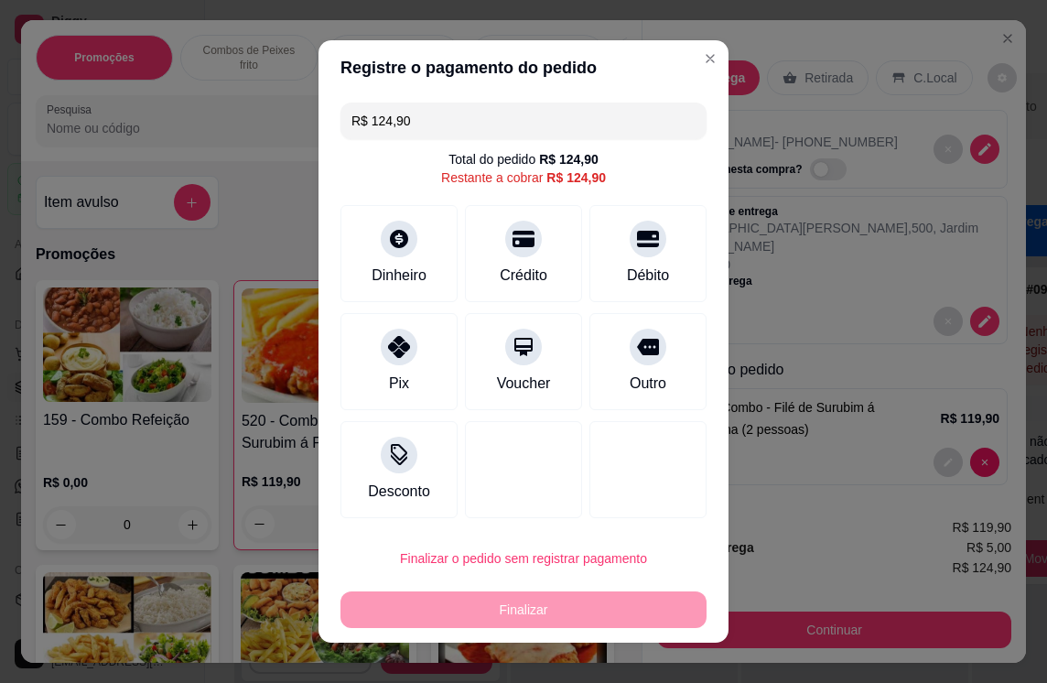
click at [505, 257] on div "Crédito" at bounding box center [523, 253] width 117 height 97
type input "R$ 0,00"
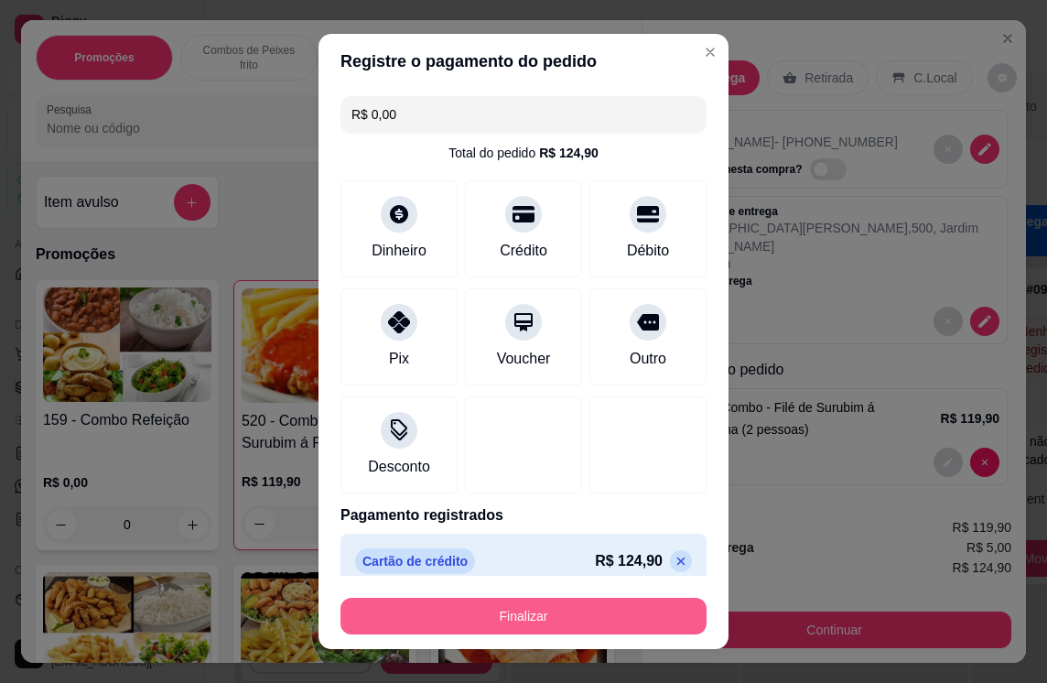
click at [553, 617] on button "Finalizar" at bounding box center [524, 616] width 366 height 37
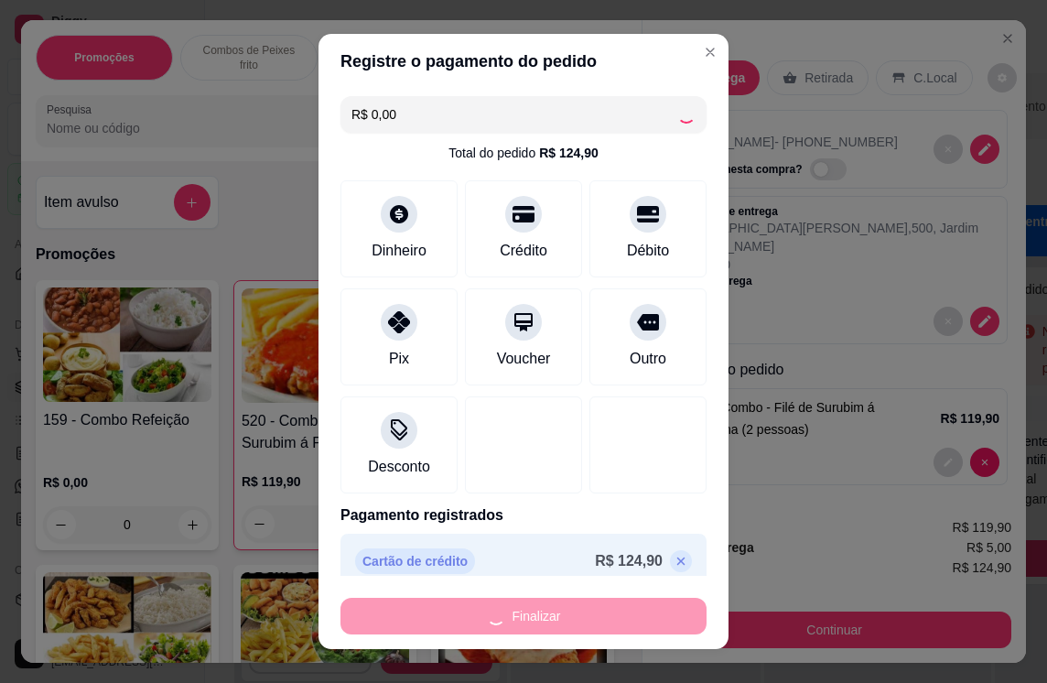
type input "0"
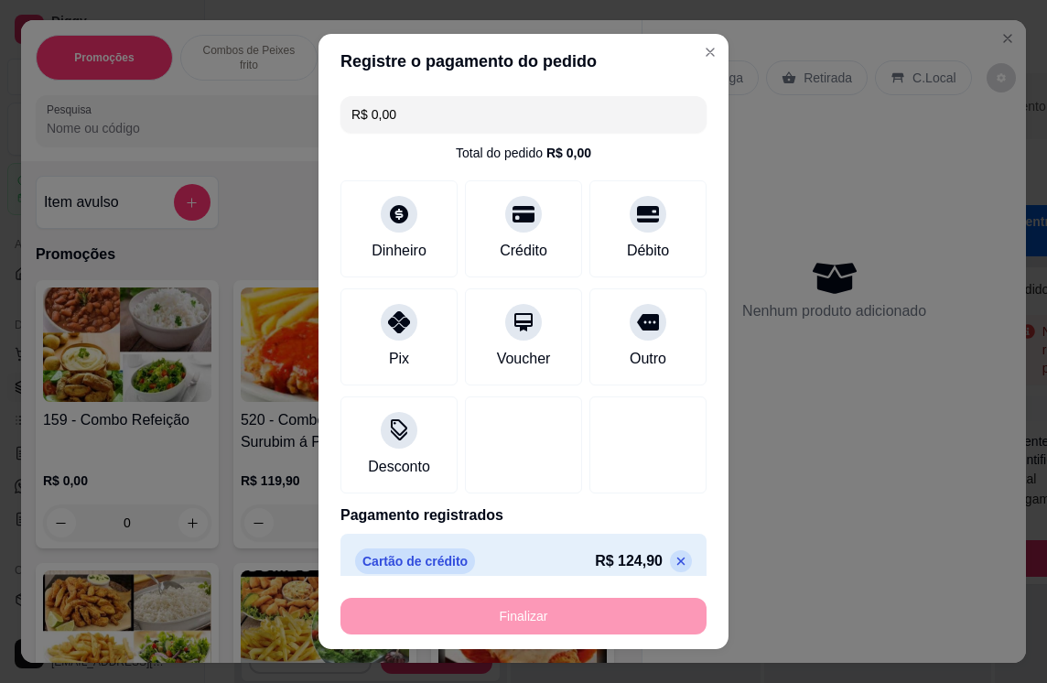
type input "-R$ 124,90"
